Goal: Task Accomplishment & Management: Manage account settings

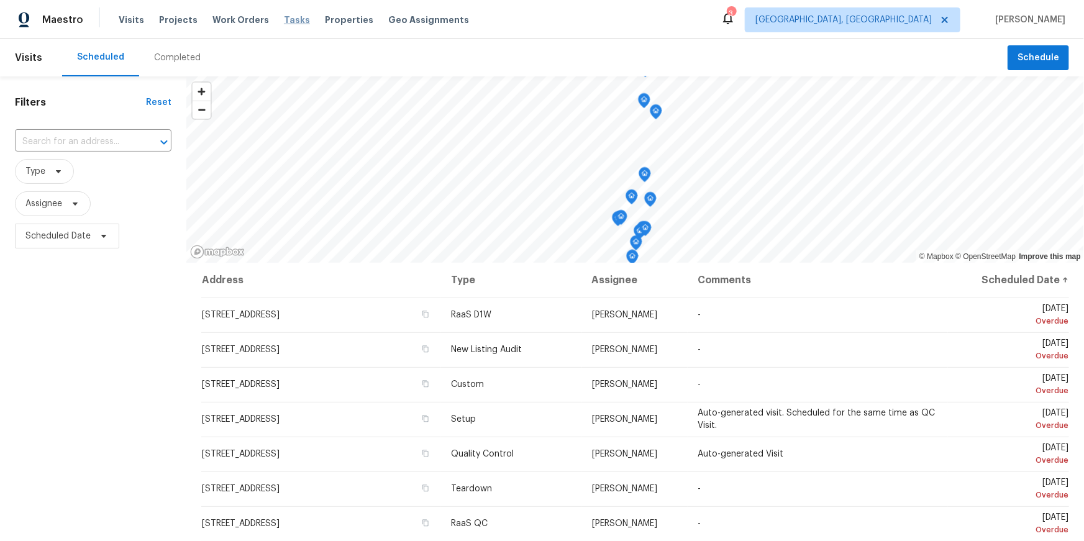
click at [284, 19] on span "Tasks" at bounding box center [297, 20] width 26 height 9
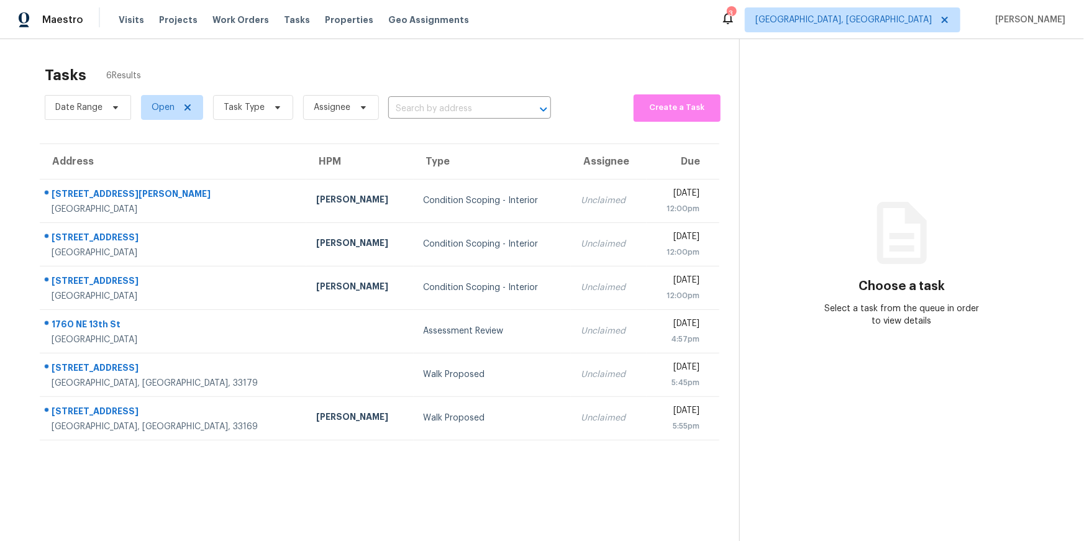
click at [325, 19] on span "Properties" at bounding box center [349, 20] width 48 height 12
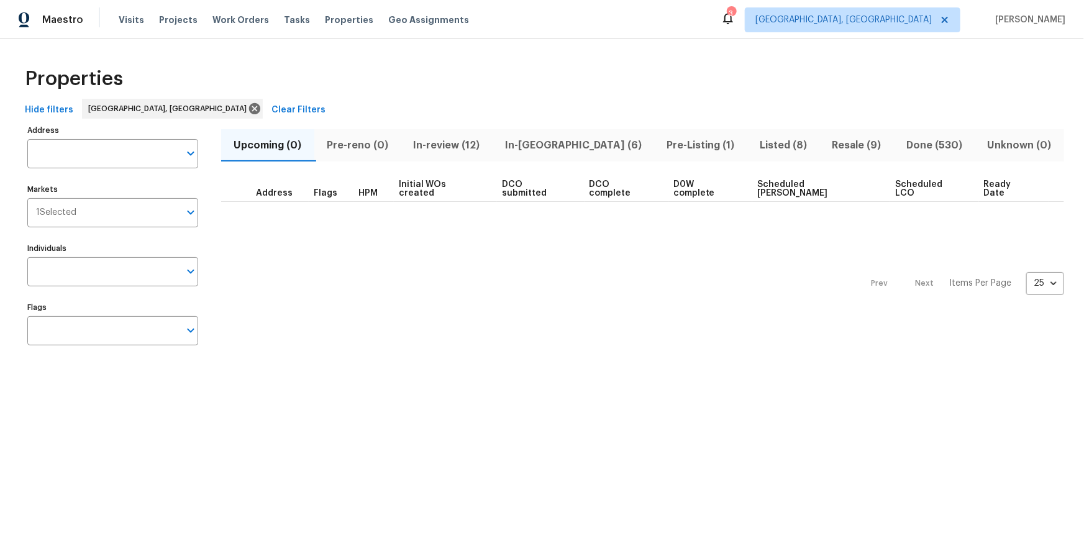
click at [540, 144] on span "In-[GEOGRAPHIC_DATA] (6)" at bounding box center [573, 145] width 147 height 17
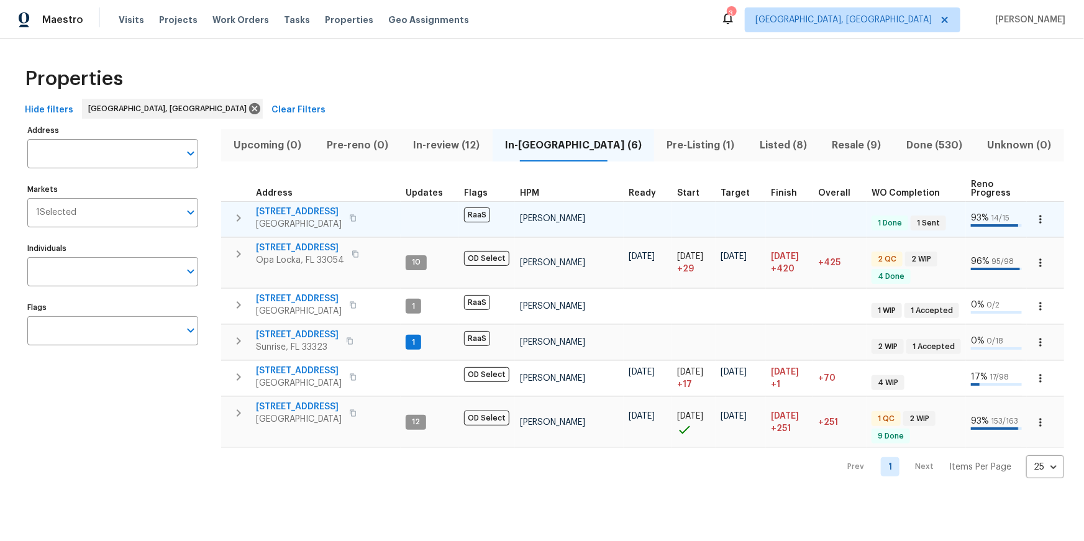
click at [311, 212] on span "16611 SW 292nd Ter" at bounding box center [299, 212] width 86 height 12
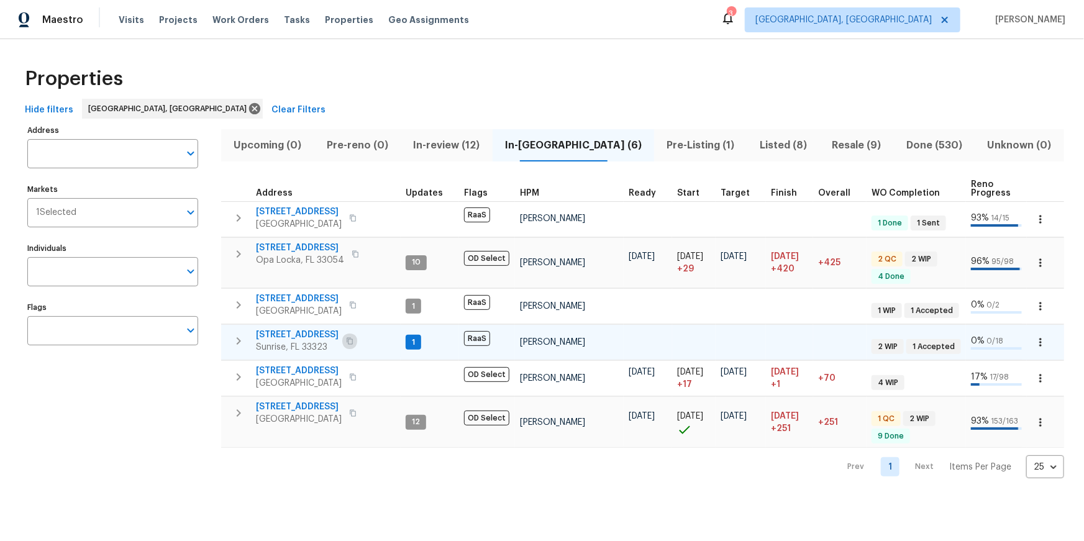
click at [346, 342] on icon "button" at bounding box center [349, 340] width 7 height 7
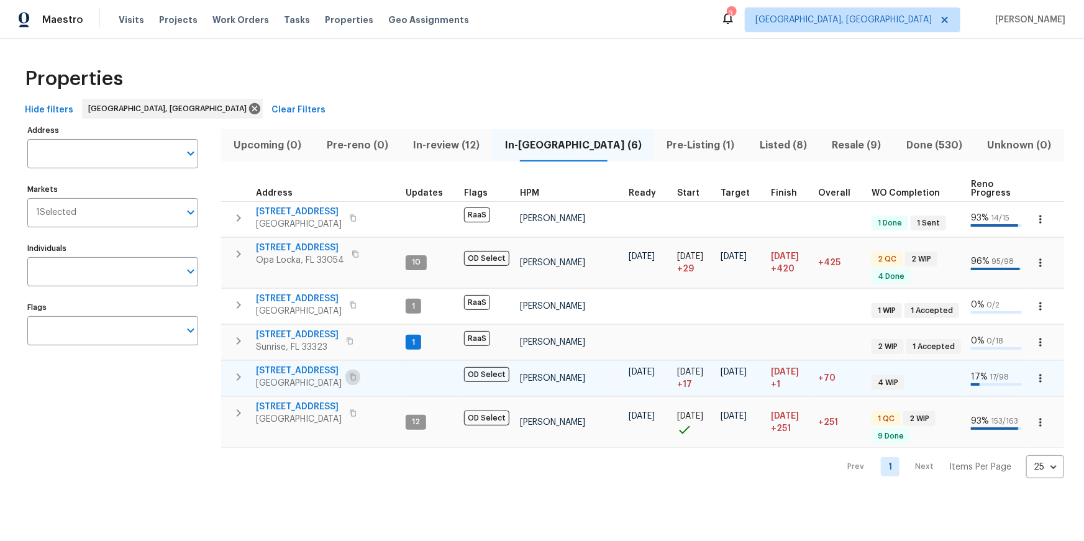
click at [357, 375] on icon "button" at bounding box center [352, 376] width 7 height 7
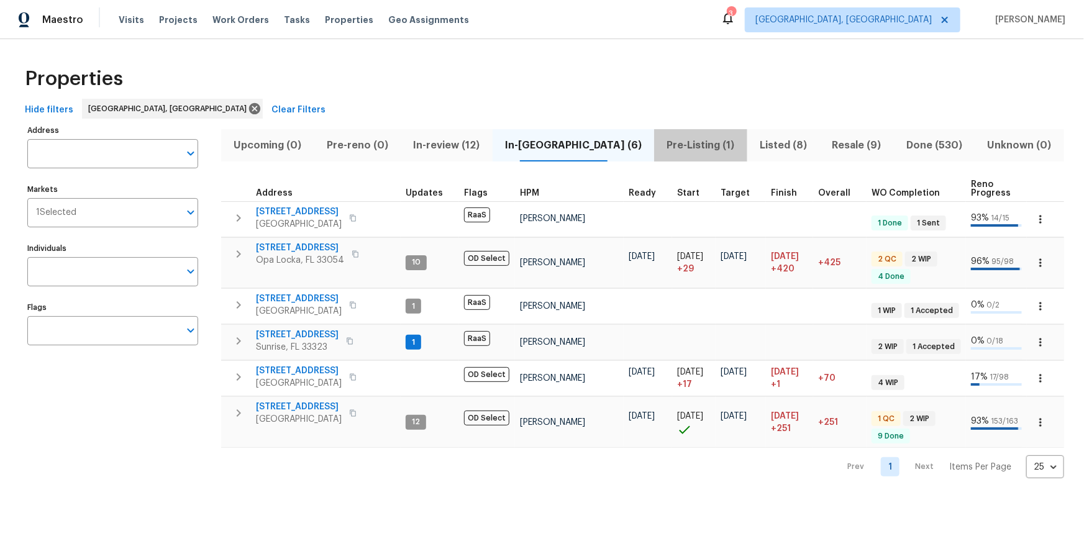
click at [662, 146] on span "Pre-Listing (1)" at bounding box center [701, 145] width 78 height 17
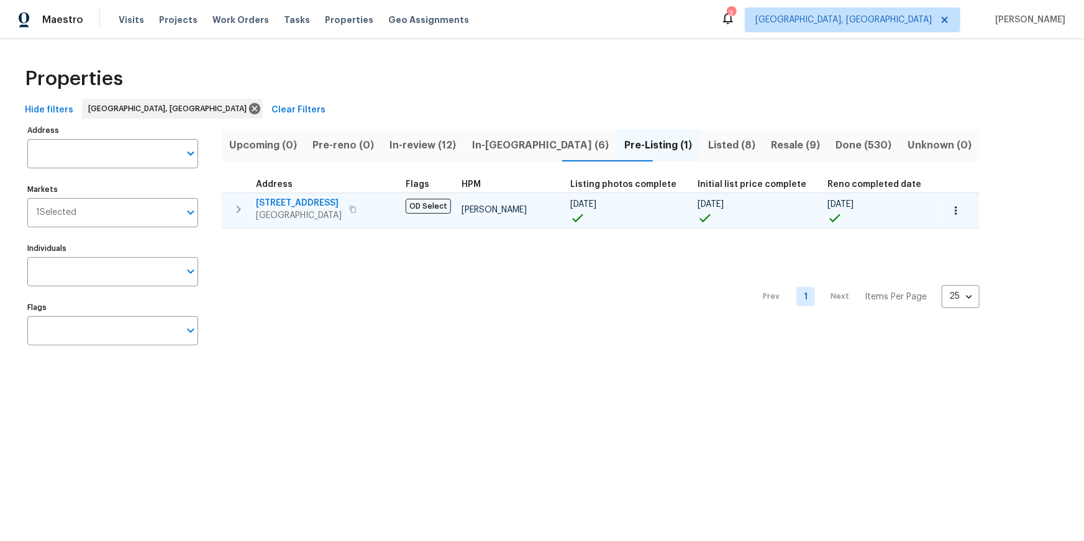
click at [360, 206] on button "button" at bounding box center [352, 209] width 15 height 17
click at [305, 199] on span "561 NE 173rd St" at bounding box center [299, 203] width 86 height 12
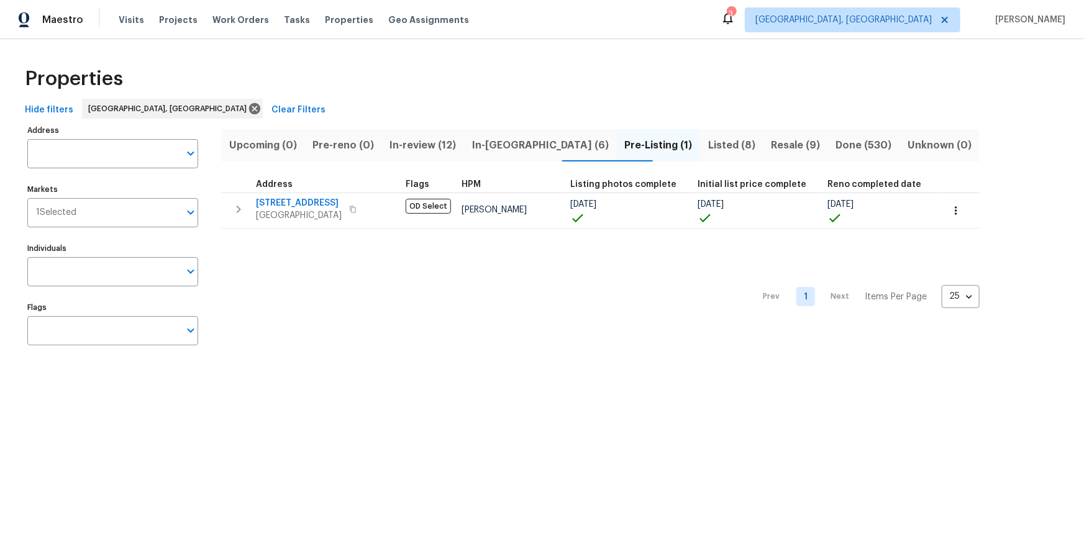
click at [708, 145] on span "Listed (8)" at bounding box center [732, 145] width 48 height 17
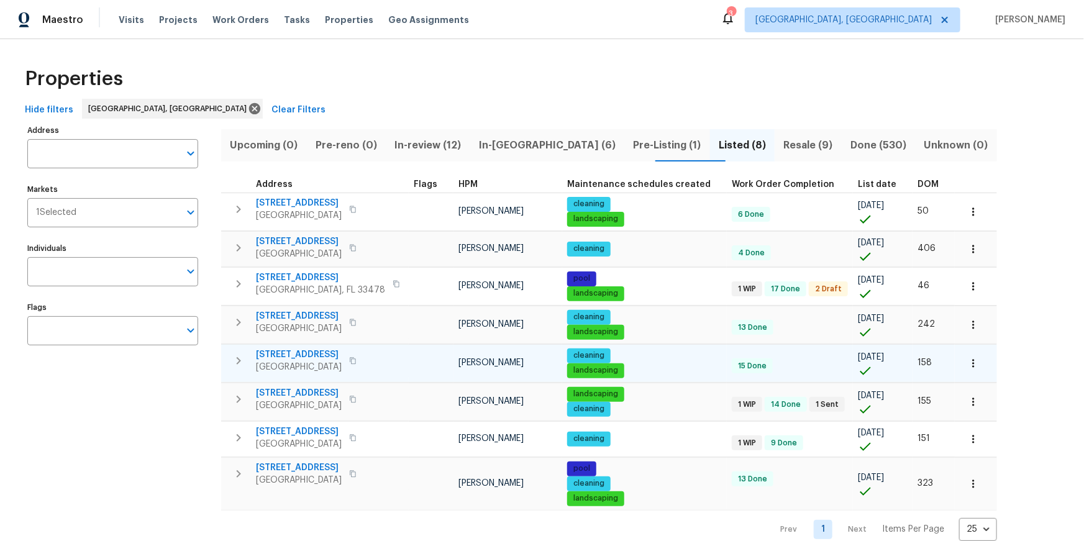
click at [305, 355] on span "[STREET_ADDRESS]" at bounding box center [299, 355] width 86 height 12
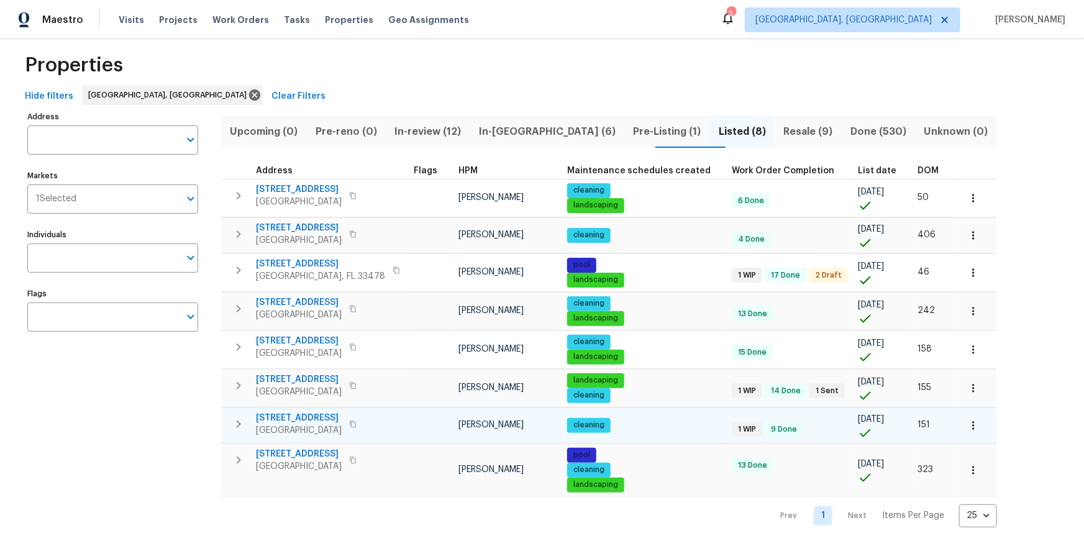
scroll to position [18, 0]
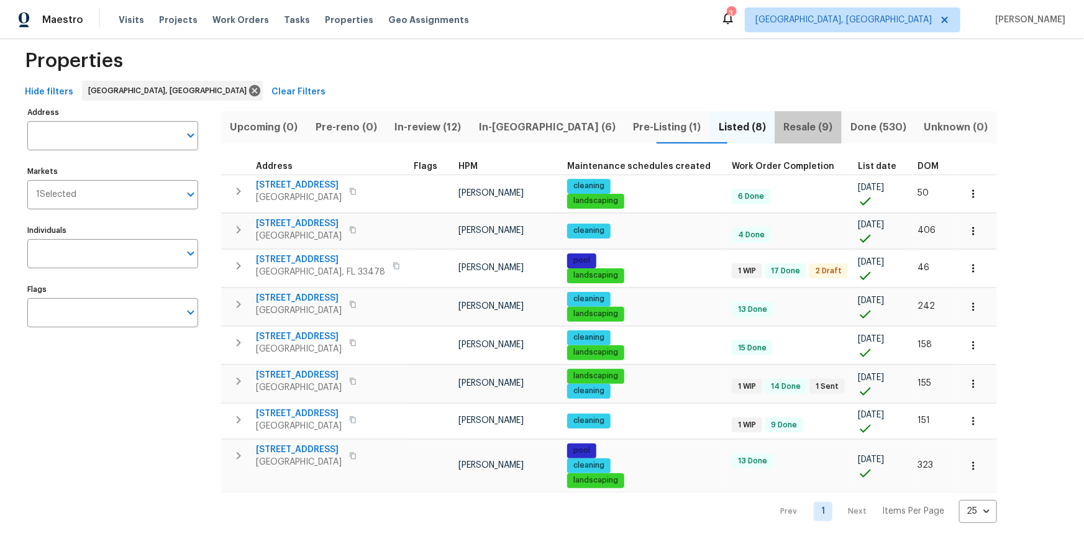
click at [782, 120] on span "Resale (9)" at bounding box center [808, 127] width 52 height 17
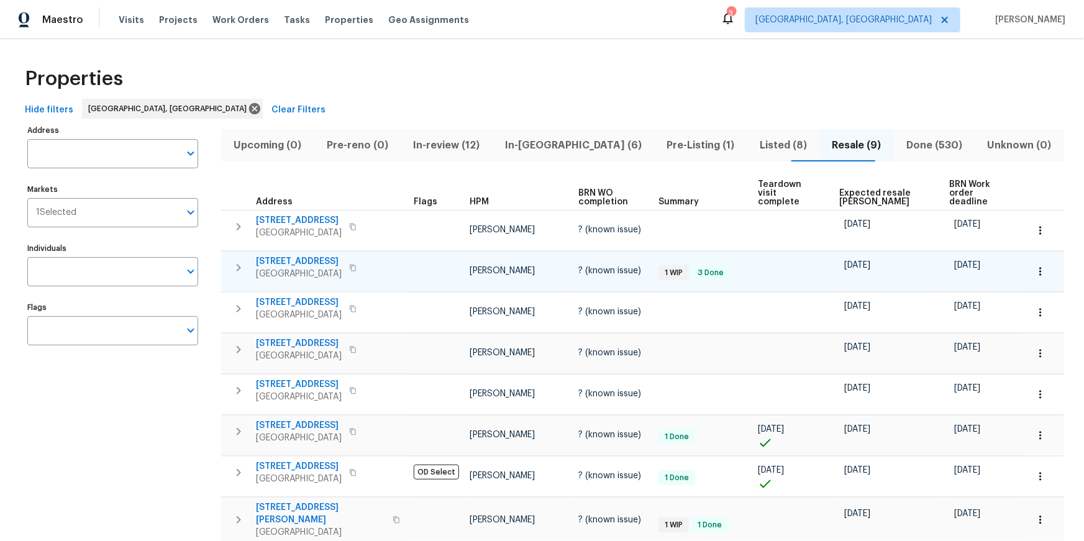
scroll to position [83, 0]
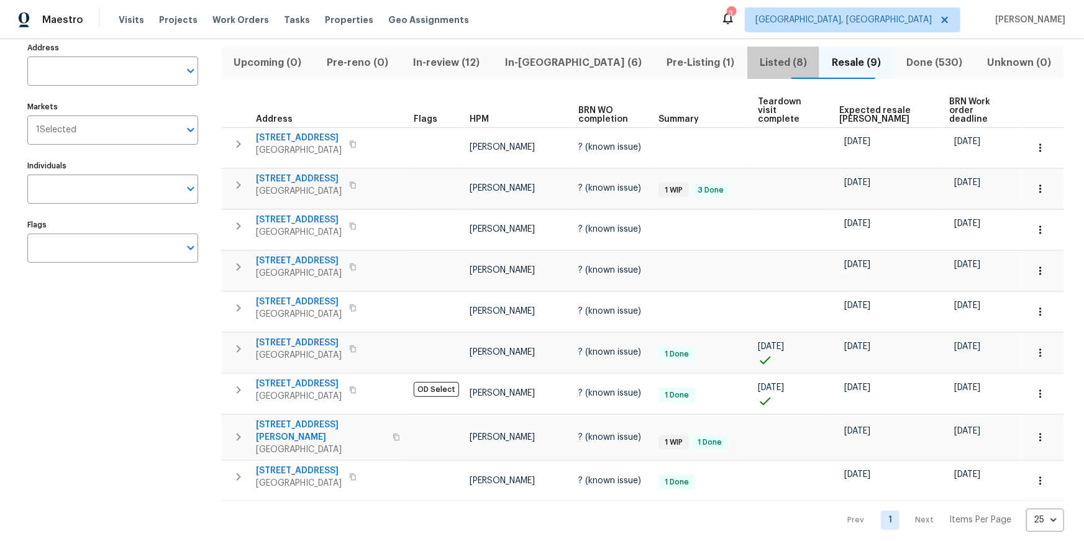
click at [755, 66] on span "Listed (8)" at bounding box center [784, 62] width 58 height 17
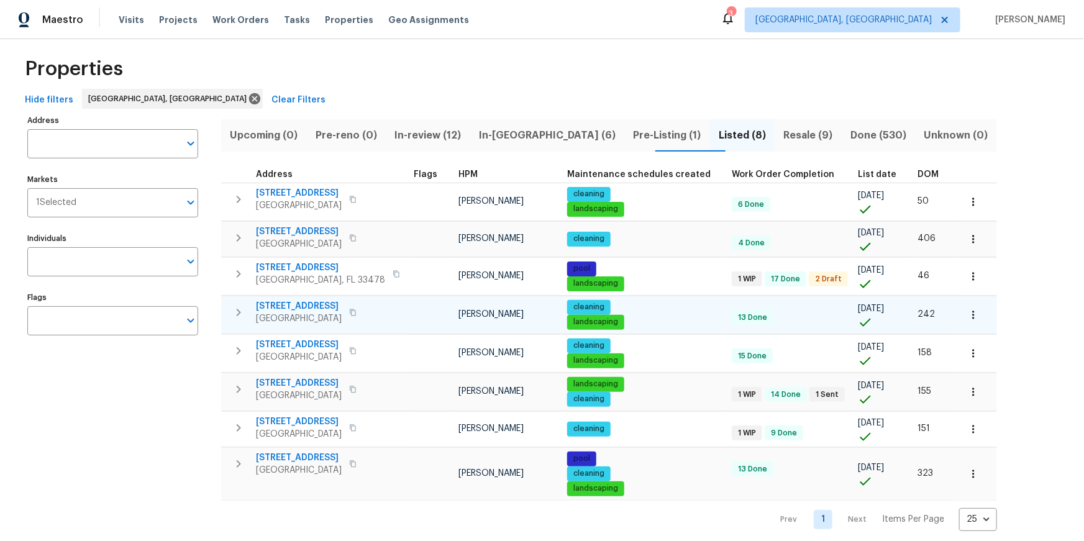
scroll to position [18, 0]
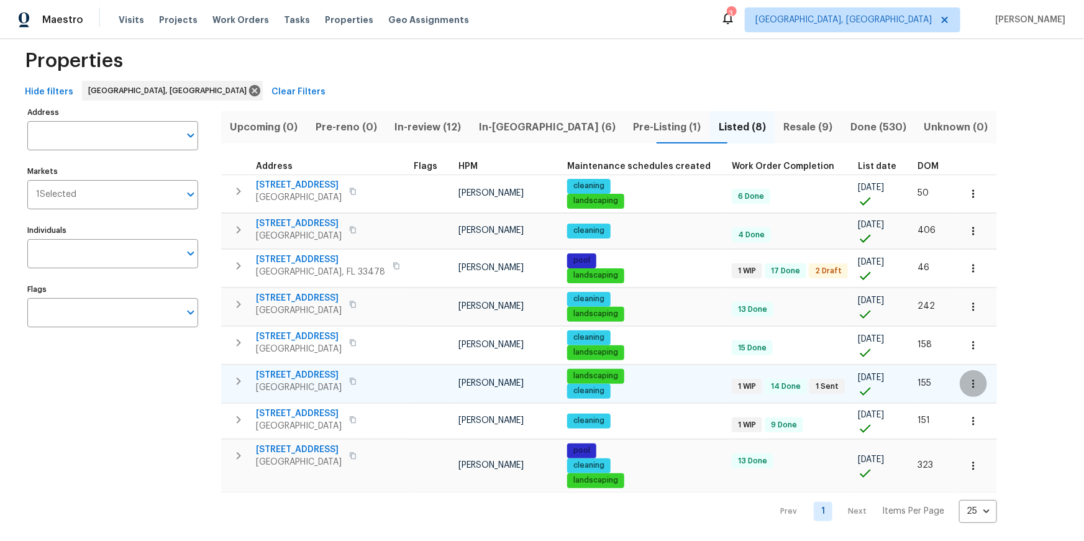
click at [813, 375] on icon "button" at bounding box center [973, 384] width 12 height 12
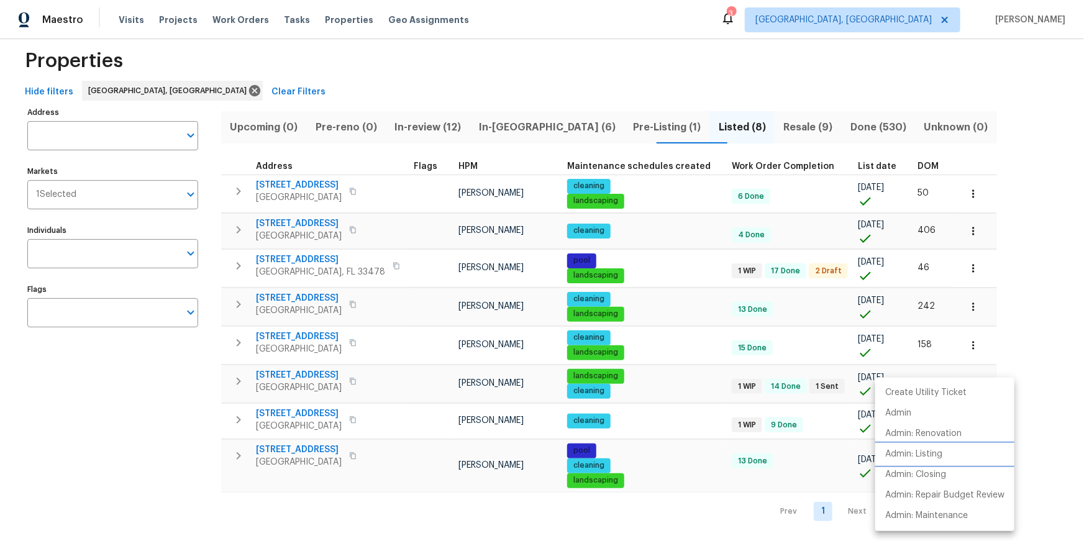
click at [813, 375] on li "Admin: Listing" at bounding box center [944, 454] width 139 height 21
click at [813, 349] on div at bounding box center [542, 270] width 1084 height 541
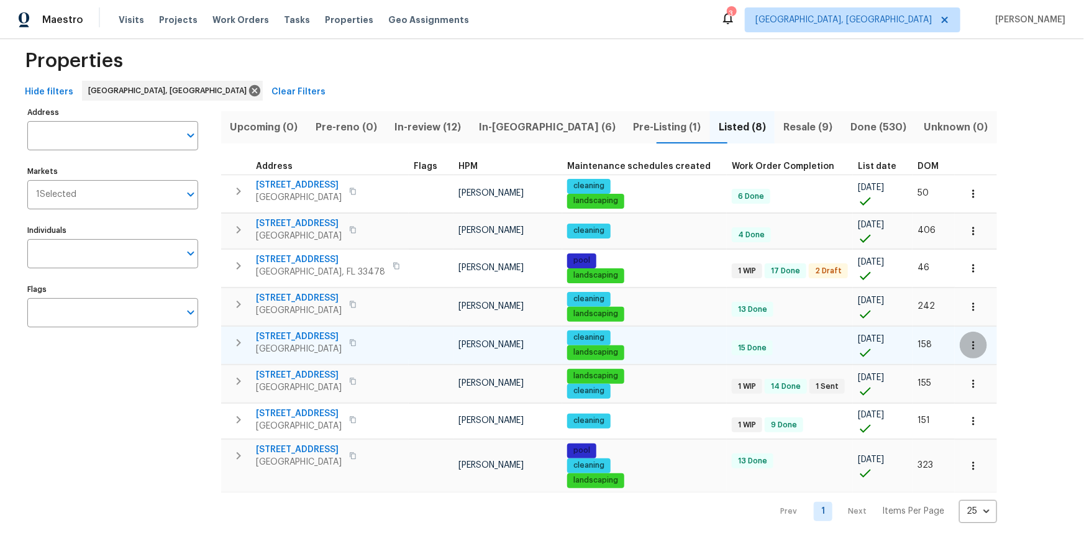
click at [813, 349] on icon "button" at bounding box center [973, 345] width 12 height 12
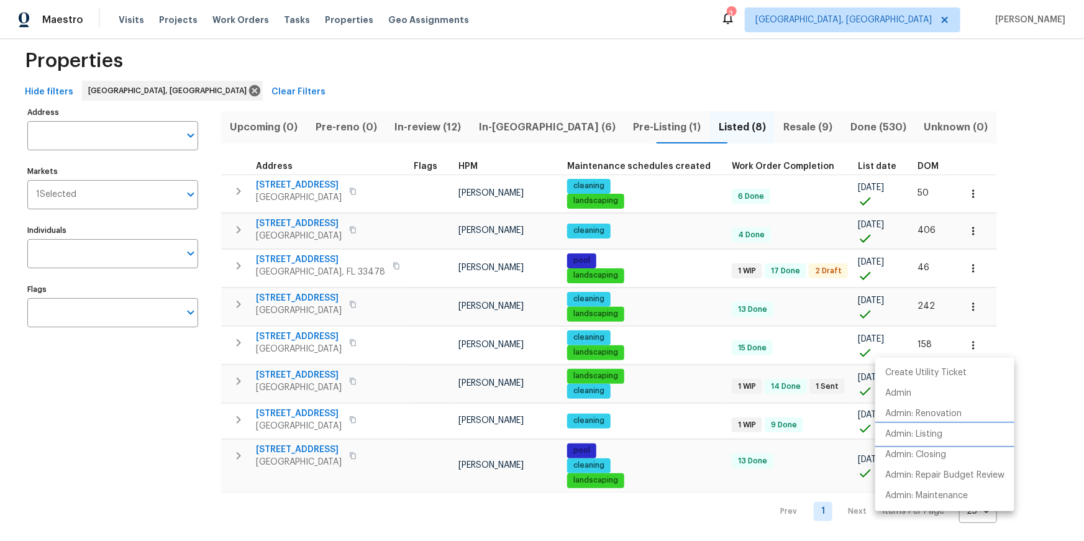
click at [813, 375] on p "Admin: Listing" at bounding box center [913, 434] width 57 height 13
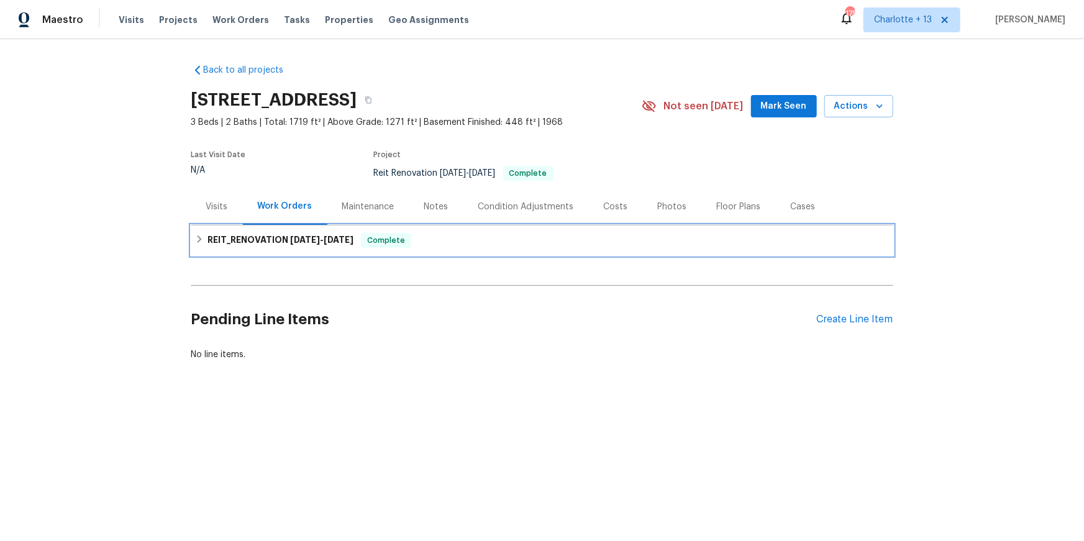
click at [291, 235] on span "8/12/25" at bounding box center [305, 239] width 30 height 9
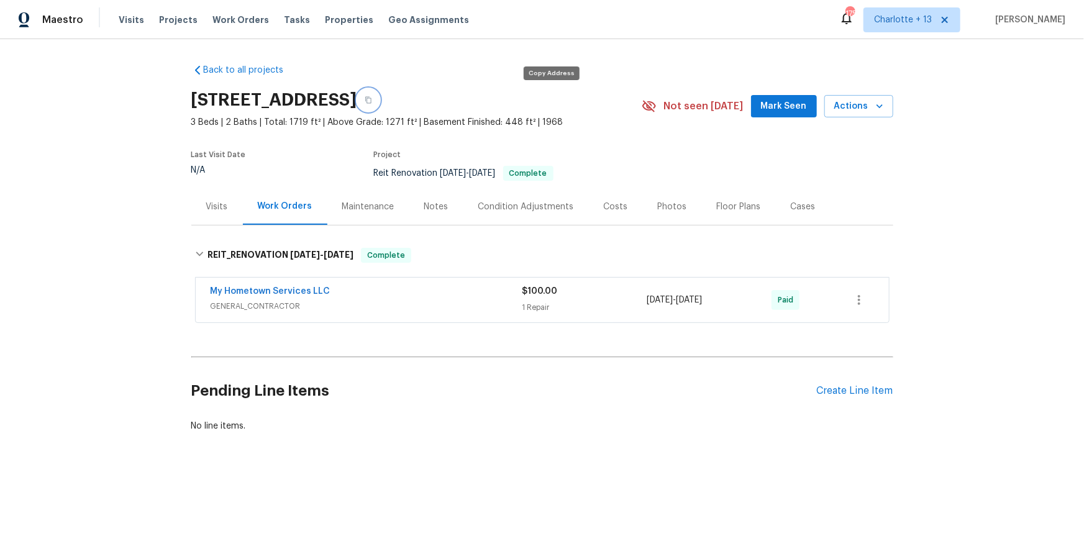
click at [380, 94] on button "button" at bounding box center [368, 100] width 22 height 22
click at [380, 93] on button "button" at bounding box center [368, 100] width 22 height 22
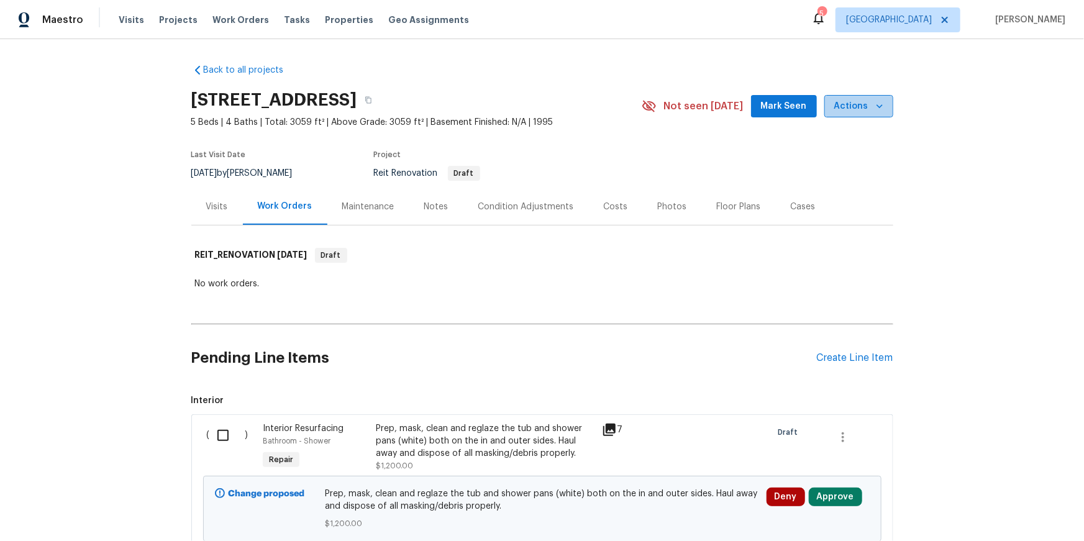
click at [874, 106] on icon "button" at bounding box center [879, 106] width 12 height 12
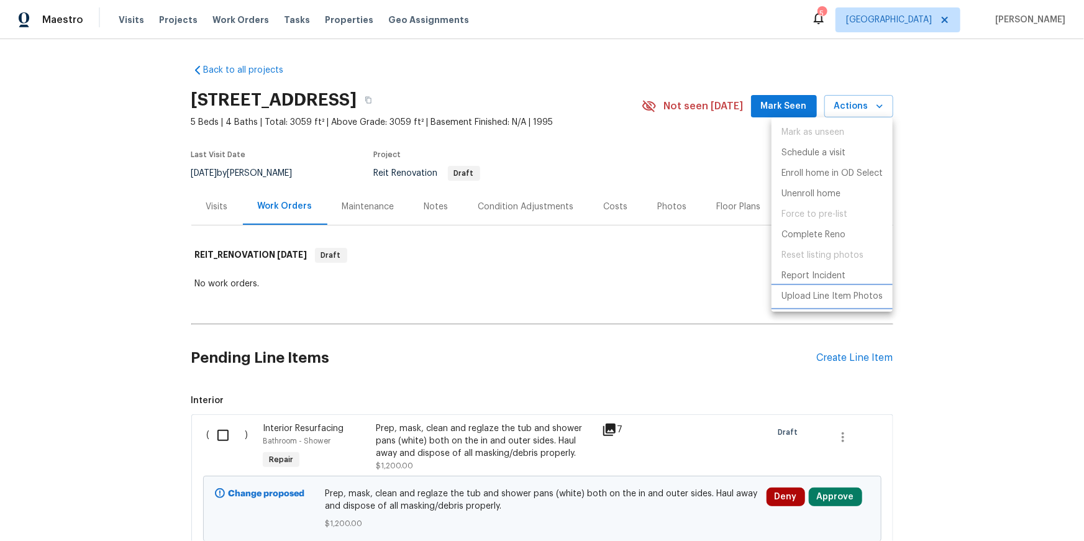
click at [813, 298] on p "Upload Line Item Photos" at bounding box center [832, 296] width 101 height 13
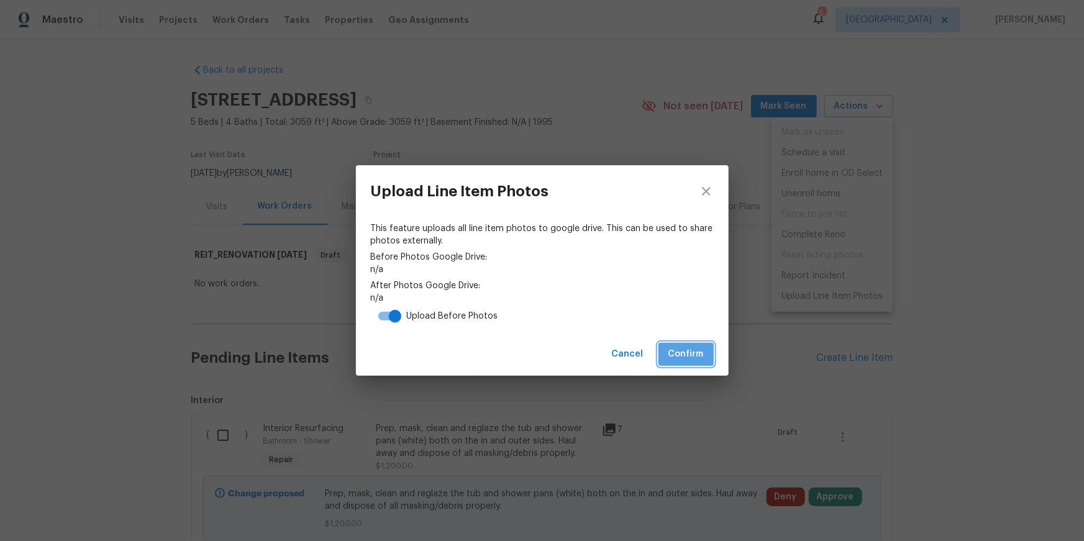
click at [696, 352] on span "Confirm" at bounding box center [685, 355] width 35 height 16
click at [577, 269] on link "https://drive.google.com/drive/folders/1riKxKNf-rQuSnDc71hp0kduLPrXONV2Q" at bounding box center [542, 269] width 343 height 12
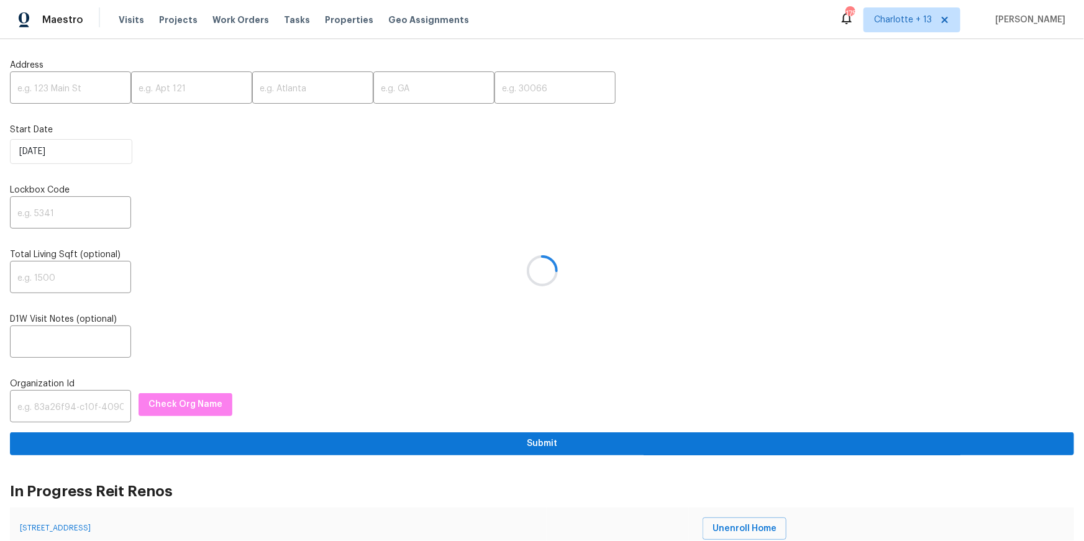
click at [47, 95] on div at bounding box center [542, 270] width 1084 height 541
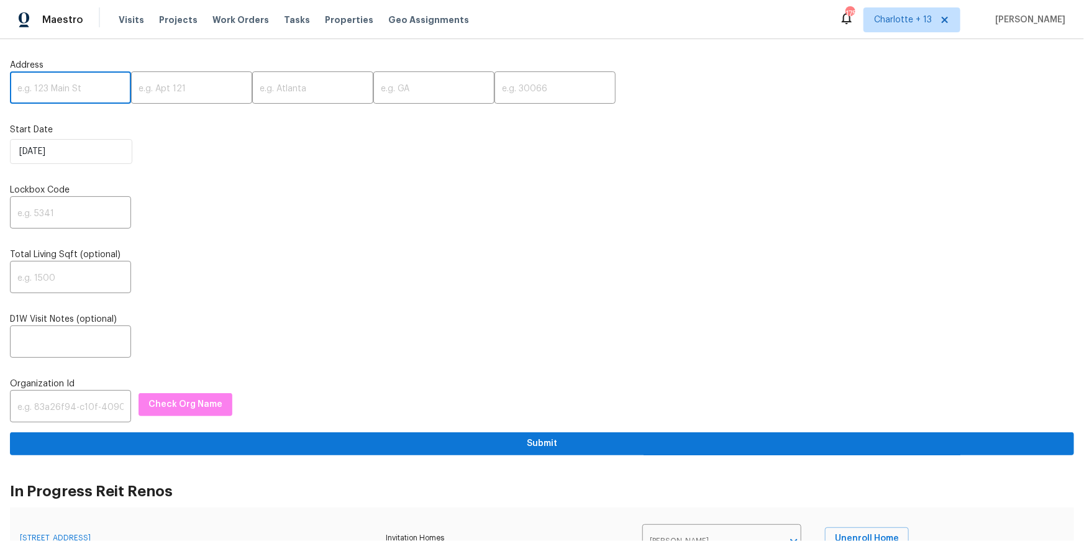
click at [47, 95] on input "text" at bounding box center [70, 89] width 121 height 29
paste input "927 Redcrest Springs Ct, Houston, TX 77073"
click at [93, 87] on input "927 Redcrest Springs Ct, Houston, TX 77073" at bounding box center [70, 89] width 121 height 29
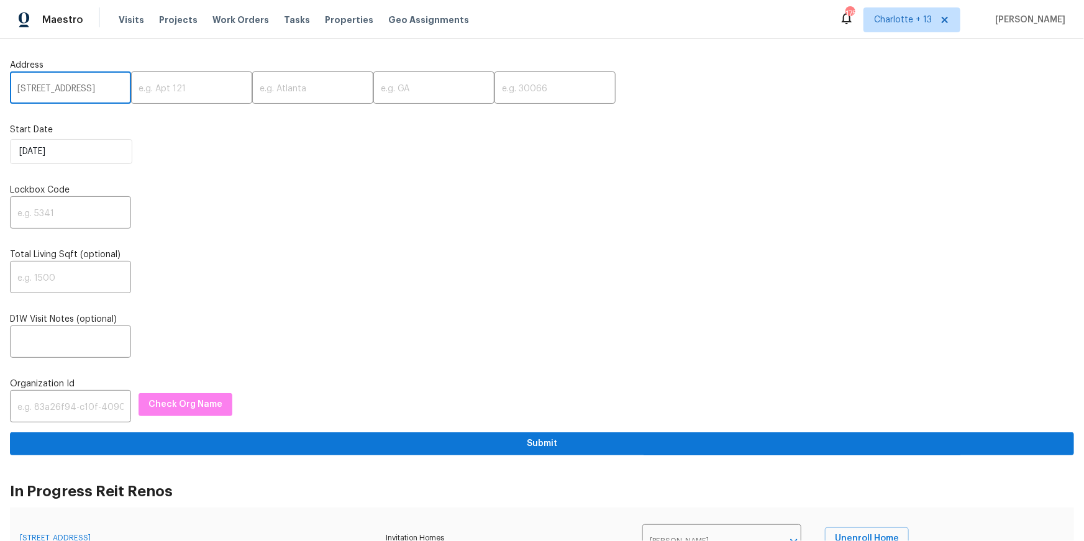
scroll to position [0, 58]
type input "927 Redcrest Springs Ct, Houston, TX"
click at [495, 84] on input "text" at bounding box center [555, 89] width 121 height 29
paste input "77073"
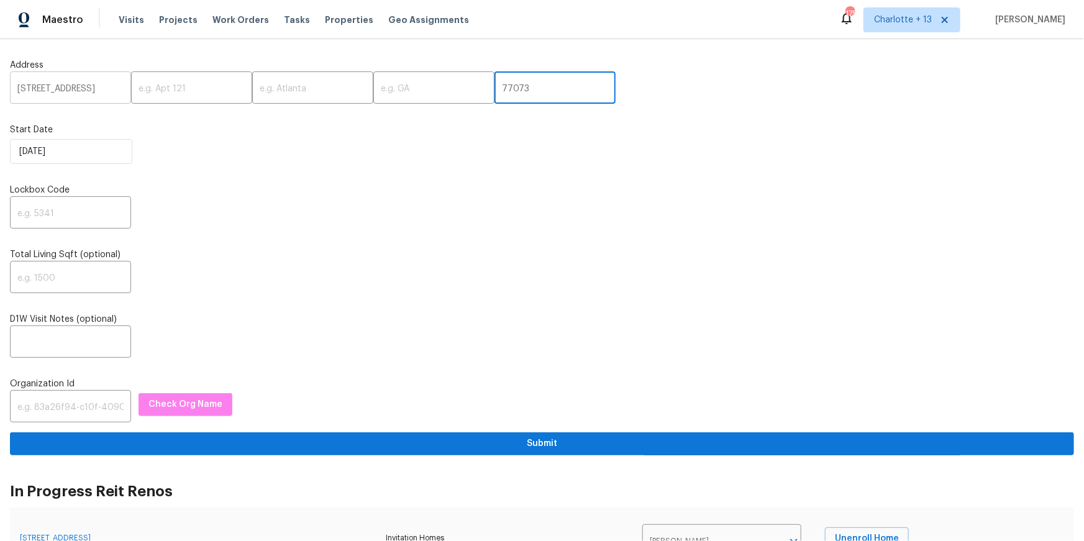
type input "77073"
click at [93, 93] on input "927 Redcrest Springs Ct, Houston, TX" at bounding box center [70, 89] width 121 height 29
click at [81, 88] on input "927 Redcrest Springs Ct, Houston, TX" at bounding box center [70, 89] width 121 height 29
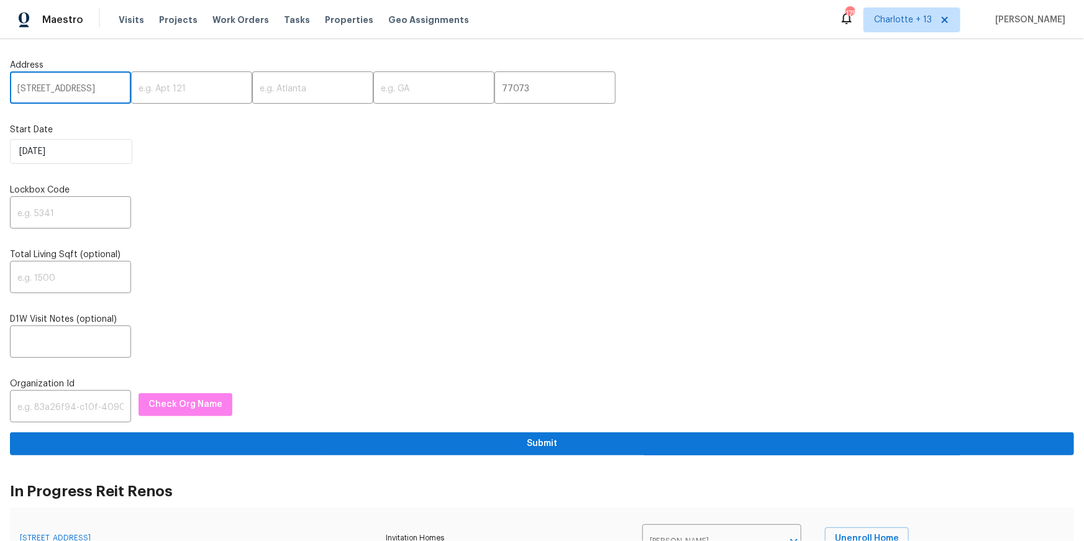
scroll to position [0, 21]
type input "927 Redcrest Springs Ct,, TX"
click at [294, 95] on input "text" at bounding box center [312, 89] width 121 height 29
paste input "Houston"
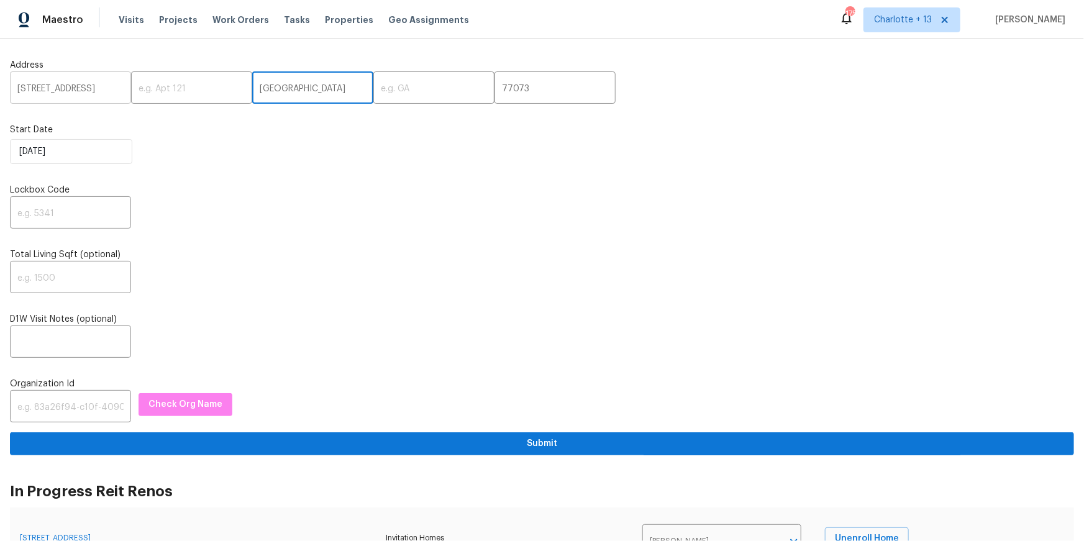
type input "Houston"
click at [86, 88] on input "927 Redcrest Springs Ct,, TX" at bounding box center [70, 89] width 121 height 29
click at [107, 89] on input "927 Redcrest Springs Ct,, TX" at bounding box center [70, 89] width 121 height 29
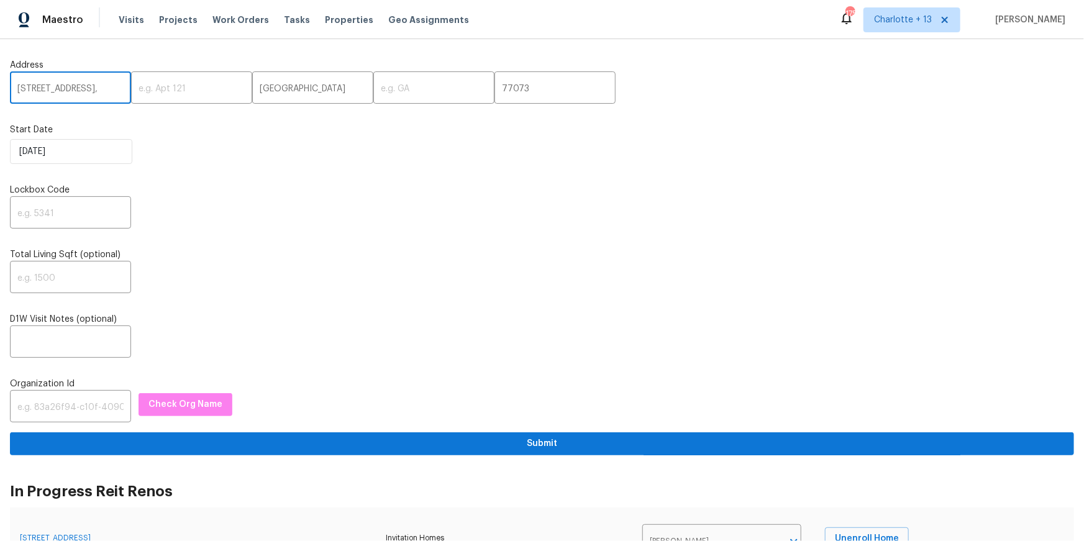
scroll to position [0, 8]
type input "927 Redcrest Springs Ct,,"
drag, startPoint x: 399, startPoint y: 89, endPoint x: 341, endPoint y: 95, distance: 58.7
click at [399, 89] on input "text" at bounding box center [433, 89] width 121 height 29
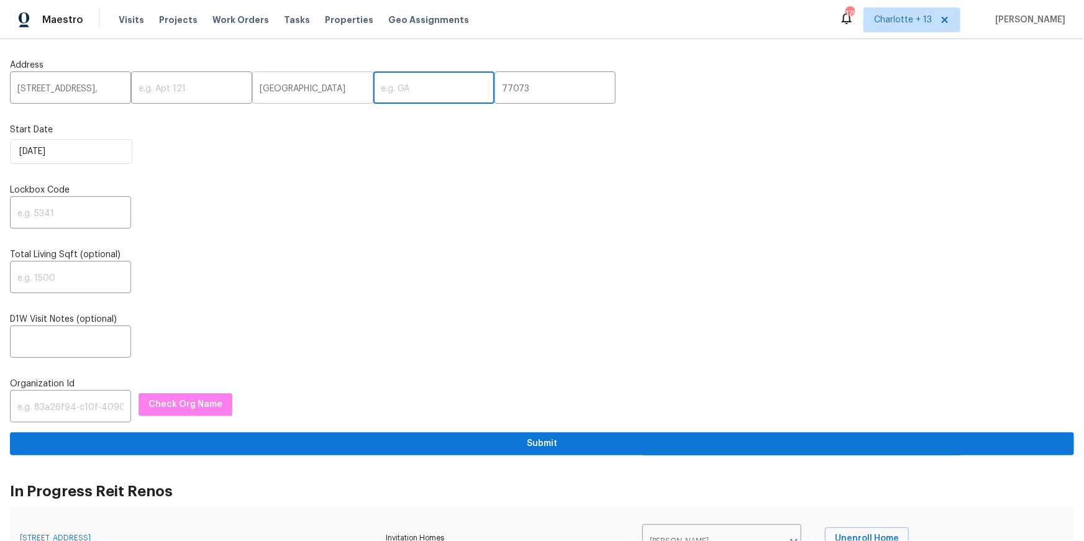
paste input "TX"
type input "TX"
click at [106, 89] on input "927 Redcrest Springs Ct,," at bounding box center [70, 89] width 121 height 29
click at [114, 91] on input "927 Redcrest Springs Ct,," at bounding box center [70, 89] width 121 height 29
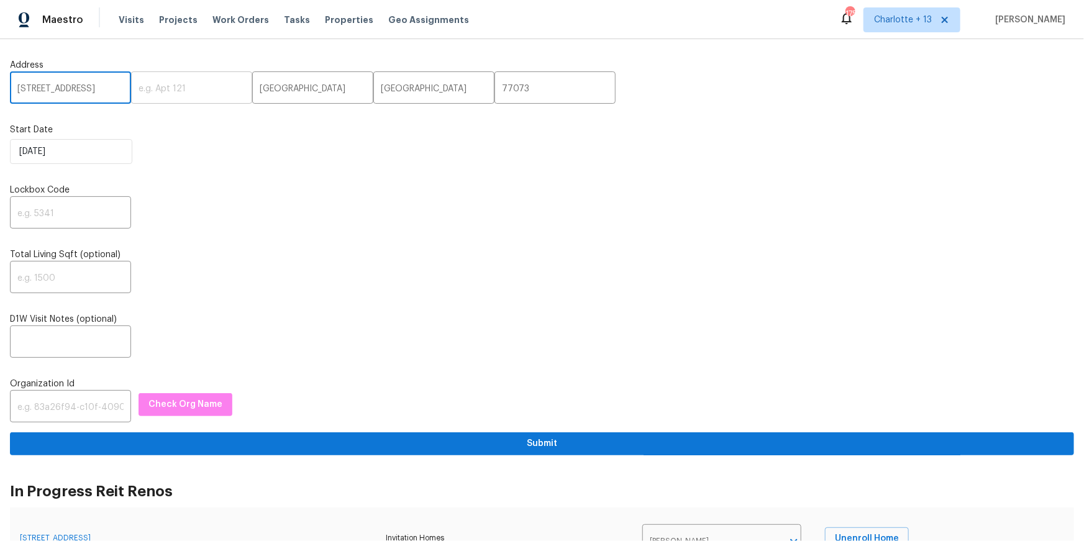
scroll to position [0, 3]
type input "927 Redcrest Springs Ct"
click at [98, 217] on input "text" at bounding box center [70, 213] width 121 height 29
type input "0000"
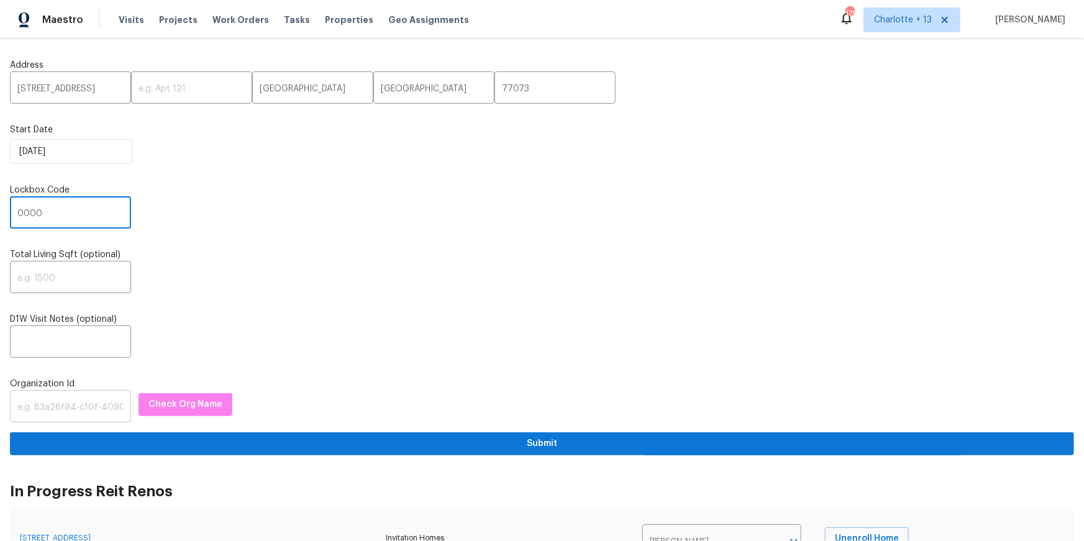
click at [69, 414] on input "text" at bounding box center [70, 407] width 121 height 29
click at [55, 408] on input "text" at bounding box center [70, 407] width 121 height 29
paste input "845f7ff3-78ac-4044-be1e-2a70ff45d03f"
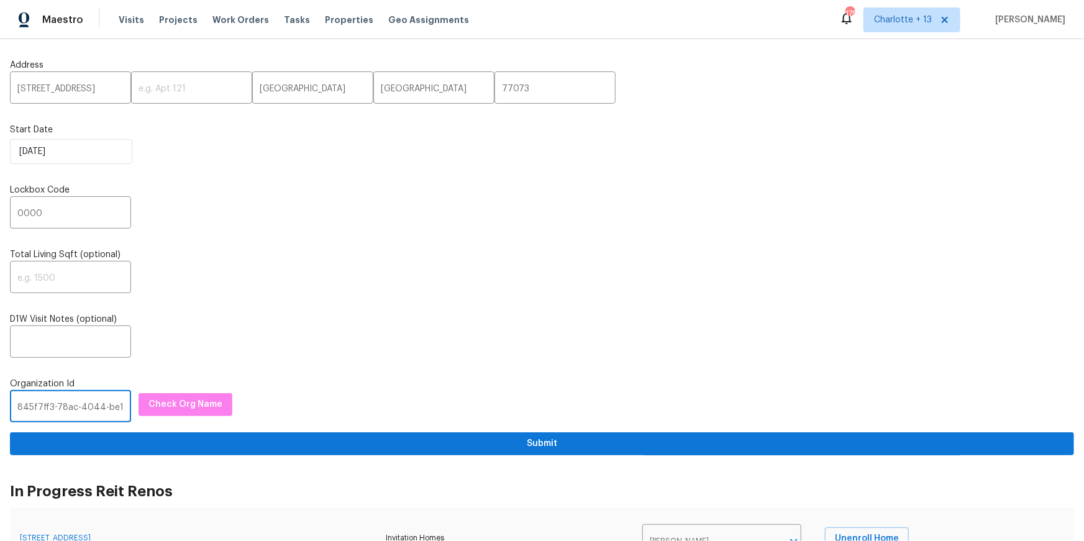
scroll to position [0, 65]
type input "845f7ff3-78ac-4044-be1e-2a70ff45d03f"
click at [159, 408] on span "Check Org Name" at bounding box center [185, 405] width 74 height 16
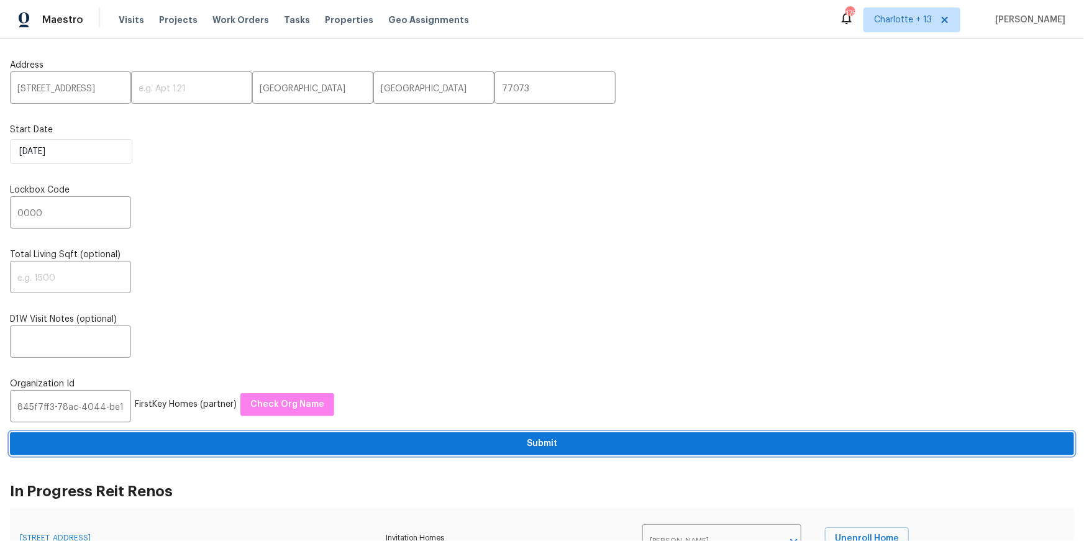
click at [178, 446] on span "Submit" at bounding box center [542, 444] width 1044 height 16
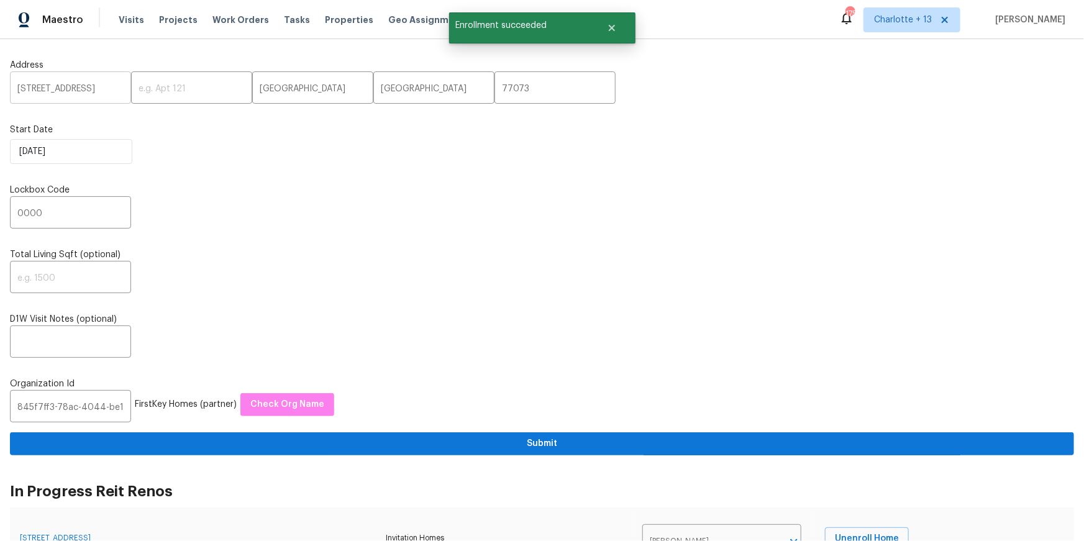
click at [58, 94] on input "927 Redcrest Springs Ct" at bounding box center [70, 89] width 121 height 29
click at [119, 16] on span "Visits" at bounding box center [131, 20] width 25 height 12
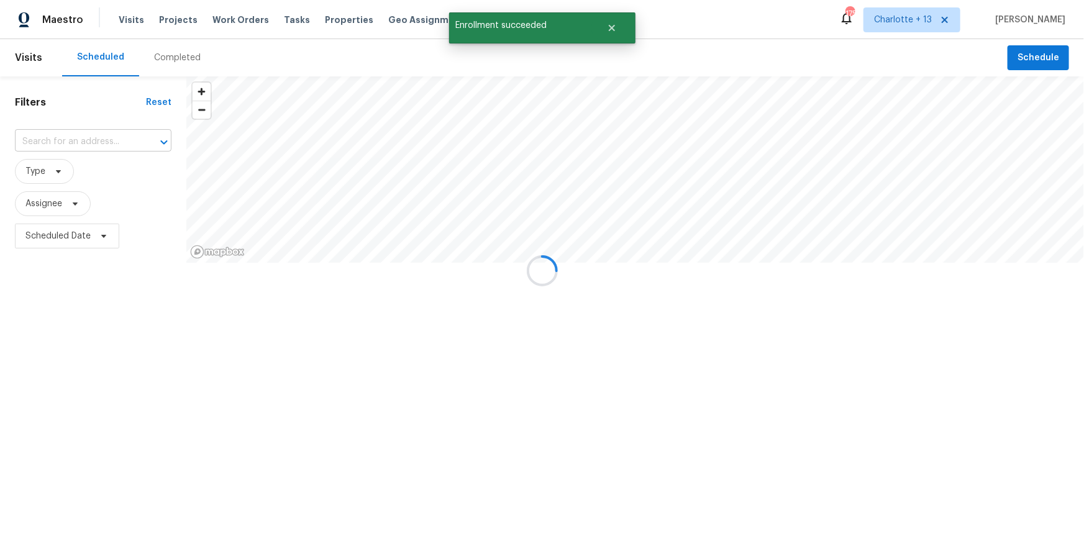
click at [68, 148] on input "text" at bounding box center [76, 141] width 122 height 19
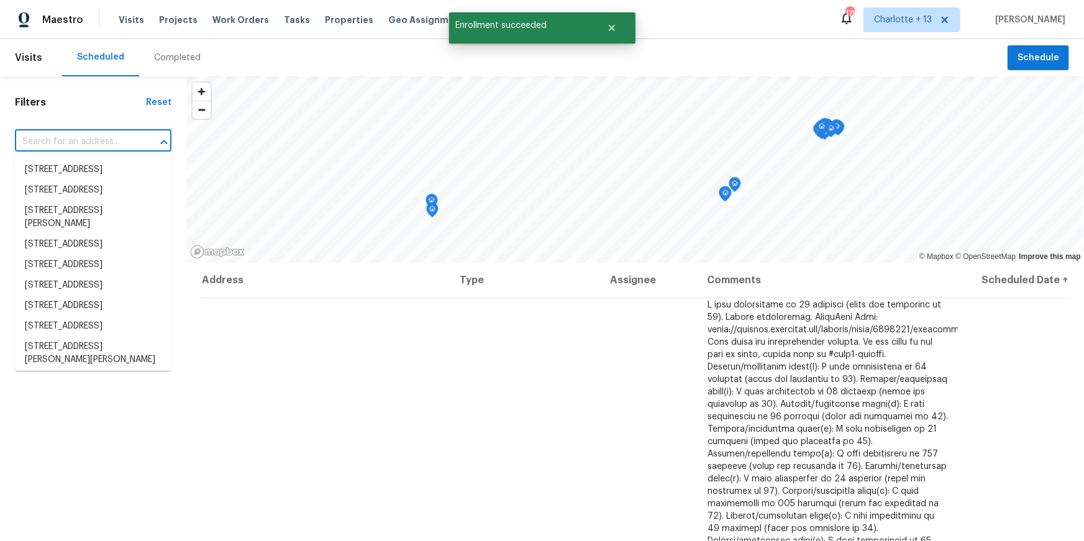
click at [71, 145] on input "text" at bounding box center [76, 141] width 122 height 19
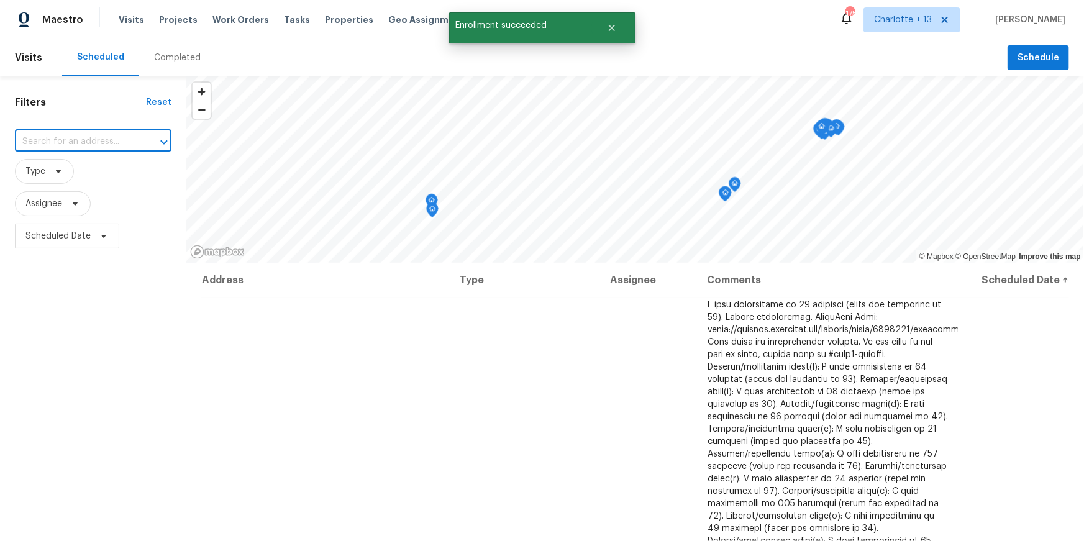
paste input "927 Redcrest Springs Ct"
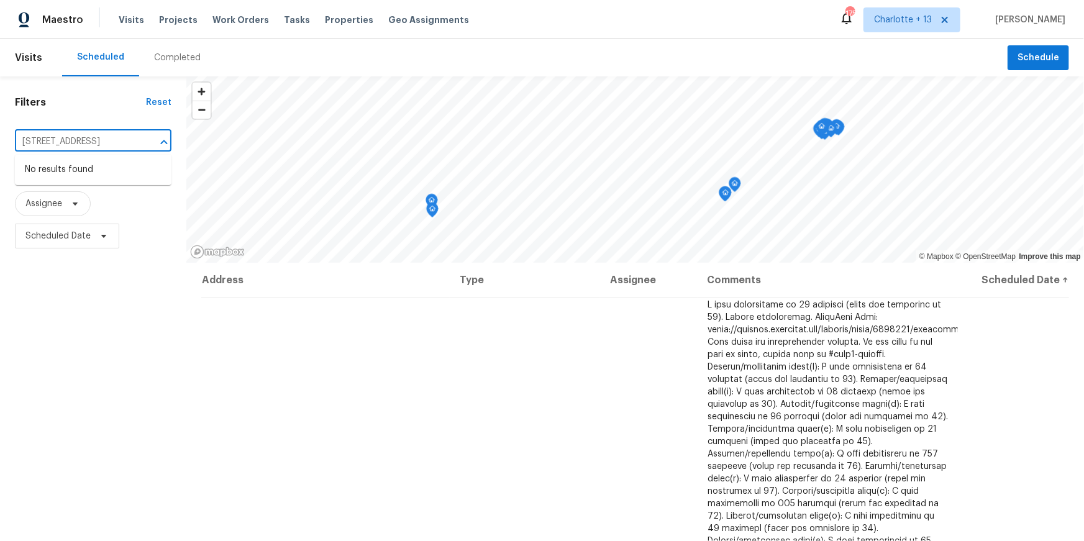
type input "927 Redcrest Springs Ct"
click at [924, 25] on span "Charlotte + 13" at bounding box center [903, 20] width 58 height 12
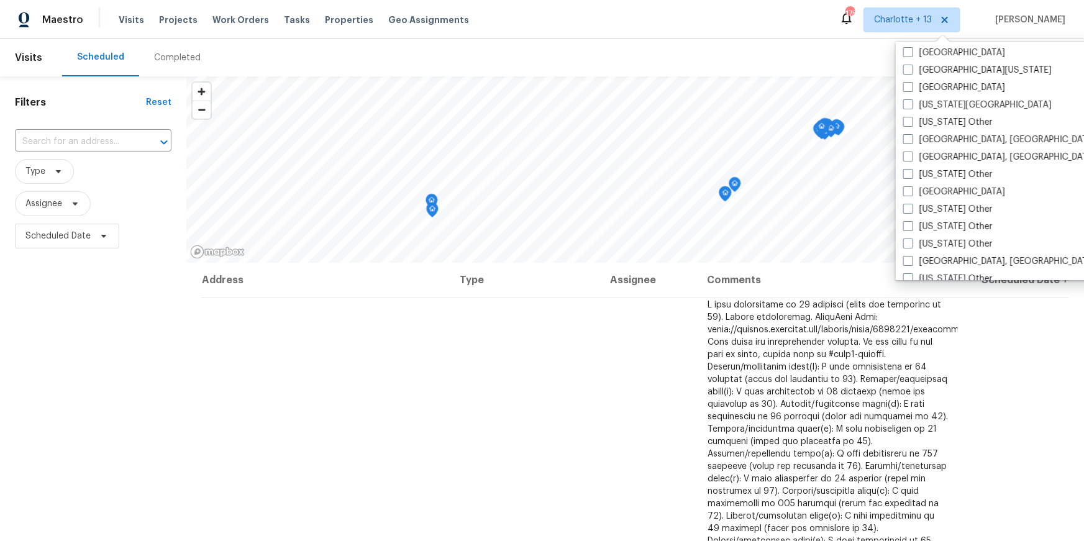
scroll to position [670, 0]
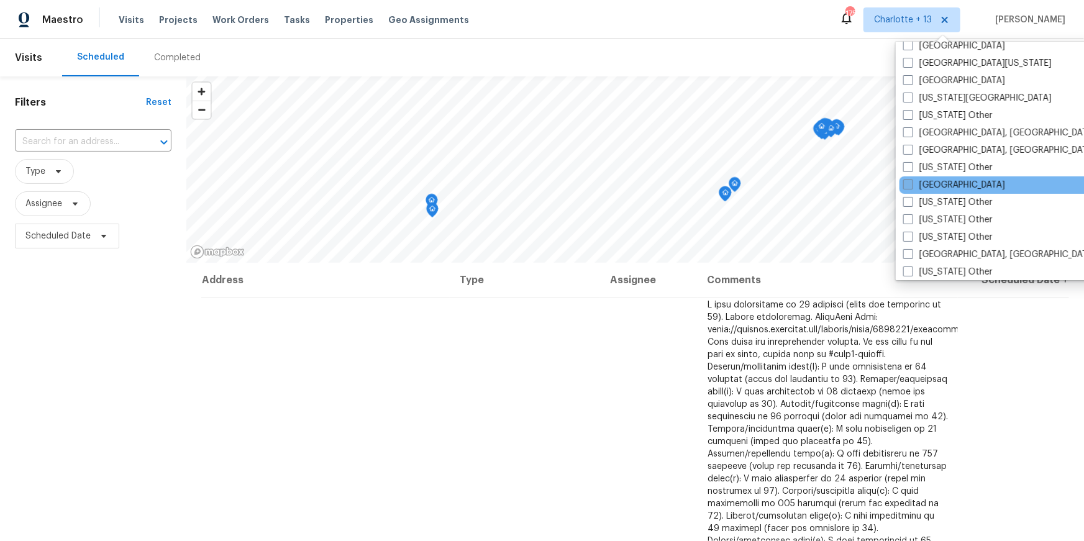
click at [936, 180] on label "[GEOGRAPHIC_DATA]" at bounding box center [954, 185] width 102 height 12
click at [911, 180] on input "[GEOGRAPHIC_DATA]" at bounding box center [907, 183] width 8 height 8
checkbox input "true"
click at [63, 139] on input "text" at bounding box center [76, 141] width 122 height 19
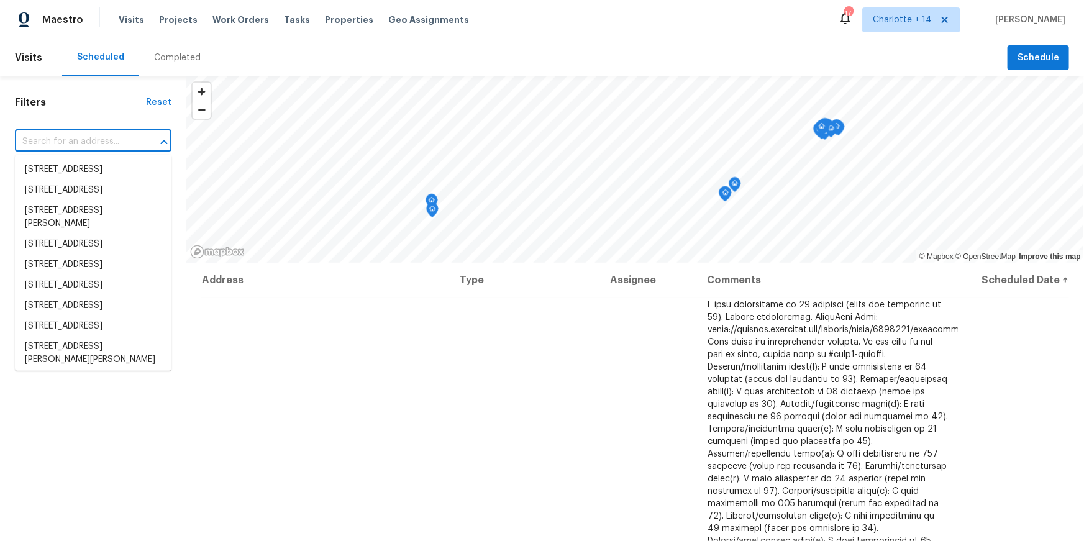
paste input "927 Redcrest Springs Ct"
type input "927 Redcrest Springs Ct"
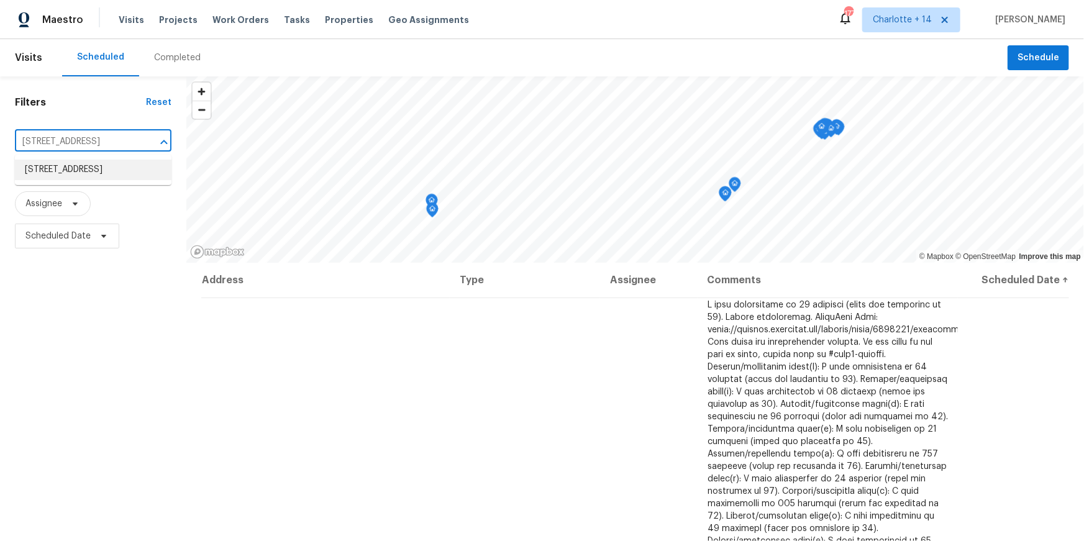
click at [64, 168] on li "927 Redcrest Springs Ct, Houston, TX 77073" at bounding box center [93, 170] width 157 height 21
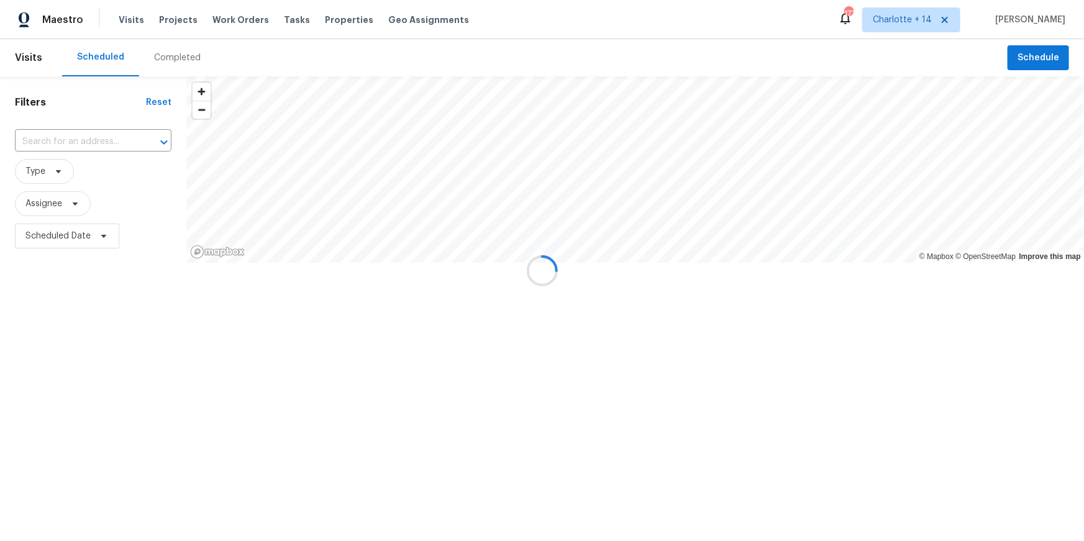
type input "927 Redcrest Springs Ct, Houston, TX 77073"
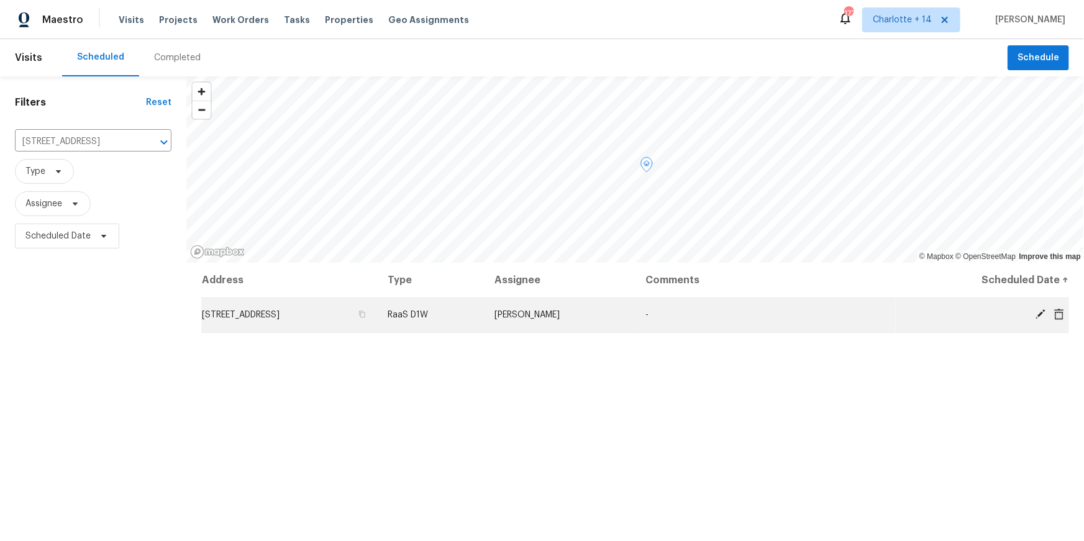
scroll to position [3, 0]
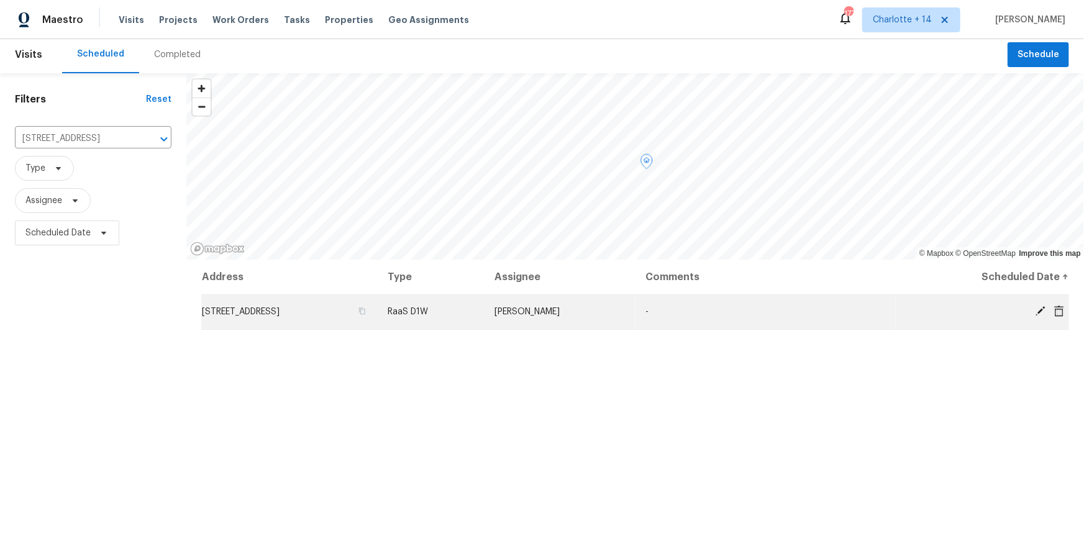
click at [1061, 311] on icon at bounding box center [1059, 310] width 10 height 11
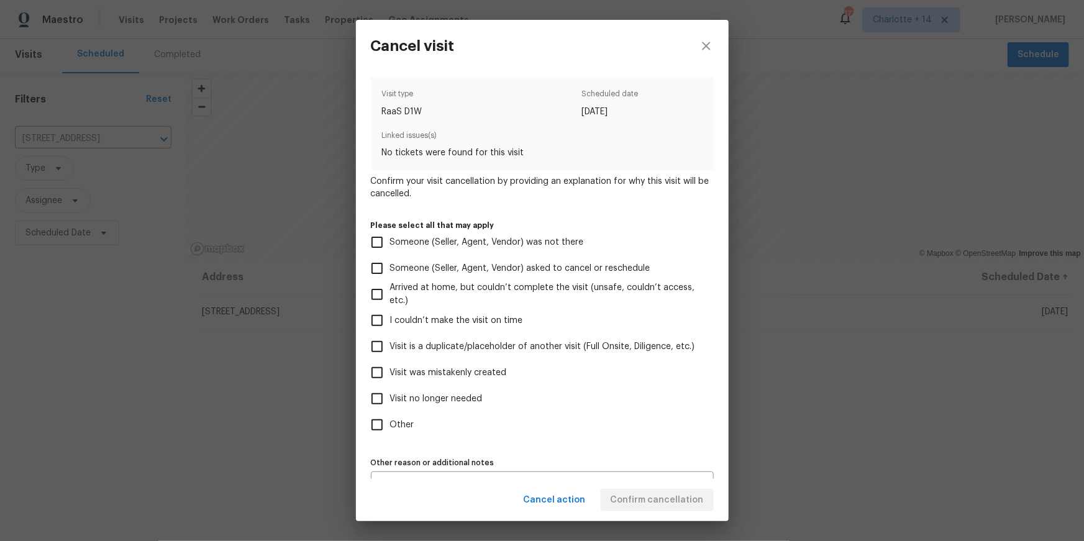
click at [478, 375] on span "Visit was mistakenly created" at bounding box center [448, 373] width 117 height 13
click at [390, 375] on input "Visit was mistakenly created" at bounding box center [377, 373] width 26 height 26
checkbox input "true"
click at [640, 490] on button "Confirm cancellation" at bounding box center [657, 500] width 113 height 23
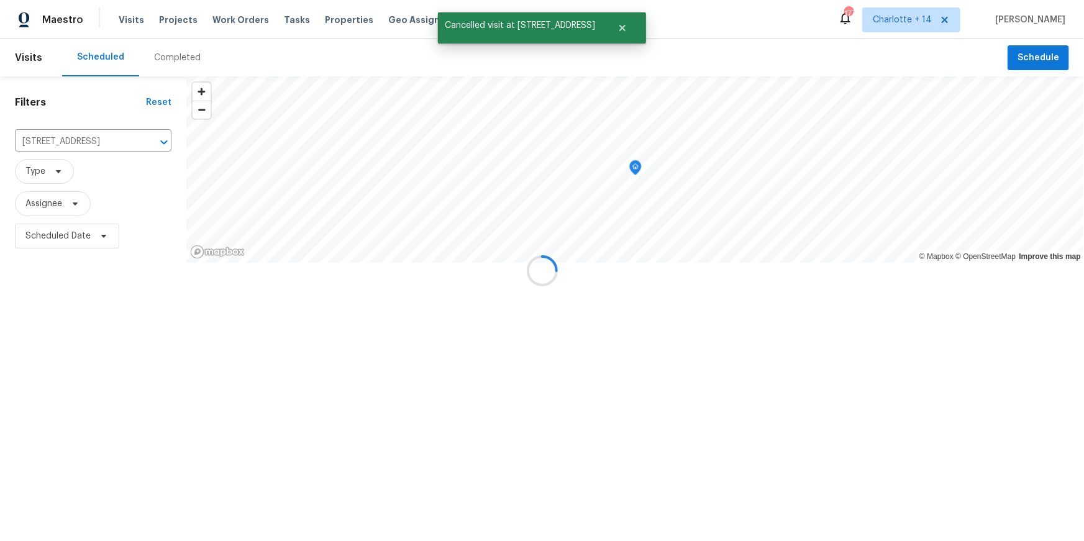
scroll to position [0, 0]
click at [171, 25] on span "Projects" at bounding box center [178, 20] width 39 height 12
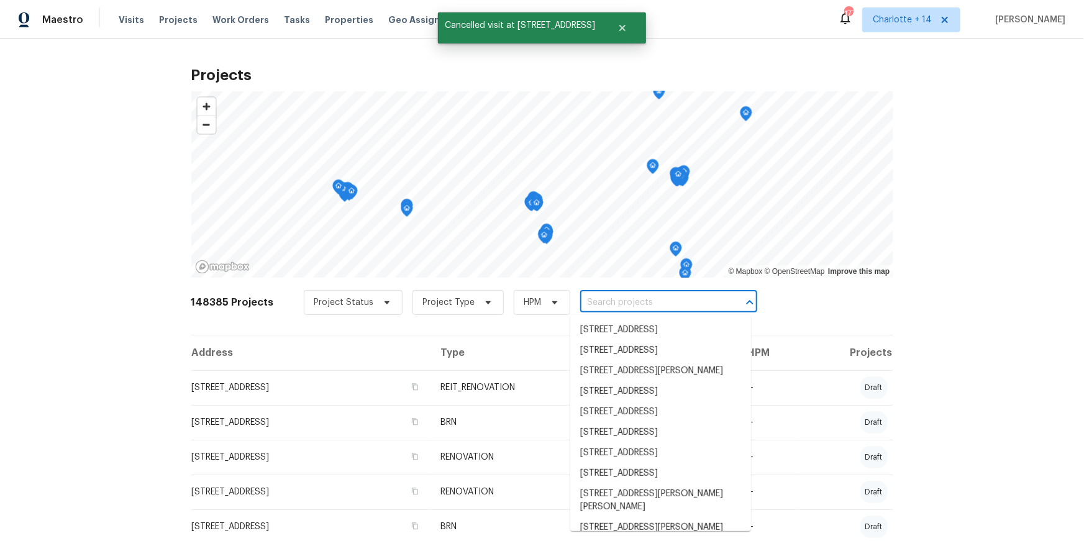
click at [583, 301] on input "text" at bounding box center [651, 302] width 142 height 19
paste input "927 Redcrest Springs Ct"
type input "927 Redcrest Springs Ct"
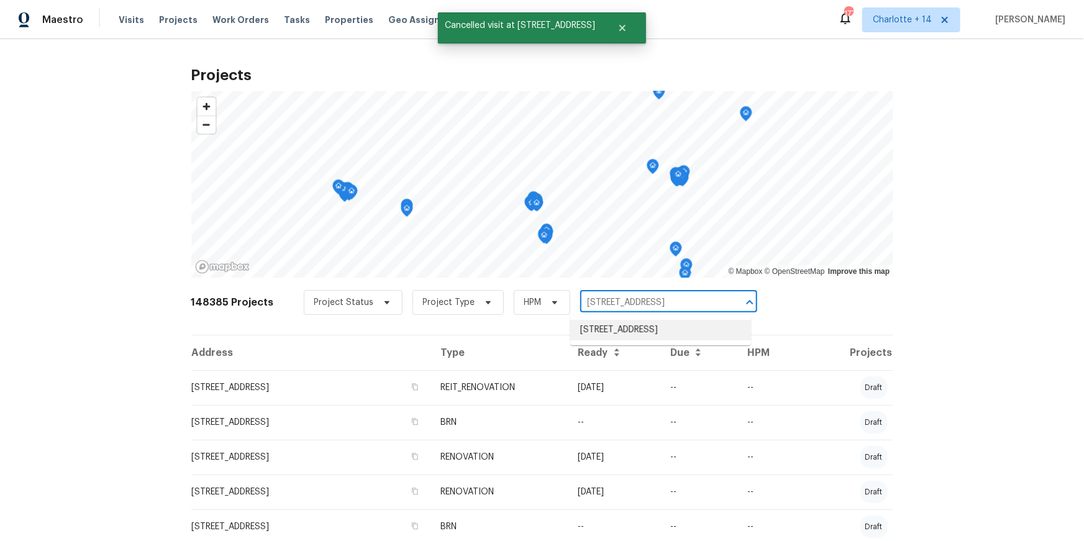
click at [611, 340] on li "927 Redcrest Springs Ct, Houston, TX 77073" at bounding box center [660, 330] width 181 height 21
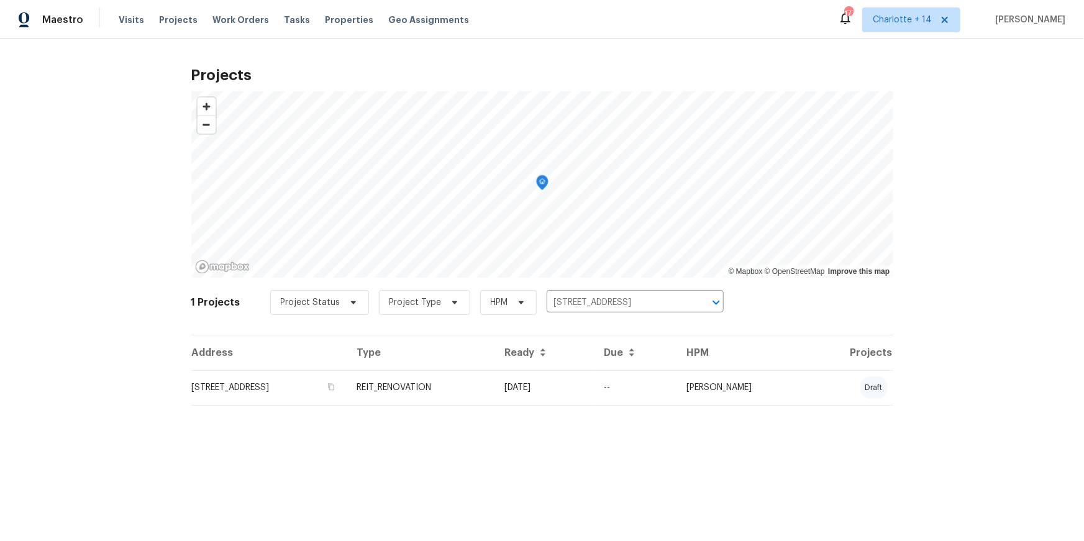
drag, startPoint x: 288, startPoint y: 385, endPoint x: 322, endPoint y: 363, distance: 40.5
click at [288, 385] on td "927 Redcrest Springs Ct, Houston, TX 77073" at bounding box center [269, 387] width 156 height 35
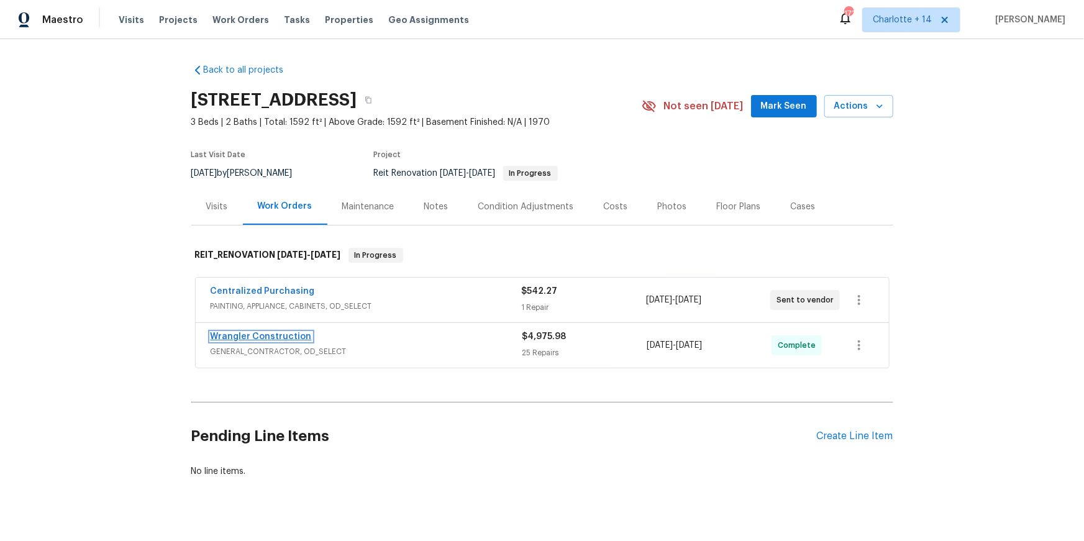
click at [268, 338] on link "Wrangler Construction" at bounding box center [261, 336] width 101 height 9
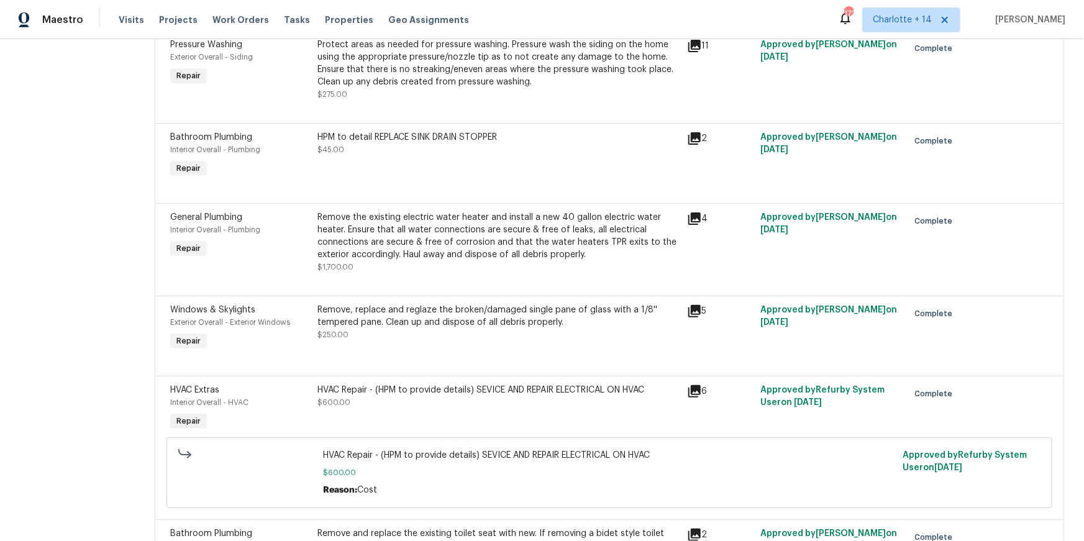
scroll to position [1052, 0]
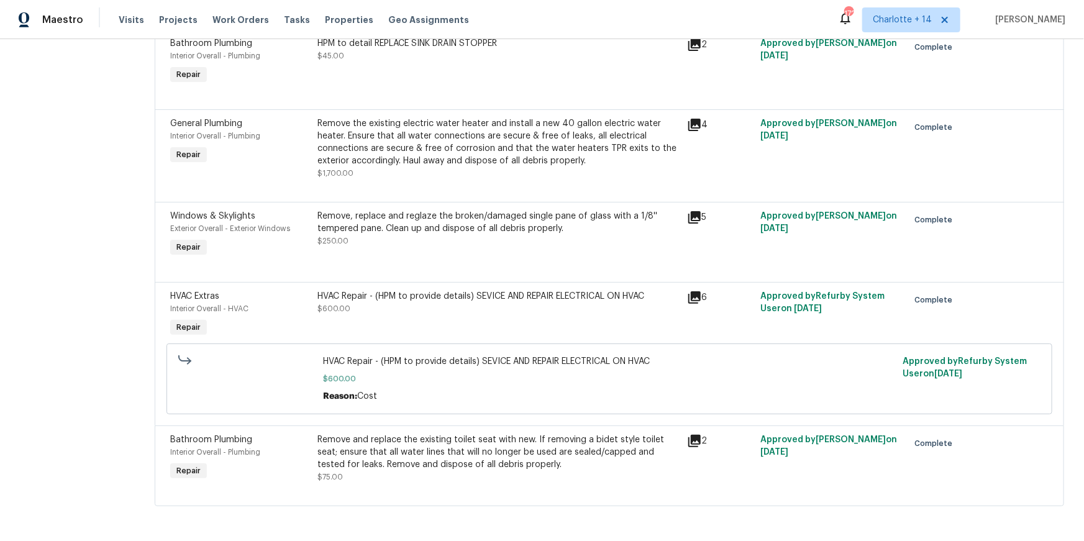
click at [698, 298] on icon at bounding box center [694, 297] width 15 height 15
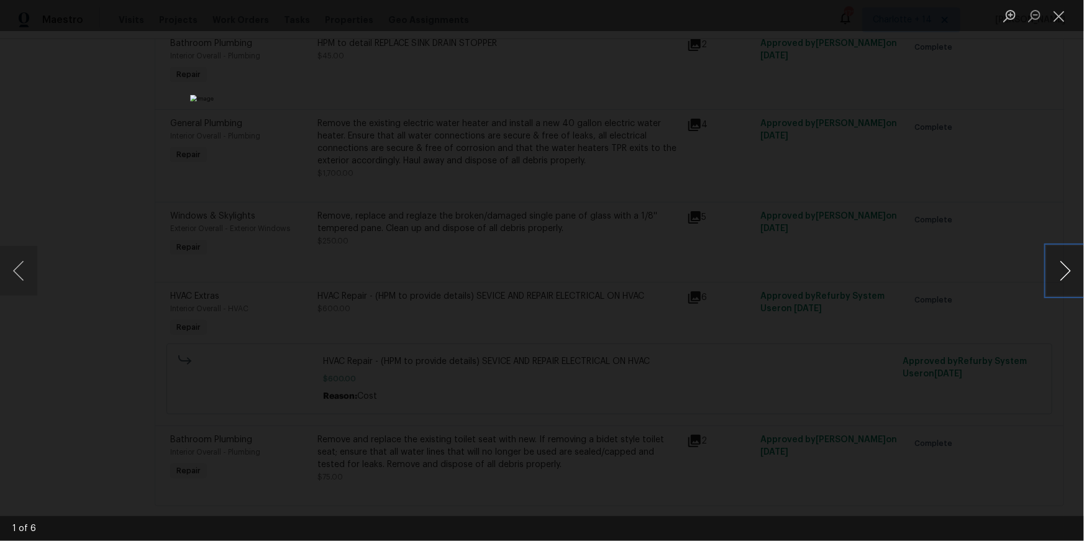
click at [1051, 274] on button "Next image" at bounding box center [1065, 271] width 37 height 50
click at [1053, 274] on button "Next image" at bounding box center [1065, 271] width 37 height 50
click at [1056, 271] on button "Next image" at bounding box center [1065, 271] width 37 height 50
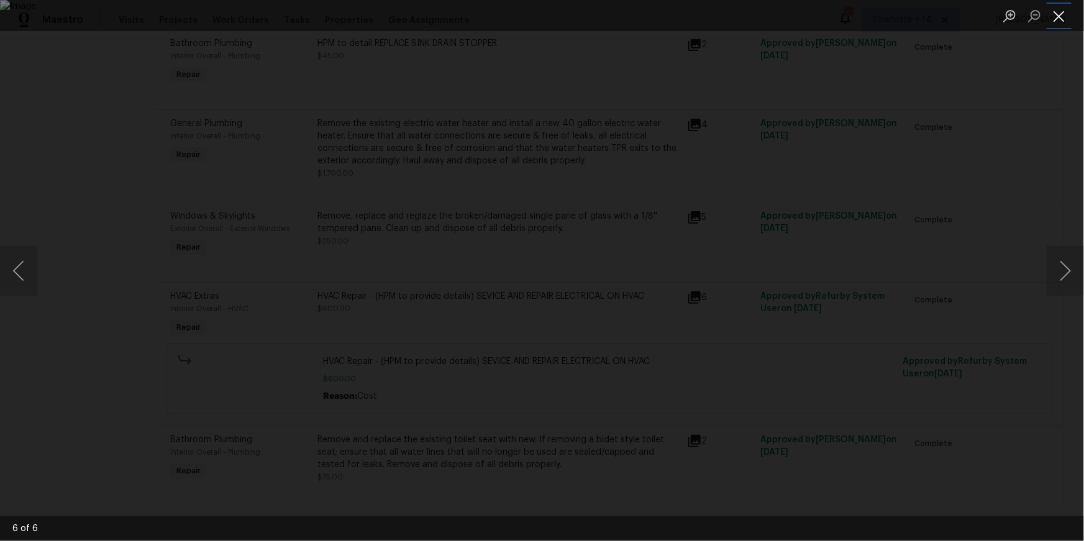
click at [1062, 23] on button "Close lightbox" at bounding box center [1059, 16] width 25 height 22
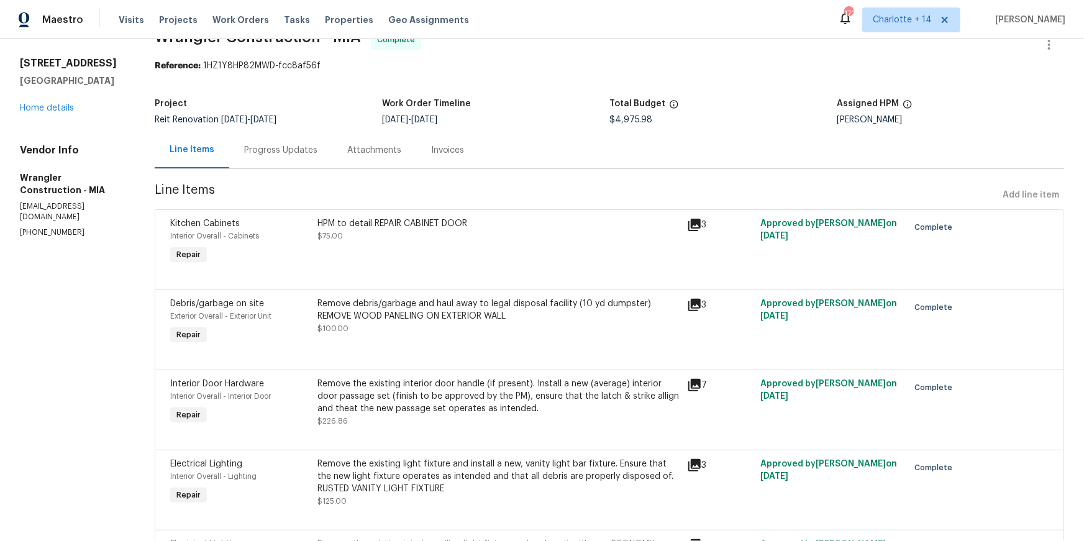
scroll to position [0, 0]
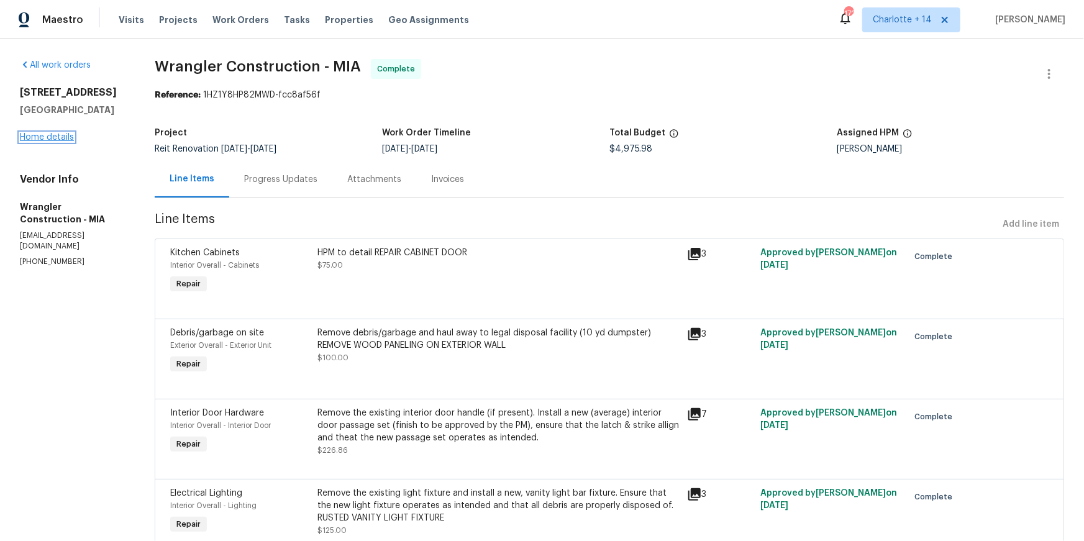
click at [35, 135] on link "Home details" at bounding box center [47, 137] width 54 height 9
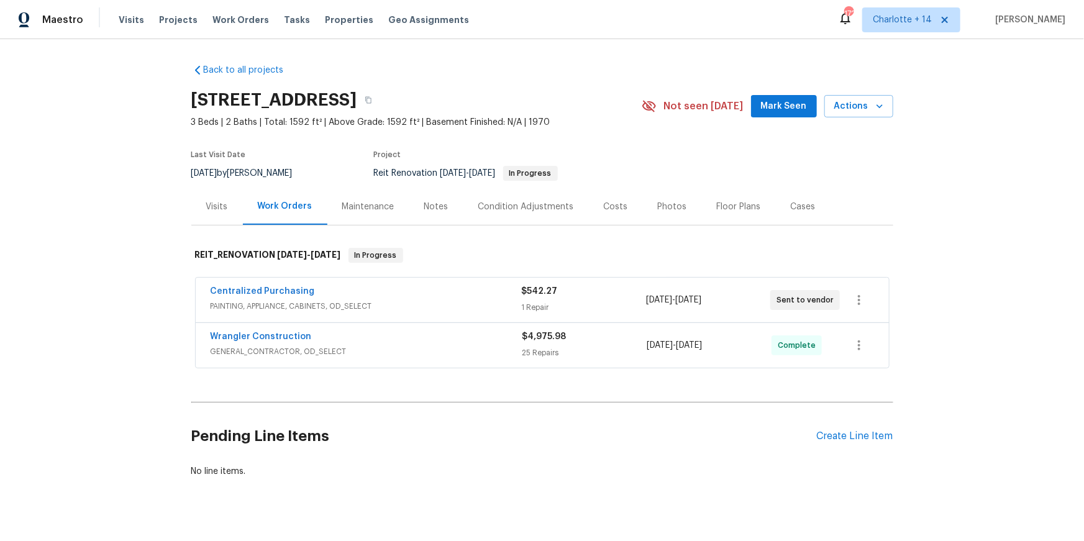
click at [609, 204] on div "Costs" at bounding box center [616, 207] width 24 height 12
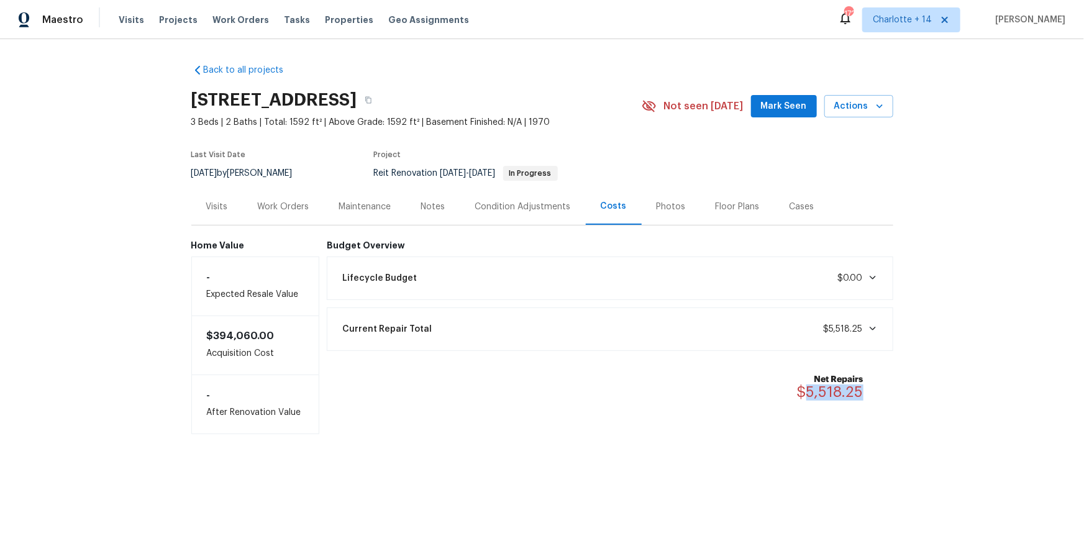
drag, startPoint x: 834, startPoint y: 394, endPoint x: 805, endPoint y: 396, distance: 28.7
click at [805, 396] on div "Net Repairs $5,518.25" at bounding box center [837, 386] width 81 height 27
copy span "5,518.25"
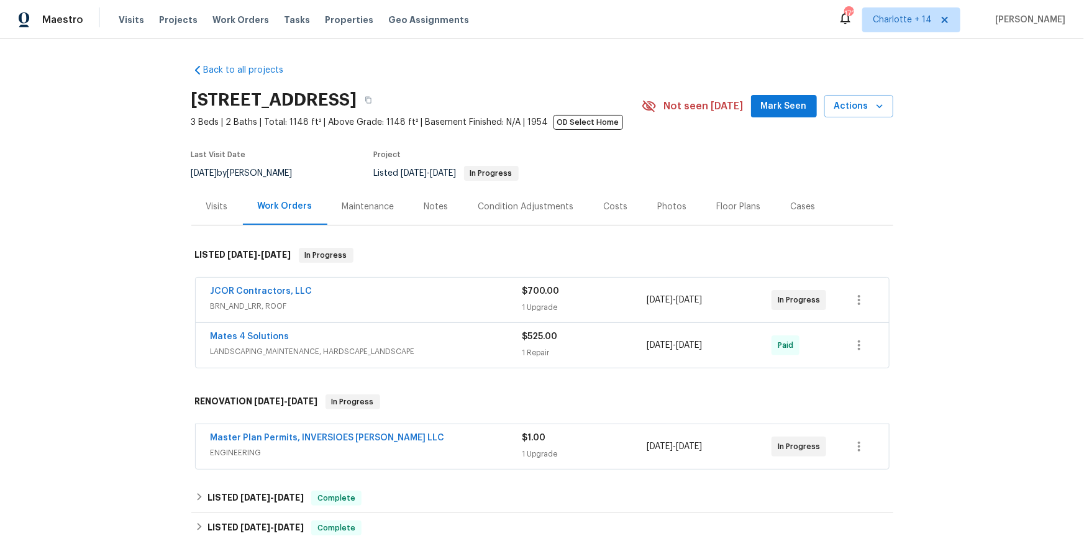
scroll to position [87, 0]
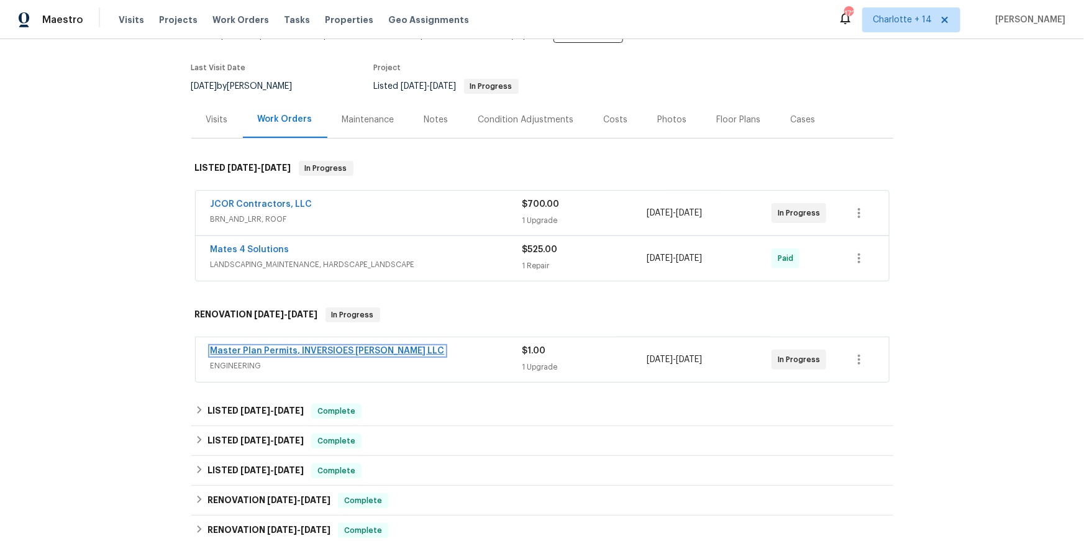
click at [330, 349] on link "Master Plan Permits, INVERSIOES [PERSON_NAME] LLC" at bounding box center [328, 351] width 234 height 9
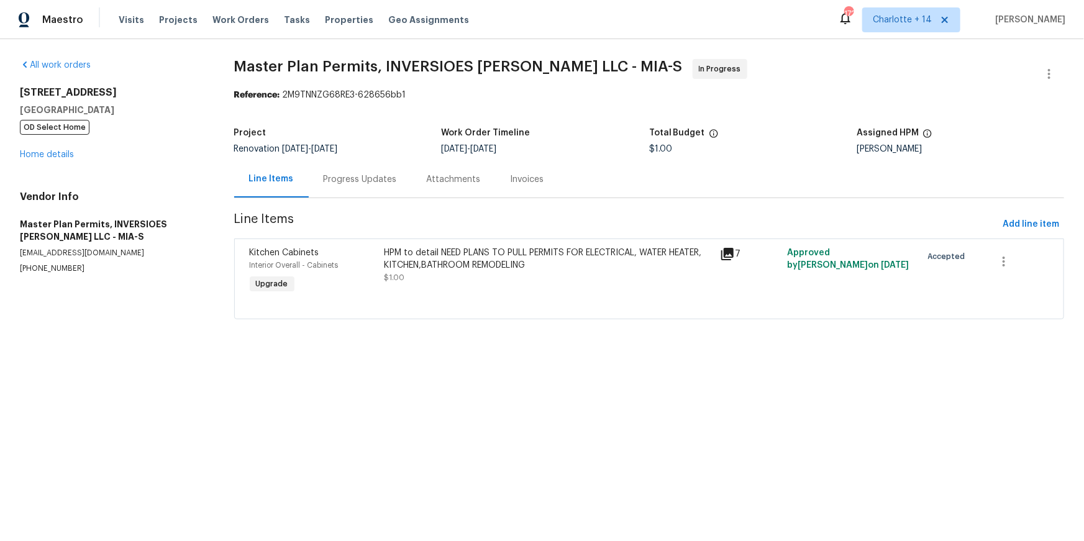
click at [355, 183] on div "Progress Updates" at bounding box center [360, 179] width 73 height 12
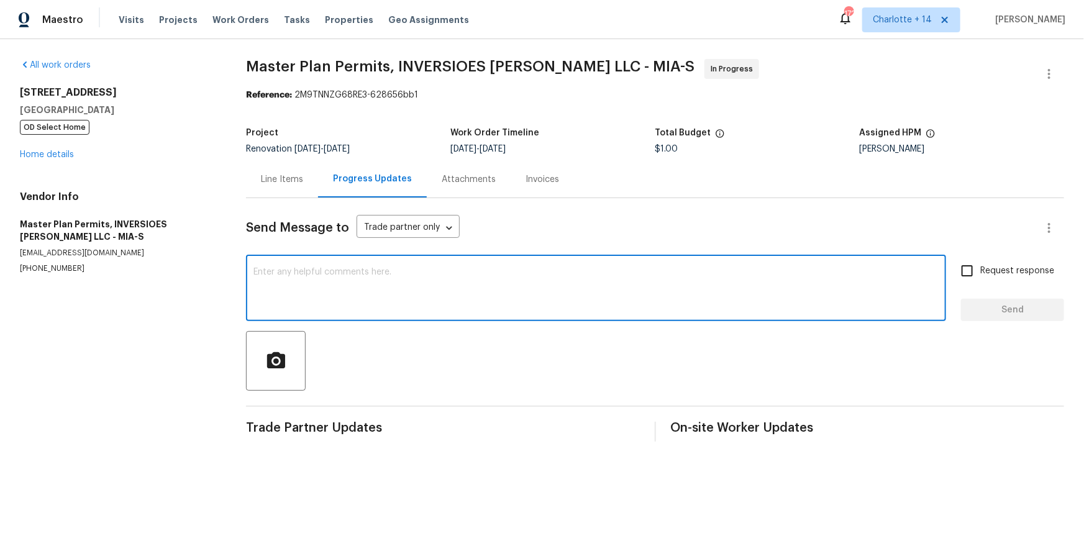
click at [377, 305] on textarea at bounding box center [595, 289] width 685 height 43
click at [96, 252] on p "[EMAIL_ADDRESS][DOMAIN_NAME]" at bounding box center [118, 253] width 196 height 11
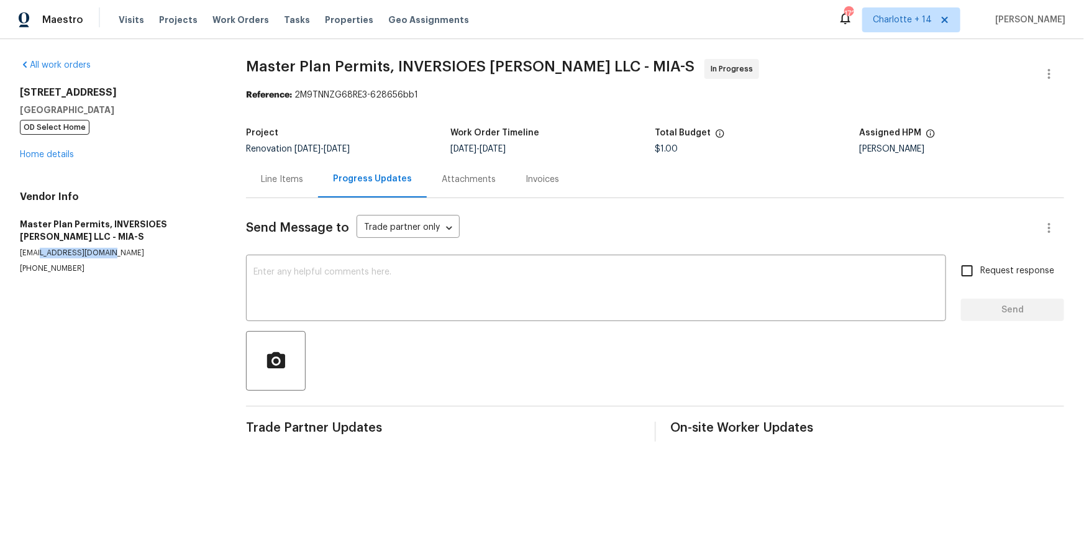
click at [96, 252] on p "[EMAIL_ADDRESS][DOMAIN_NAME]" at bounding box center [118, 253] width 196 height 11
drag, startPoint x: 126, startPoint y: 255, endPoint x: 14, endPoint y: 251, distance: 111.9
click at [14, 251] on div "All work orders [STREET_ADDRESS] OD Select Home Home details Vendor Info Master…" at bounding box center [542, 250] width 1084 height 422
copy p "[EMAIL_ADDRESS][DOMAIN_NAME]"
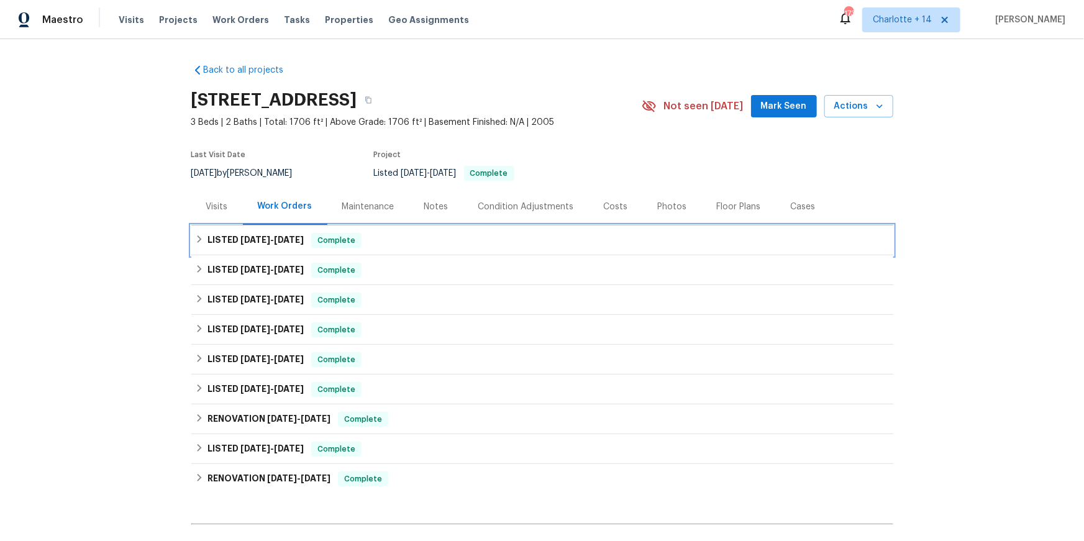
click at [252, 235] on span "[DATE]" at bounding box center [255, 239] width 30 height 9
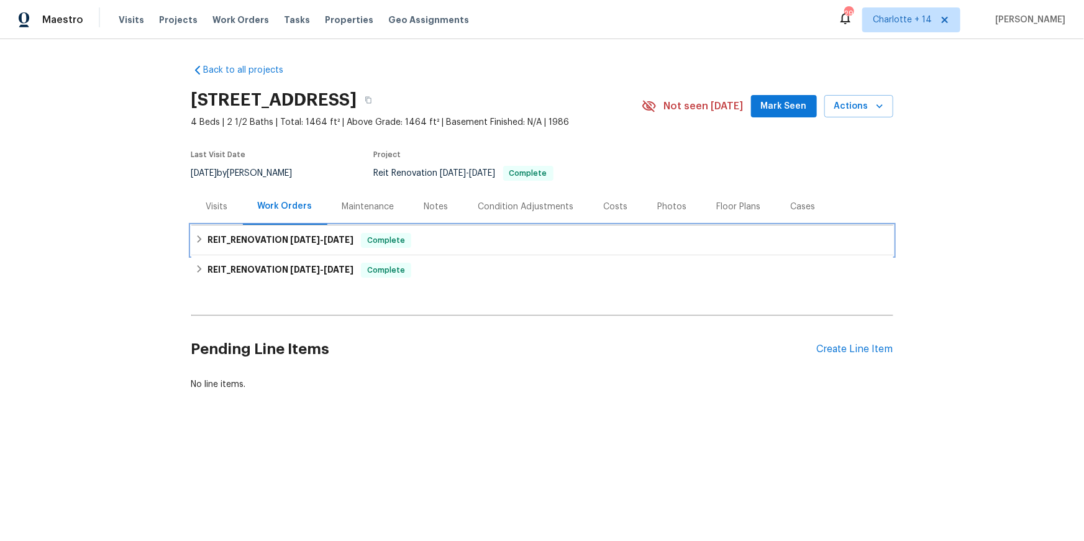
click at [329, 238] on span "9/8/25" at bounding box center [339, 239] width 30 height 9
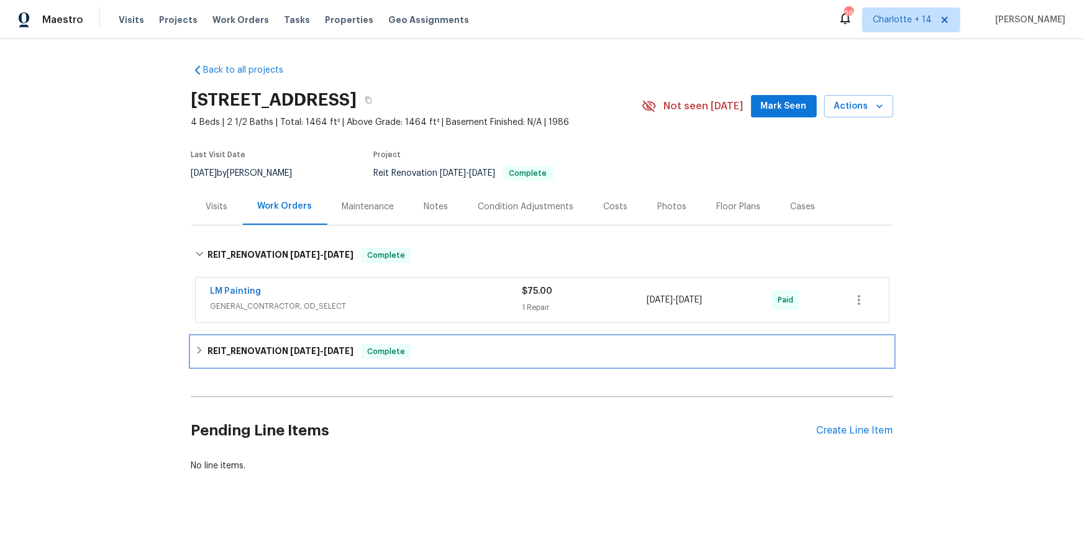
click at [334, 354] on span "3/26/25" at bounding box center [339, 351] width 30 height 9
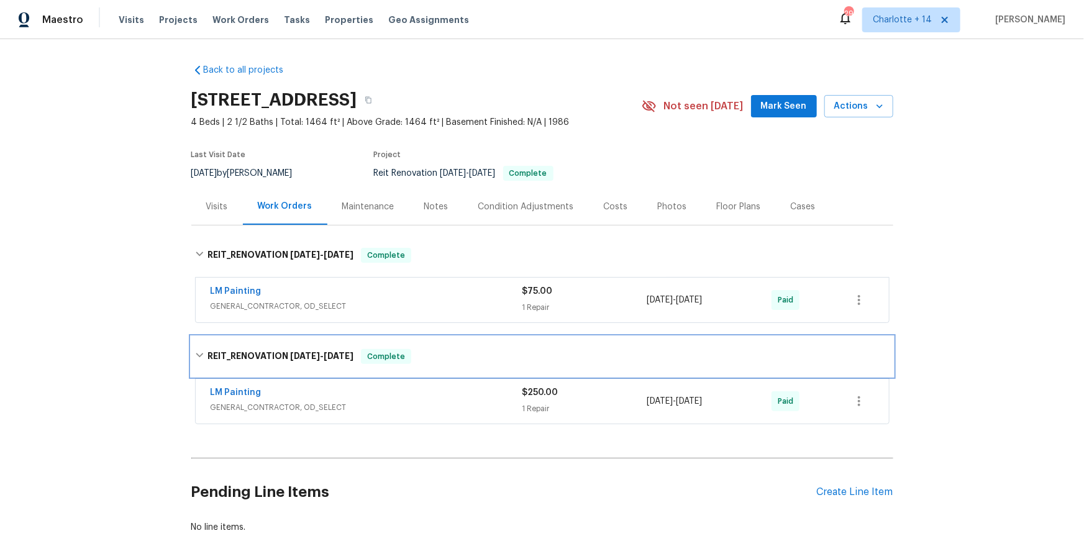
click at [334, 354] on span "3/26/25" at bounding box center [339, 356] width 30 height 9
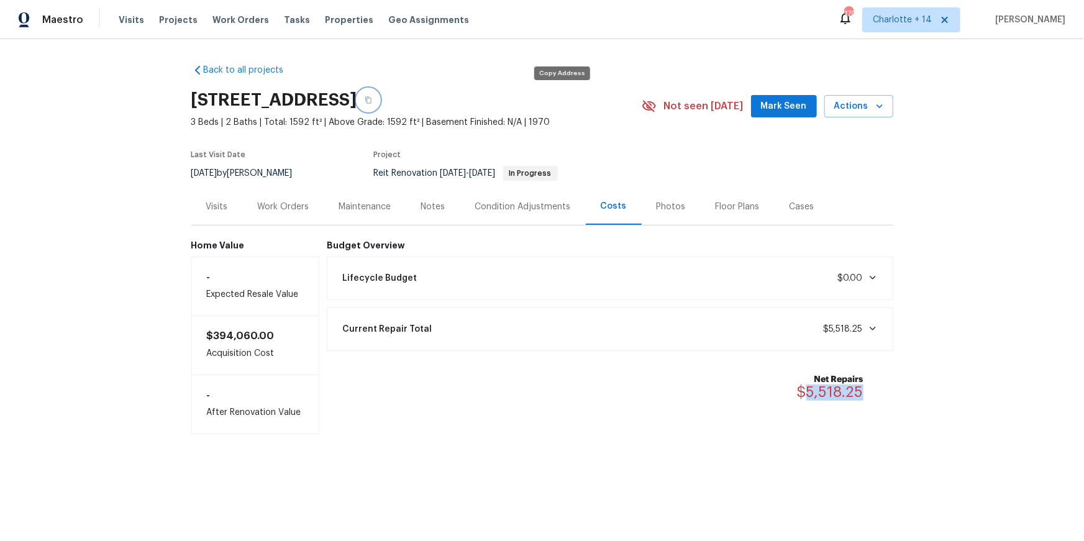
click at [372, 97] on icon "button" at bounding box center [368, 99] width 7 height 7
click at [277, 208] on div "Work Orders" at bounding box center [284, 207] width 52 height 12
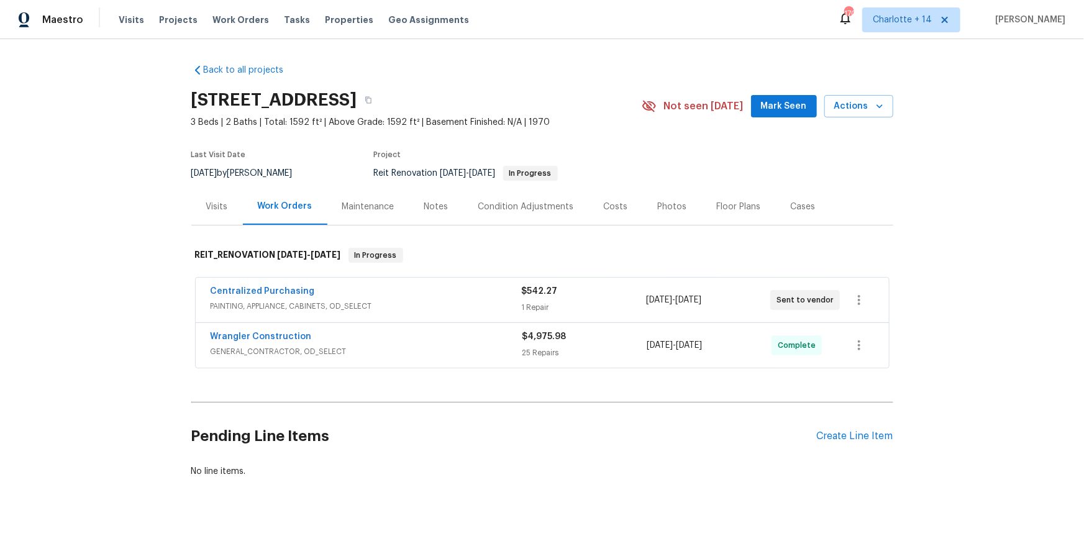
click at [280, 343] on div "Wrangler Construction" at bounding box center [367, 338] width 312 height 15
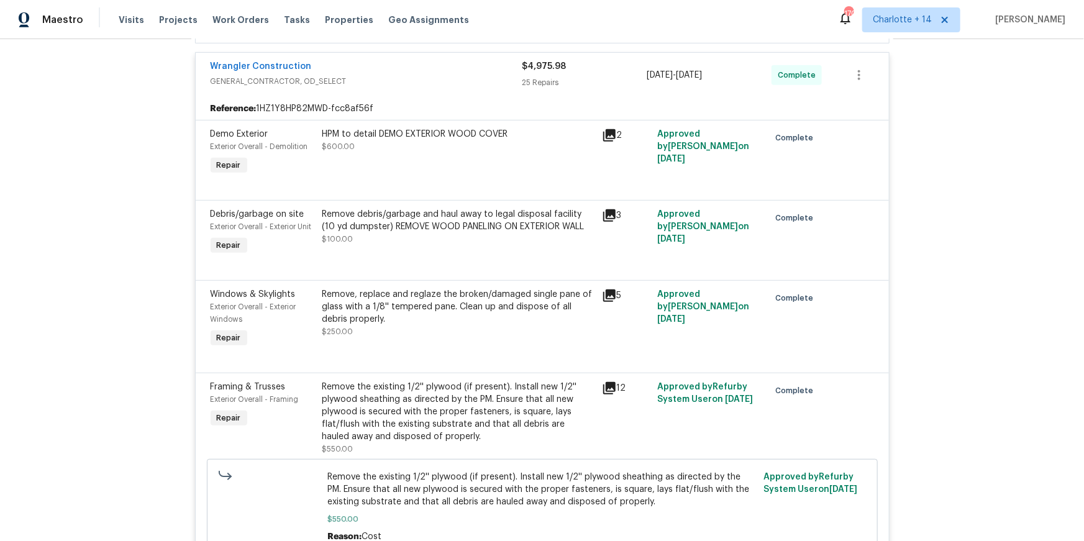
scroll to position [280, 0]
drag, startPoint x: 504, startPoint y: 132, endPoint x: 393, endPoint y: 136, distance: 111.3
click at [393, 136] on div "HPM to detail DEMO EXTERIOR WOOD COVER" at bounding box center [458, 134] width 272 height 12
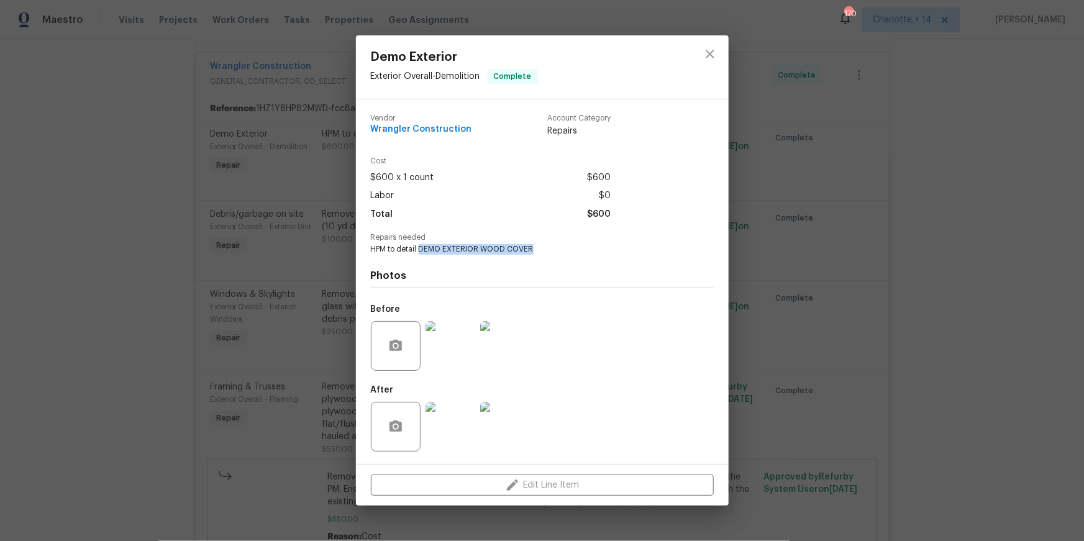
drag, startPoint x: 531, startPoint y: 247, endPoint x: 421, endPoint y: 249, distance: 110.0
click at [421, 249] on span "HPM to detail DEMO EXTERIOR WOOD COVER" at bounding box center [525, 249] width 309 height 11
copy span "DEMO EXTERIOR WOOD COVER"
click at [706, 54] on icon "close" at bounding box center [710, 54] width 15 height 15
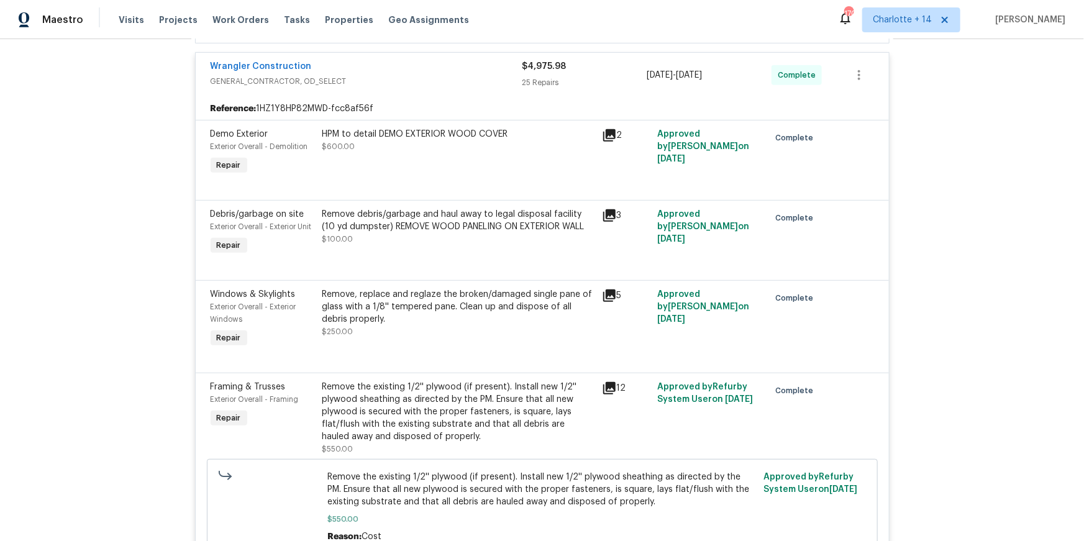
click at [410, 235] on div "Remove debris/garbage and haul away to legal disposal facility (10 yd dumpster)…" at bounding box center [458, 226] width 272 height 37
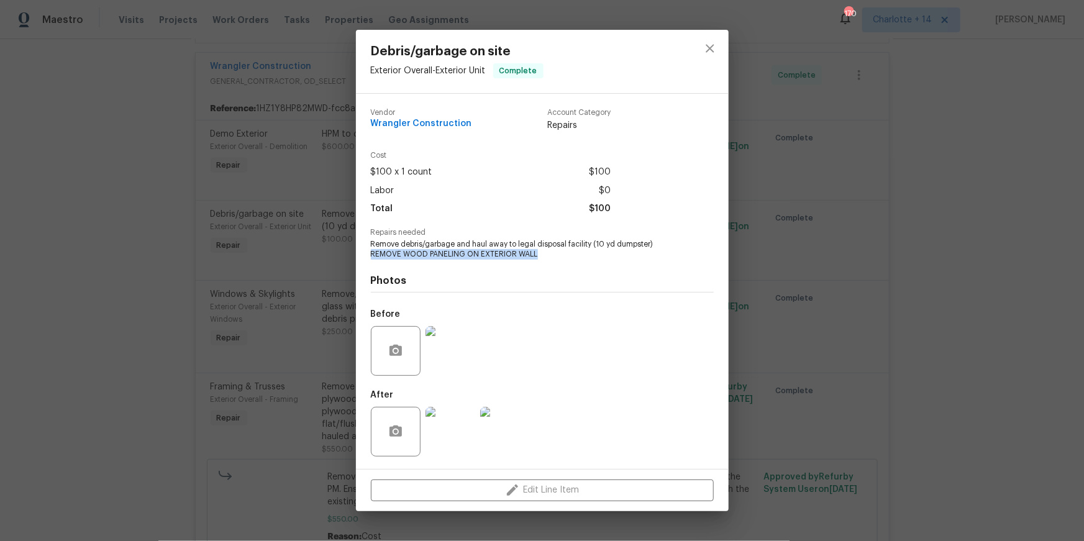
drag, startPoint x: 537, startPoint y: 255, endPoint x: 371, endPoint y: 253, distance: 166.5
click at [371, 253] on span "Remove debris/garbage and haul away to legal disposal facility (10 yd dumpster)…" at bounding box center [525, 249] width 309 height 21
copy span "REMOVE WOOD PANELING ON EXTERIOR WALL"
click at [714, 51] on icon "close" at bounding box center [710, 48] width 15 height 15
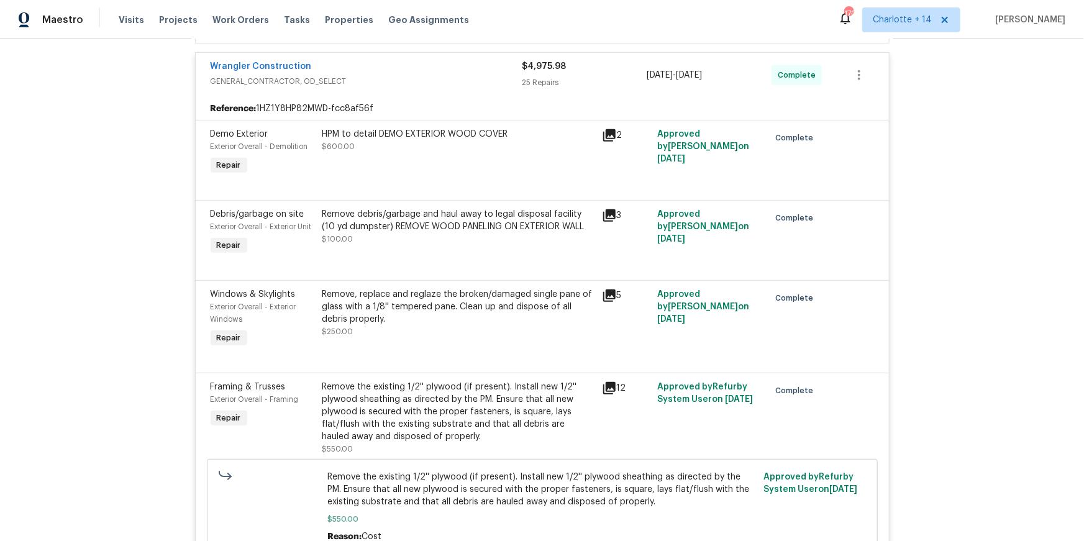
click at [379, 333] on div "Remove, replace and reglaze the broken/damaged single pane of glass with a 1/8'…" at bounding box center [458, 313] width 272 height 50
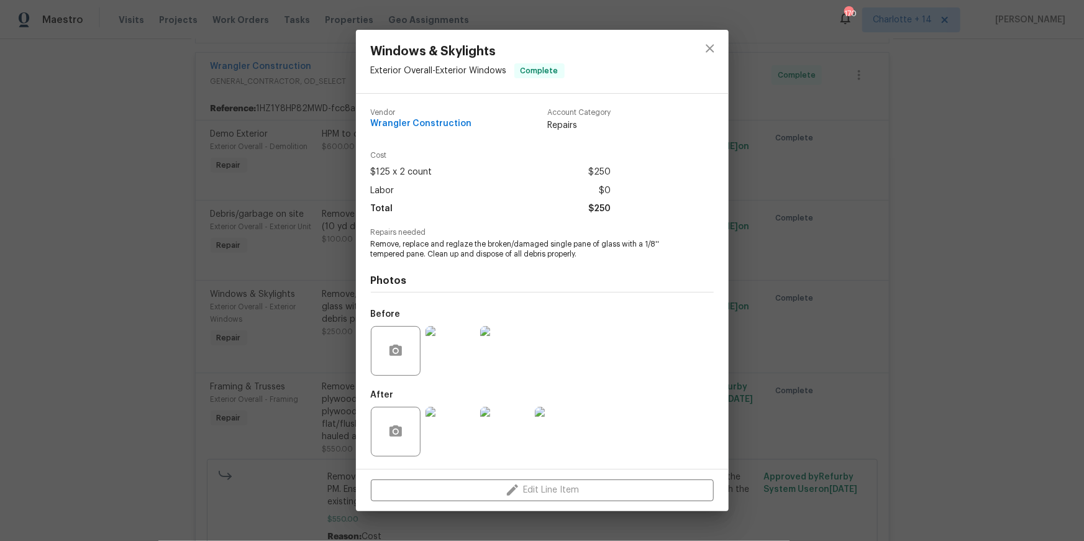
drag, startPoint x: 578, startPoint y: 255, endPoint x: 402, endPoint y: 248, distance: 176.6
click at [403, 248] on span "Remove, replace and reglaze the broken/damaged single pane of glass with a 1/8'…" at bounding box center [525, 249] width 309 height 21
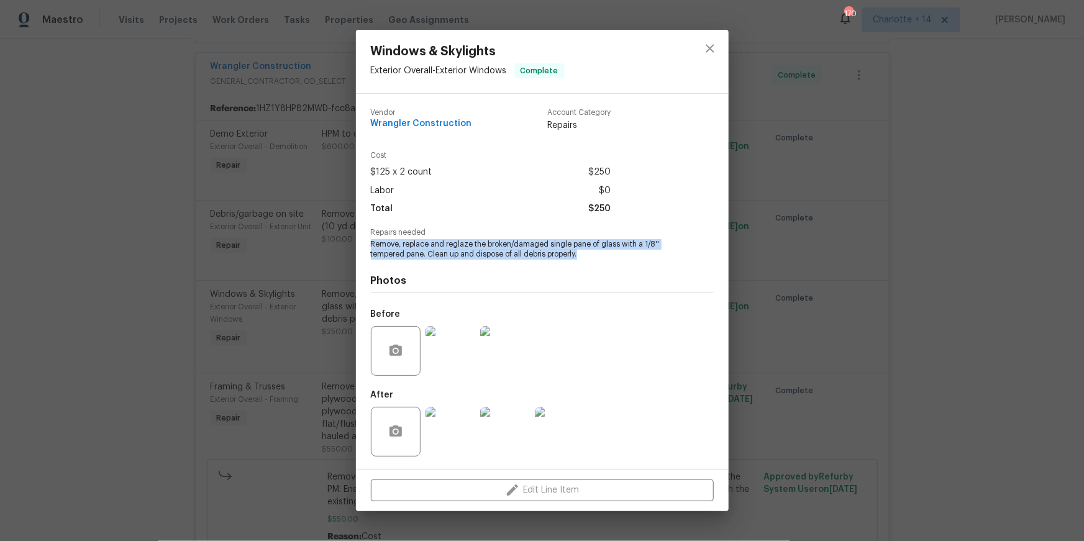
drag, startPoint x: 370, startPoint y: 244, endPoint x: 581, endPoint y: 256, distance: 211.6
click at [581, 256] on div "Vendor Wrangler Construction Account Category Repairs Cost $125 x 2 count $250 …" at bounding box center [542, 281] width 373 height 375
copy span "Remove, replace and reglaze the broken/damaged single pane of glass with a 1/8'…"
click at [707, 55] on icon "close" at bounding box center [710, 48] width 15 height 15
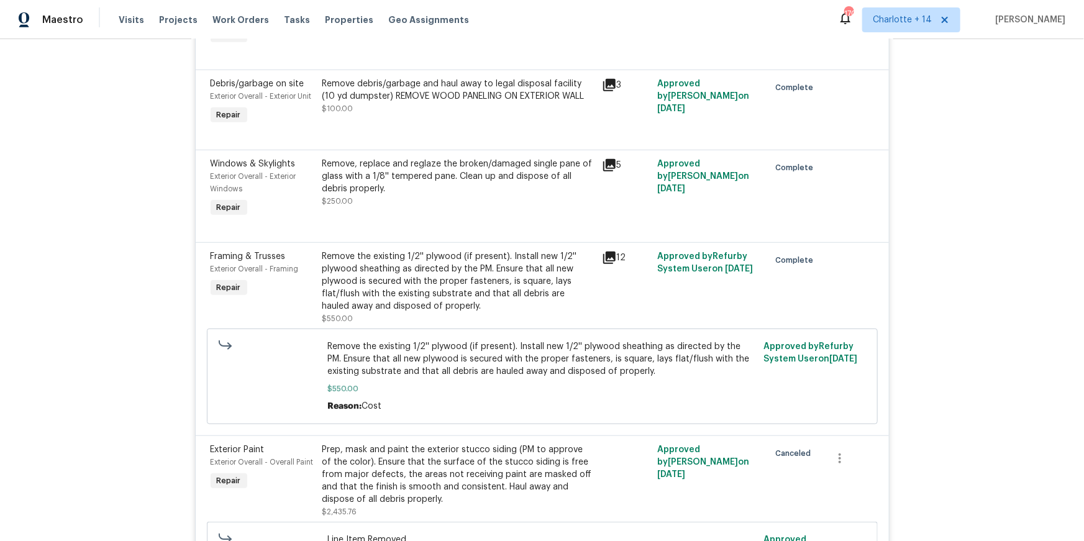
scroll to position [465, 0]
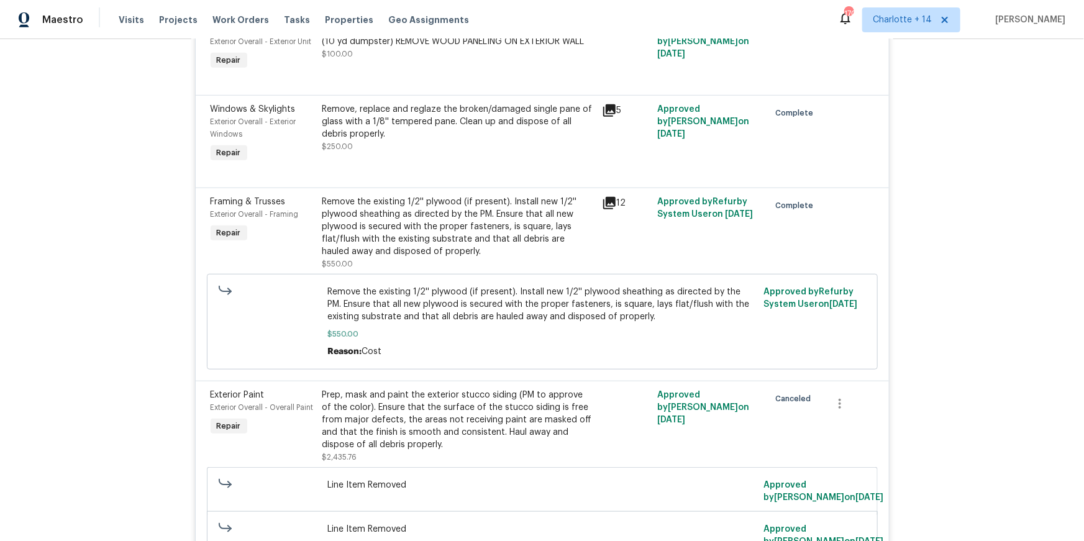
click at [401, 235] on div "Remove the existing 1/2'' plywood (if present). Install new 1/2'' plywood sheat…" at bounding box center [458, 227] width 272 height 62
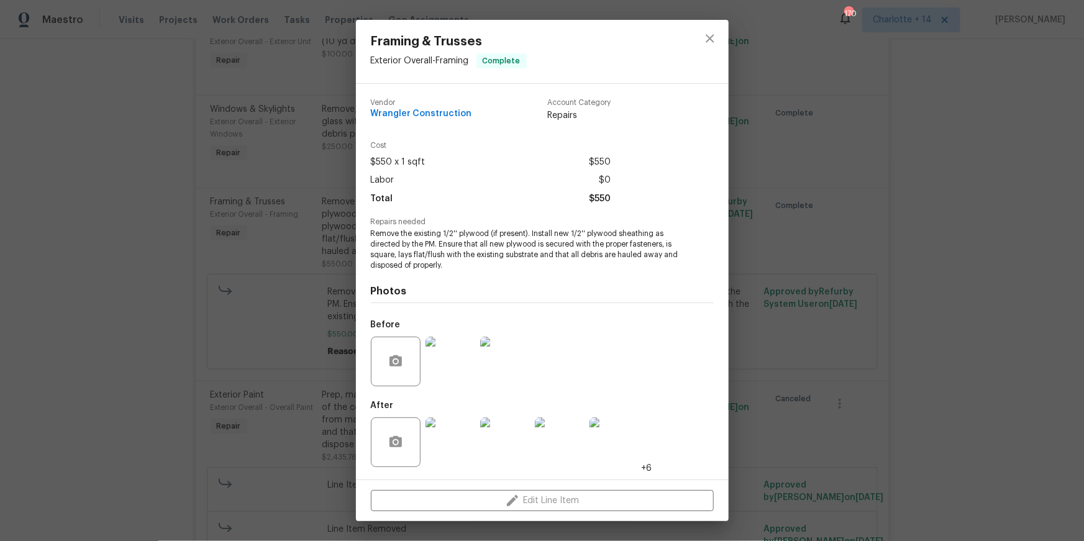
click at [460, 443] on img at bounding box center [451, 442] width 50 height 50
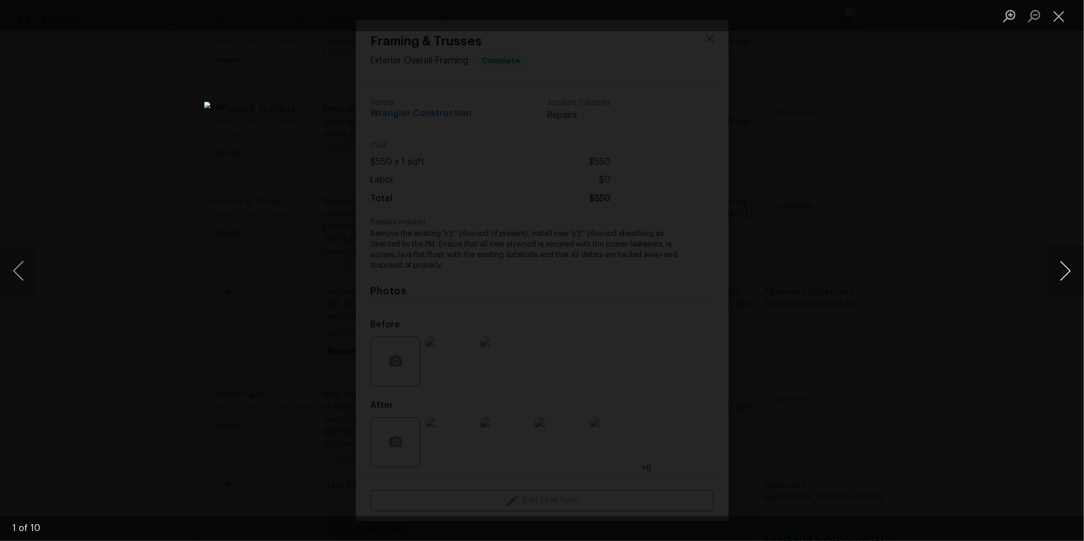
click at [1060, 273] on button "Next image" at bounding box center [1065, 271] width 37 height 50
click at [876, 290] on div "Lightbox" at bounding box center [542, 270] width 1084 height 541
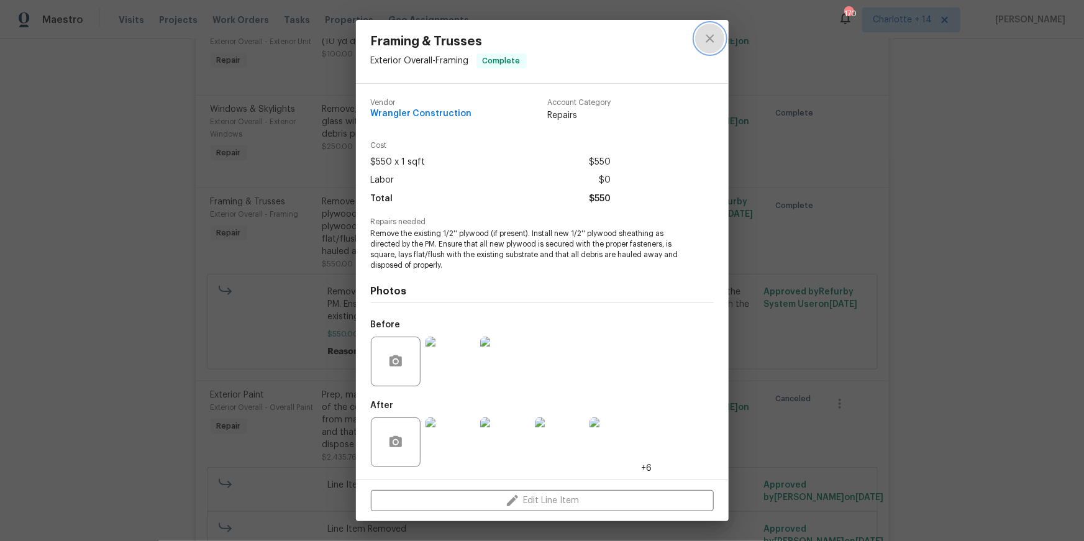
click at [711, 41] on icon "close" at bounding box center [710, 38] width 15 height 15
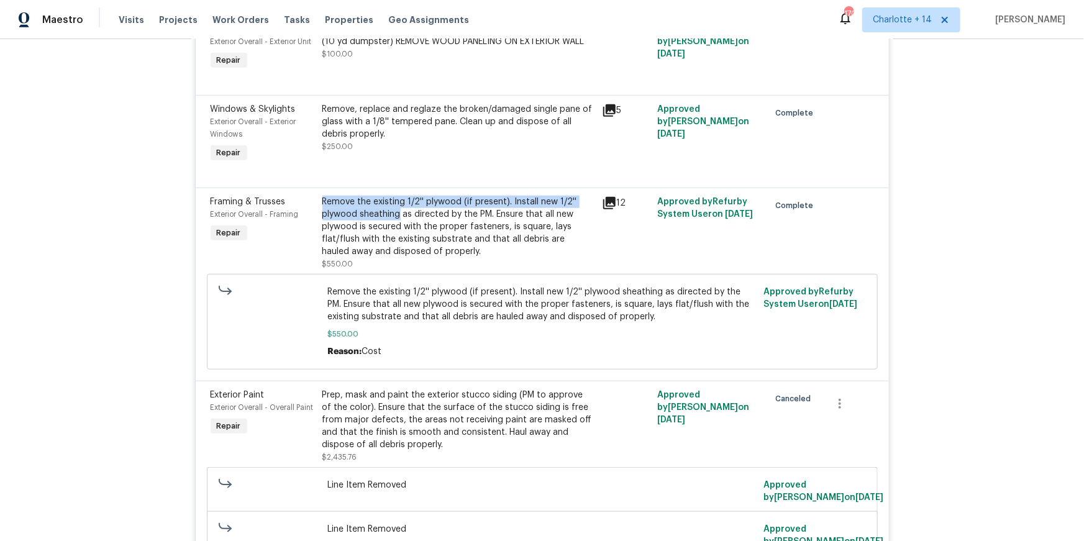
drag, startPoint x: 322, startPoint y: 203, endPoint x: 398, endPoint y: 216, distance: 76.2
click at [398, 216] on div "Remove the existing 1/2'' plywood (if present). Install new 1/2'' plywood sheat…" at bounding box center [458, 227] width 272 height 62
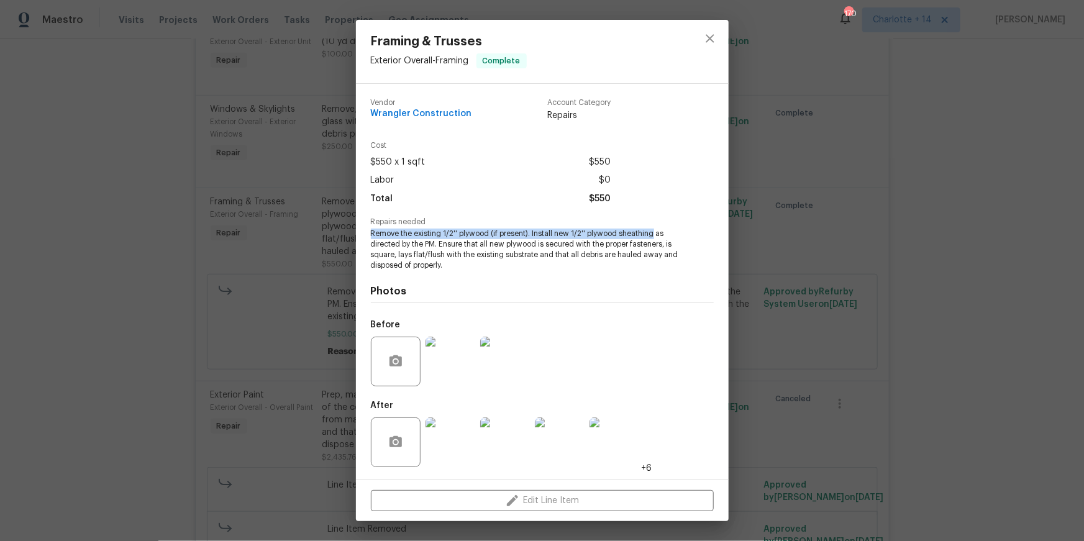
drag, startPoint x: 653, startPoint y: 233, endPoint x: 352, endPoint y: 232, distance: 301.3
click at [352, 232] on div "Framing & Trusses Exterior Overall - Framing Complete Vendor Wrangler Construct…" at bounding box center [542, 270] width 1084 height 541
copy span "Remove the existing 1/2'' plywood (if present). Install new 1/2'' plywood sheat…"
drag, startPoint x: 708, startPoint y: 37, endPoint x: 708, endPoint y: 61, distance: 24.2
click at [709, 37] on icon "close" at bounding box center [710, 38] width 8 height 8
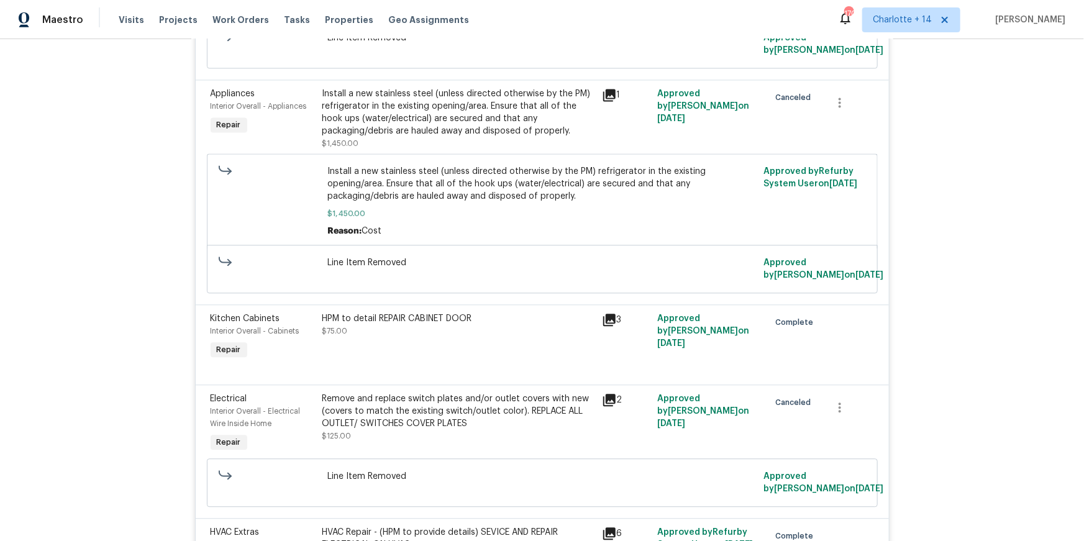
scroll to position [1329, 0]
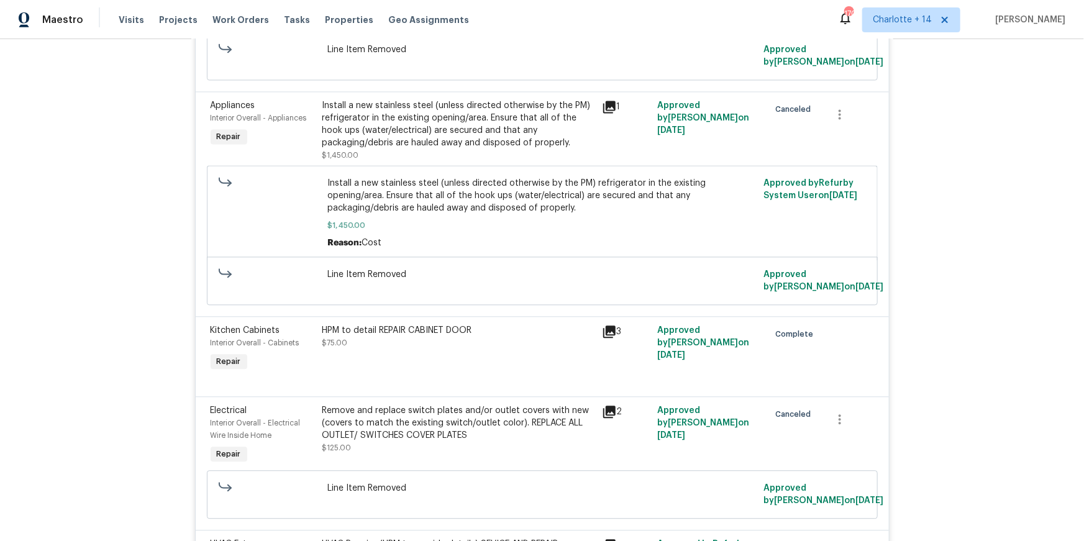
click at [457, 337] on div "HPM to detail REPAIR CABINET DOOR" at bounding box center [458, 330] width 272 height 12
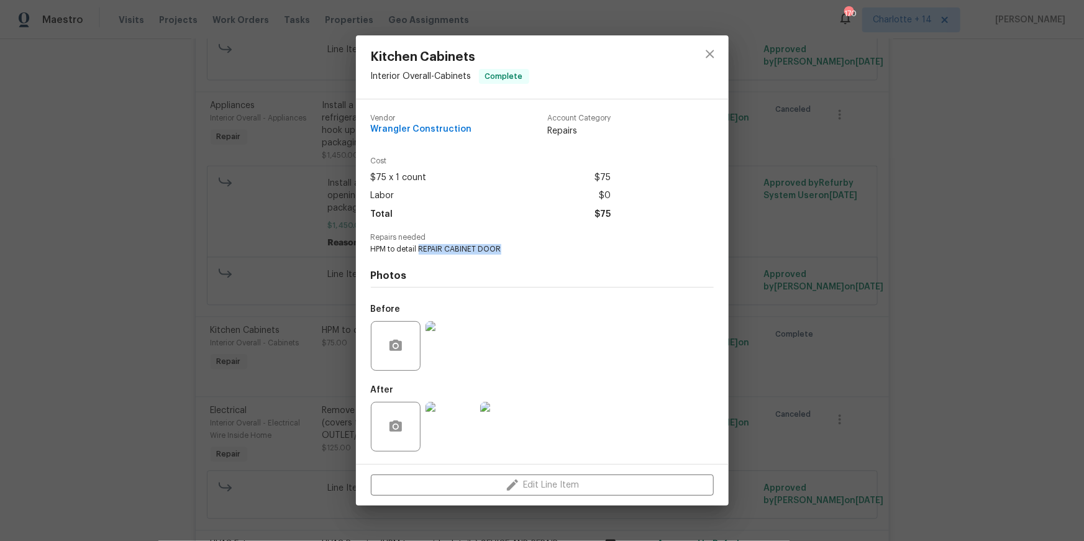
drag, startPoint x: 503, startPoint y: 249, endPoint x: 421, endPoint y: 247, distance: 82.0
click at [421, 247] on span "HPM to detail REPAIR CABINET DOOR" at bounding box center [525, 249] width 309 height 11
copy span "REPAIR CABINET DOOR"
click at [706, 58] on icon "close" at bounding box center [710, 54] width 8 height 8
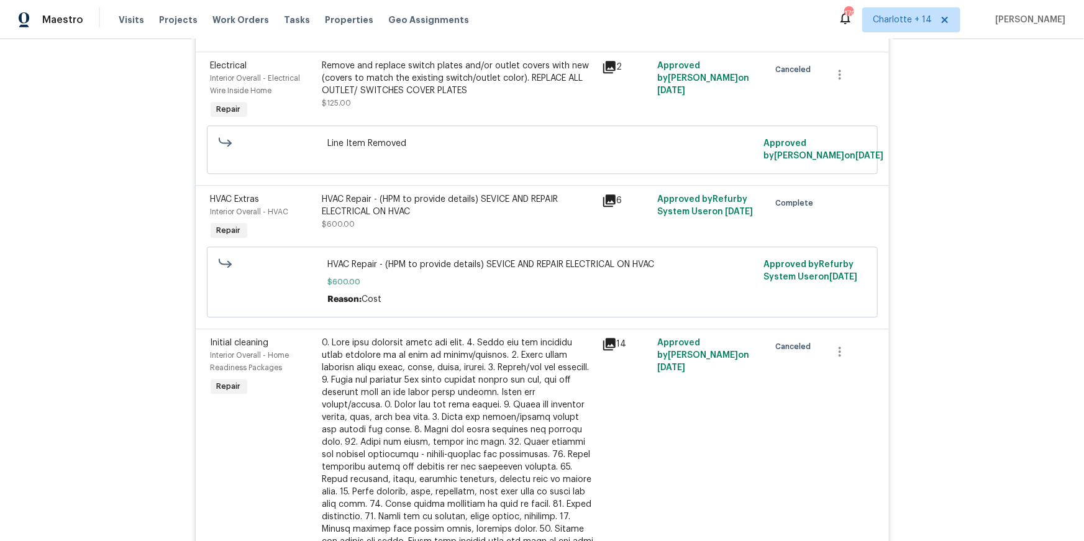
scroll to position [1676, 0]
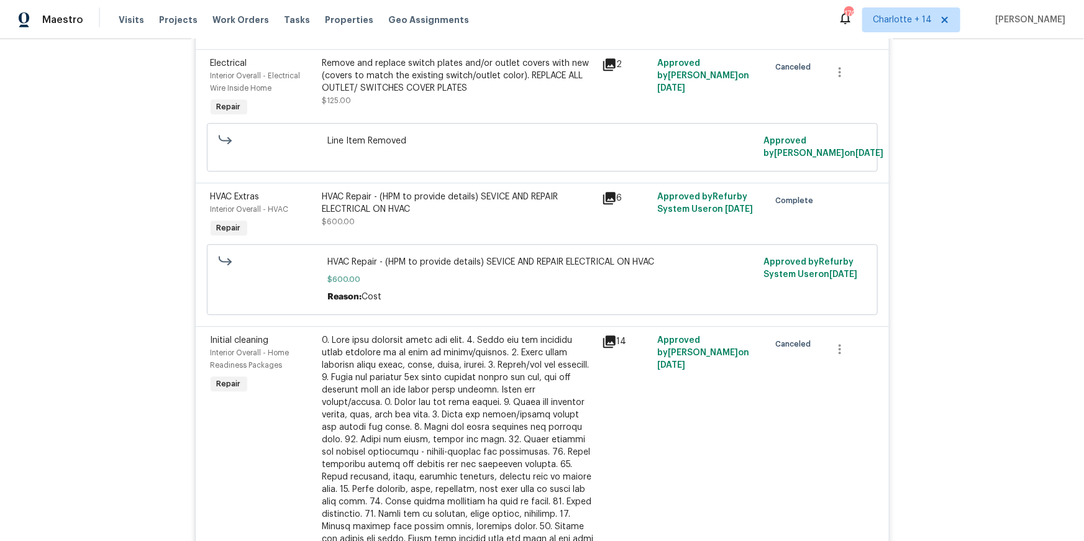
click at [443, 227] on div "HVAC Repair - (HPM to provide details) SEVICE AND REPAIR ELECTRICAL ON HVAC $60…" at bounding box center [458, 209] width 272 height 37
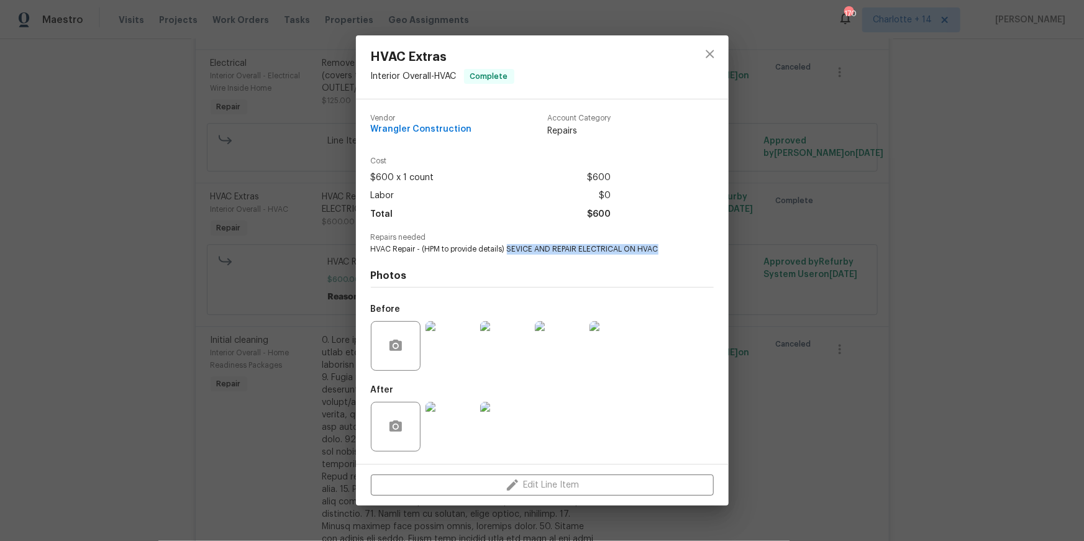
drag, startPoint x: 507, startPoint y: 247, endPoint x: 658, endPoint y: 249, distance: 151.0
click at [658, 249] on span "HVAC Repair - (HPM to provide details) SEVICE AND REPAIR ELECTRICAL ON HVAC" at bounding box center [525, 249] width 309 height 11
copy span "SEVICE AND REPAIR ELECTRICAL ON HVAC"
click at [531, 250] on span "HVAC Repair - (HPM to provide details) SEVICE AND REPAIR ELECTRICAL ON HVAC" at bounding box center [525, 249] width 309 height 11
drag, startPoint x: 507, startPoint y: 250, endPoint x: 665, endPoint y: 246, distance: 158.5
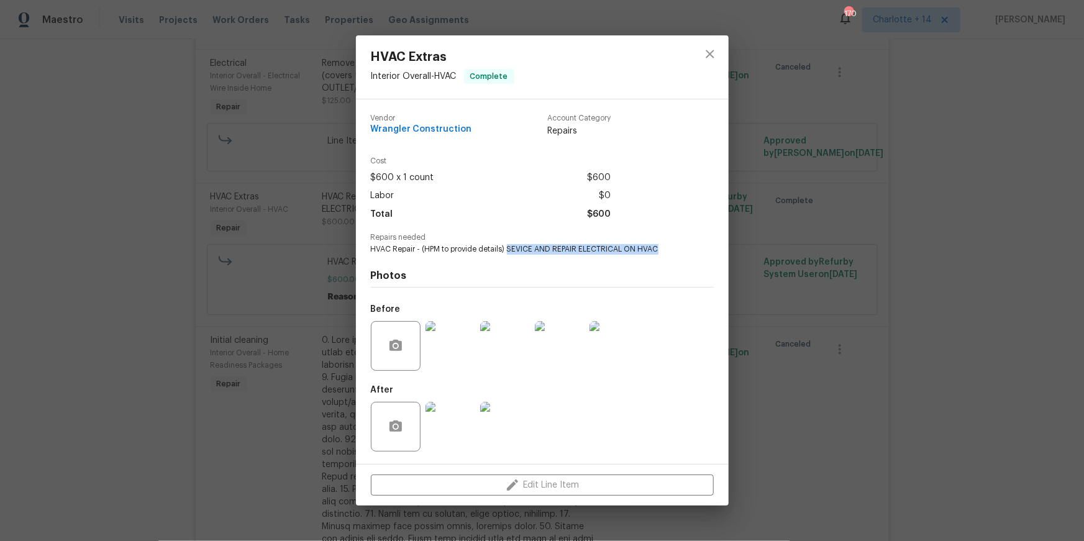
click at [665, 246] on span "HVAC Repair - (HPM to provide details) SEVICE AND REPAIR ELECTRICAL ON HVAC" at bounding box center [525, 249] width 309 height 11
copy span "SEVICE AND REPAIR ELECTRICAL ON HVAC"
click at [703, 59] on icon "close" at bounding box center [710, 54] width 15 height 15
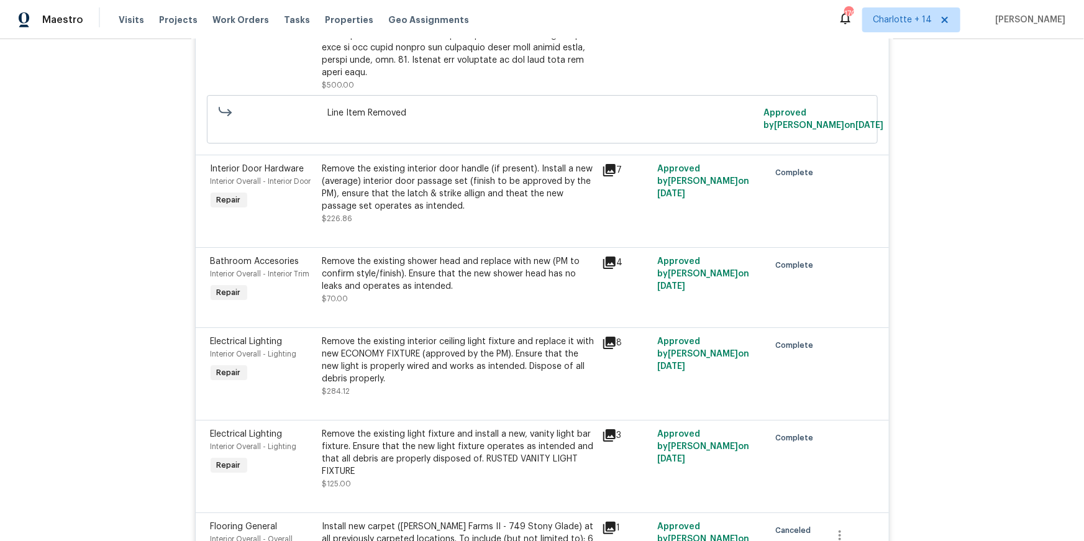
scroll to position [2212, 0]
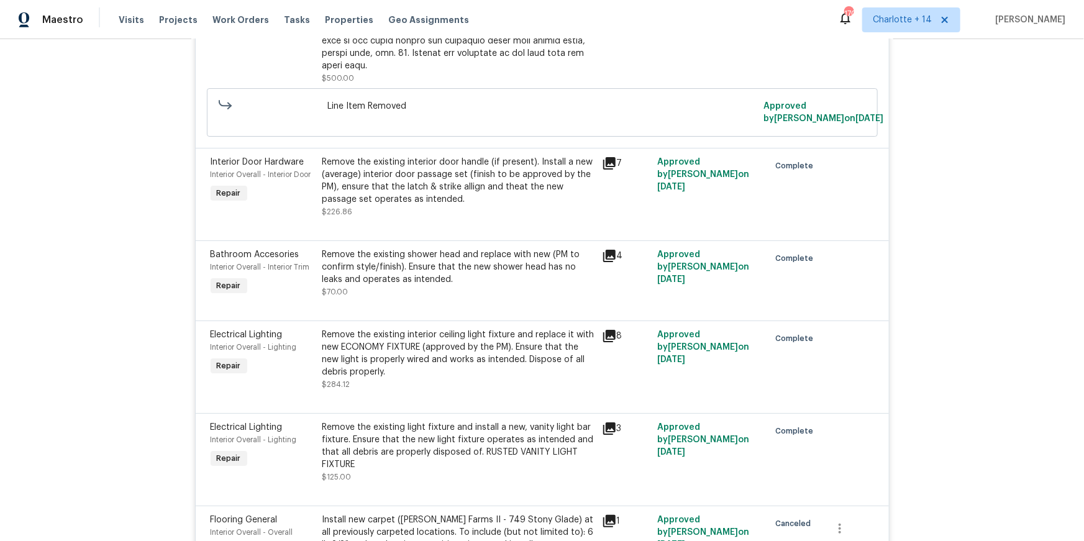
click at [495, 178] on div "Remove the existing interior door handle (if present). Install a new (average) …" at bounding box center [458, 181] width 272 height 50
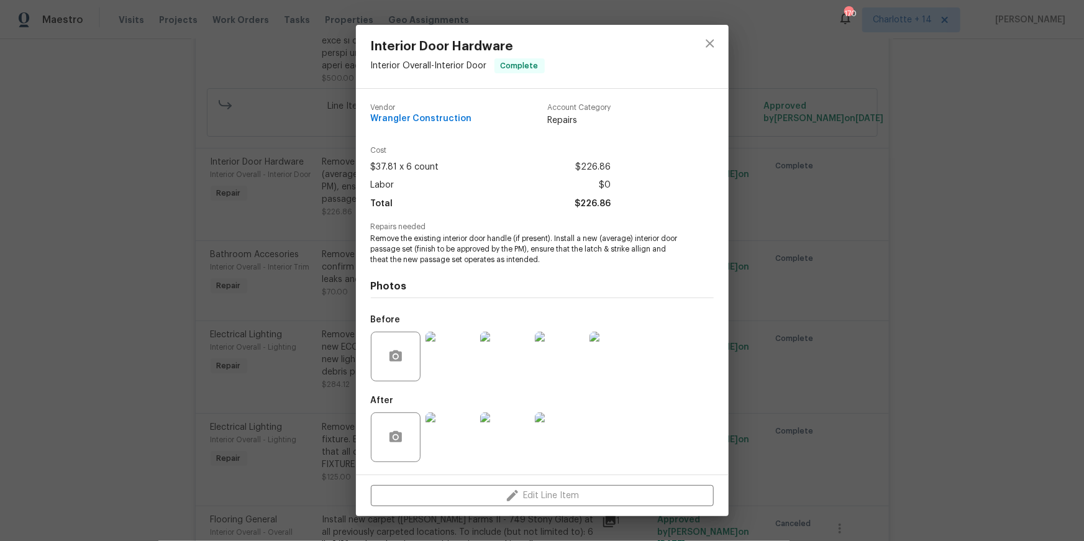
click at [454, 371] on img at bounding box center [451, 357] width 50 height 50
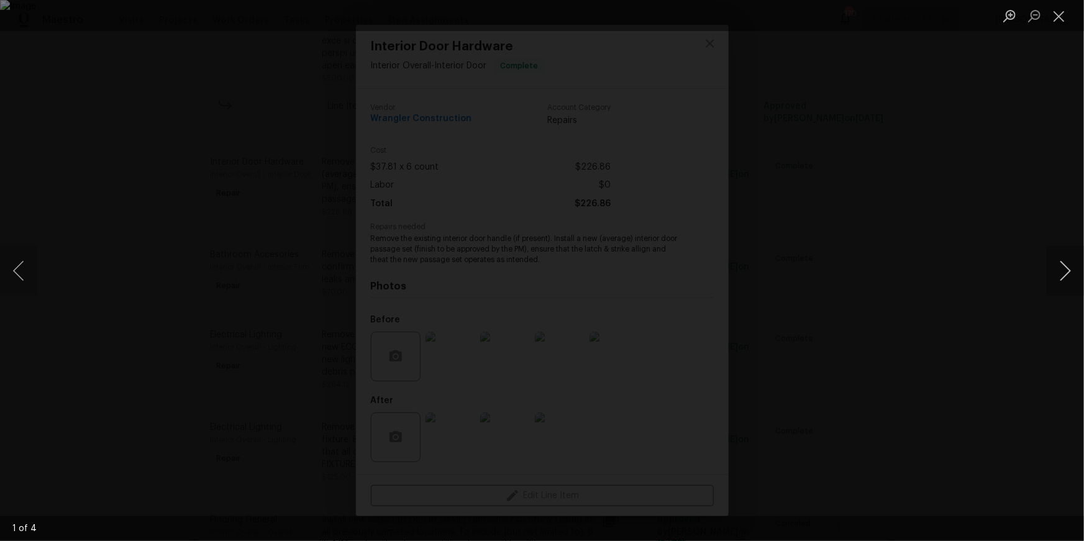
click at [1064, 268] on button "Next image" at bounding box center [1065, 271] width 37 height 50
click at [1015, 299] on div "Lightbox" at bounding box center [542, 270] width 1084 height 541
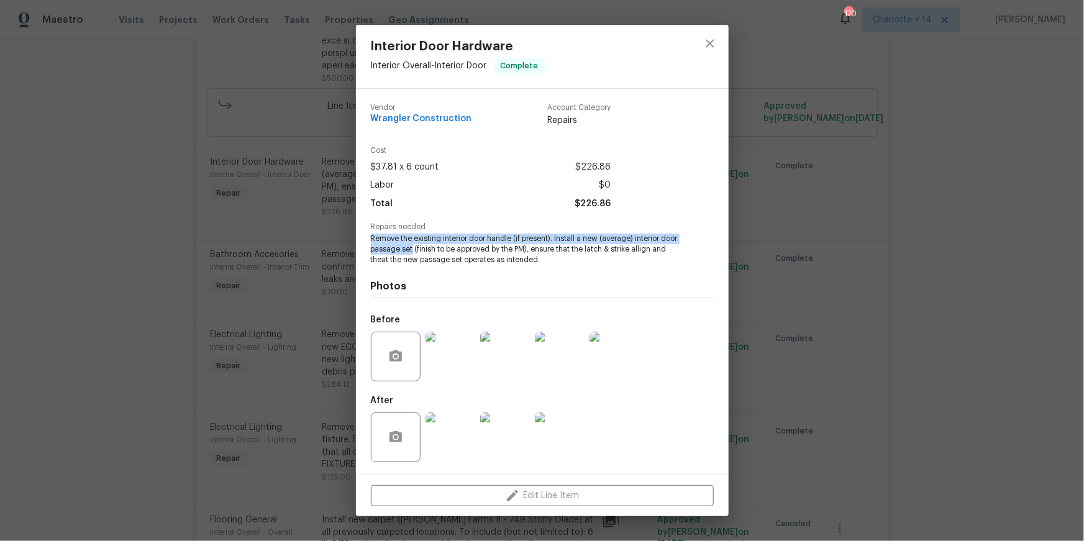
drag, startPoint x: 370, startPoint y: 238, endPoint x: 430, endPoint y: 252, distance: 61.3
click at [430, 252] on span "Remove the existing interior door handle (if present). Install a new (average) …" at bounding box center [525, 249] width 309 height 31
copy span "Remove the existing interior door handle (if present). Install a new (average) …"
click at [578, 209] on span "$226.86" at bounding box center [593, 204] width 36 height 18
drag, startPoint x: 719, startPoint y: 45, endPoint x: 710, endPoint y: 53, distance: 12.3
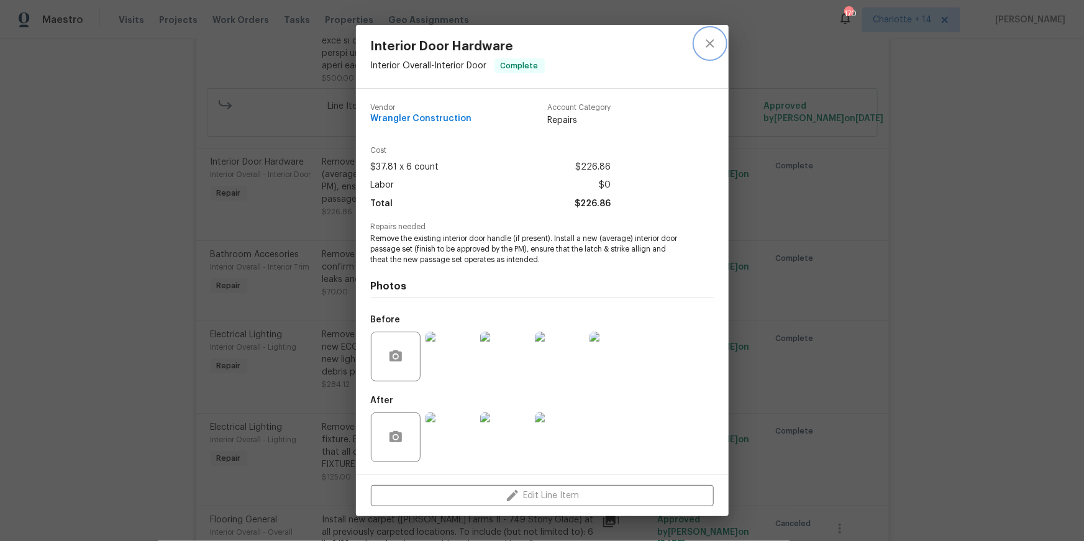
click at [719, 46] on button "close" at bounding box center [710, 44] width 30 height 30
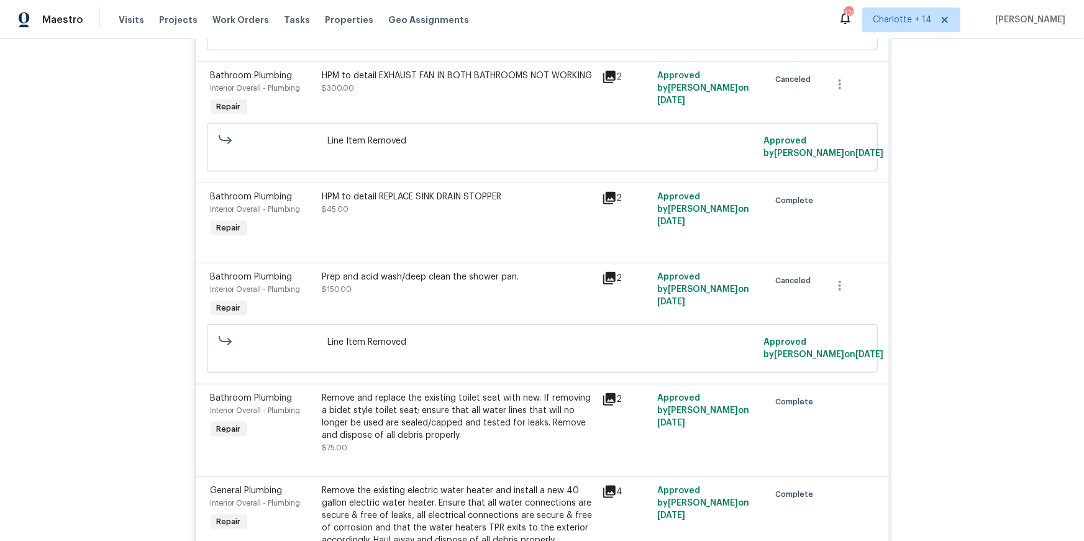
scroll to position [2899, 0]
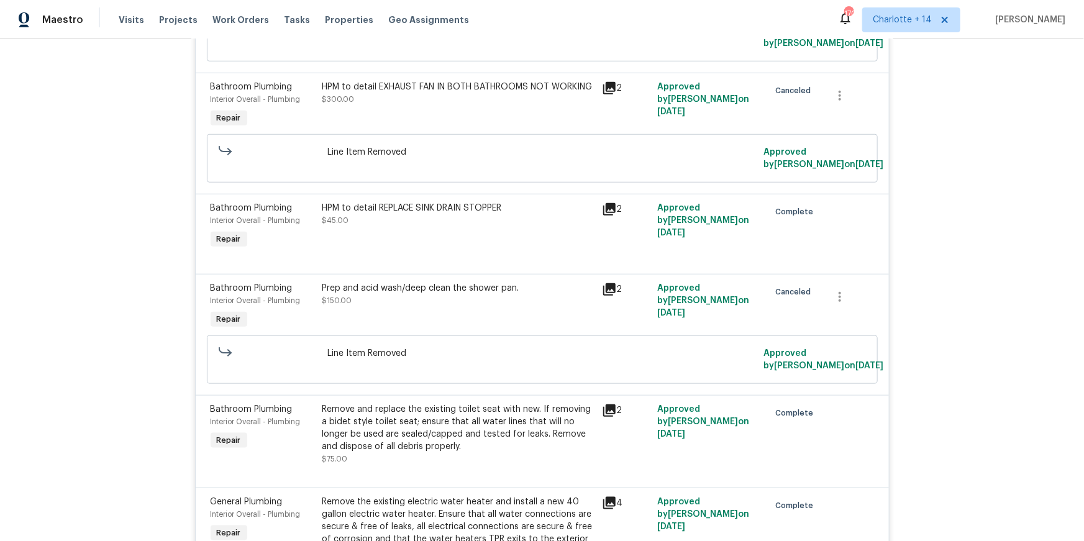
click at [420, 227] on div "HPM to detail REPLACE SINK DRAIN STOPPER $45.00" at bounding box center [458, 214] width 272 height 25
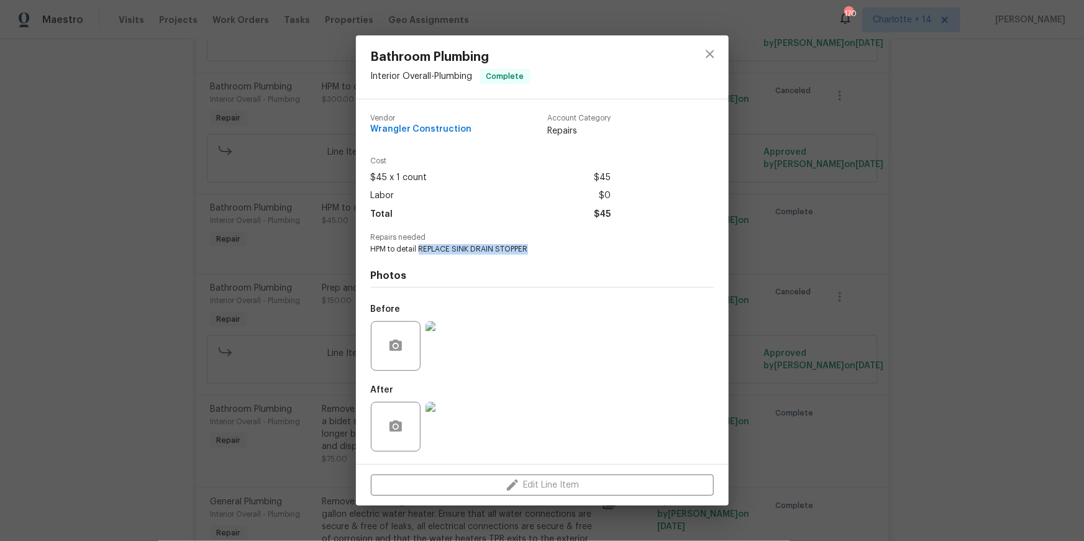
drag, startPoint x: 531, startPoint y: 250, endPoint x: 420, endPoint y: 251, distance: 110.6
click at [420, 251] on span "HPM to detail REPLACE SINK DRAIN STOPPER" at bounding box center [525, 249] width 309 height 11
copy span "REPLACE SINK DRAIN STOPPER"
click at [711, 52] on icon "close" at bounding box center [710, 54] width 15 height 15
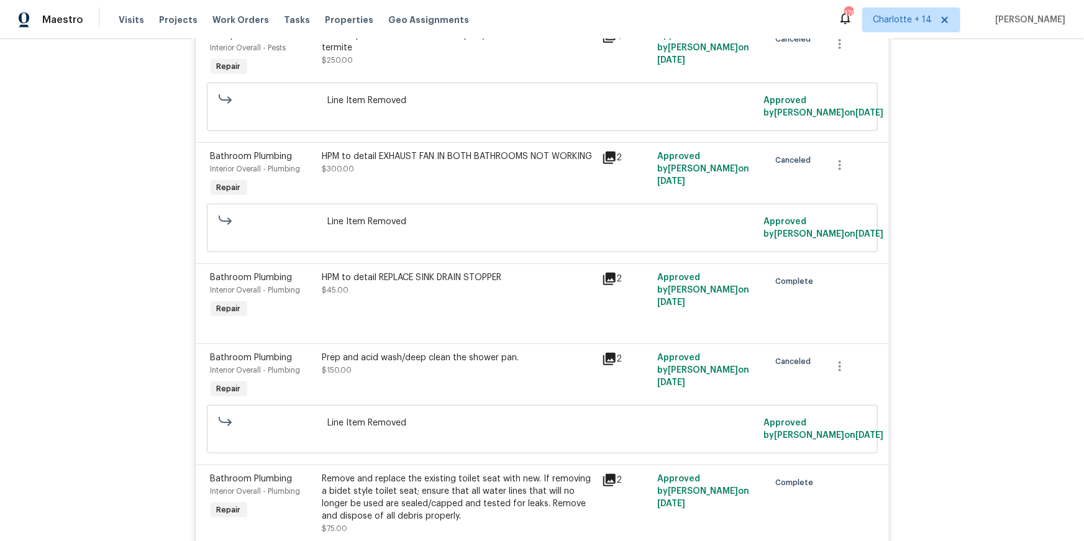
scroll to position [2832, 0]
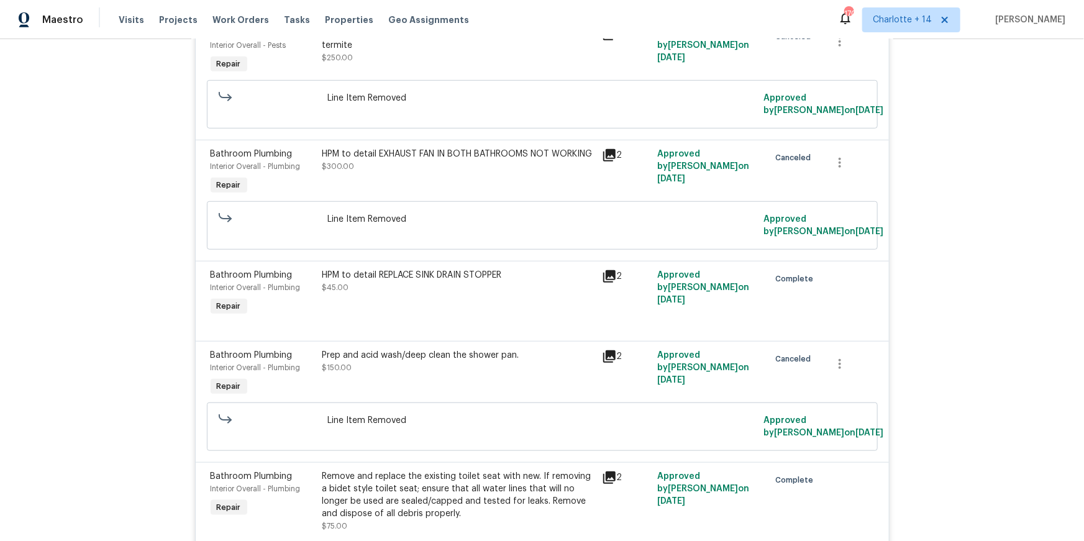
click at [408, 166] on div "HPM to detail EXHAUST FAN IN BOTH BATHROOMS NOT WORKING $300.00" at bounding box center [458, 160] width 272 height 25
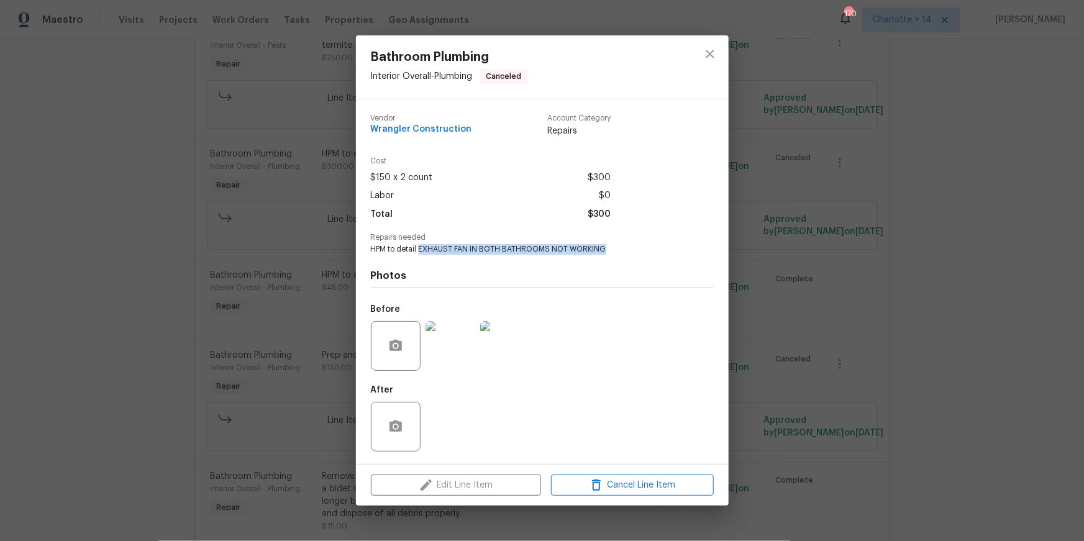
drag, startPoint x: 420, startPoint y: 249, endPoint x: 672, endPoint y: 246, distance: 252.2
click at [672, 246] on span "HPM to detail EXHAUST FAN IN BOTH BATHROOMS NOT WORKING" at bounding box center [525, 249] width 309 height 11
copy span "EXHAUST FAN IN BOTH BATHROOMS NOT WORKING"
click at [716, 60] on icon "close" at bounding box center [710, 54] width 15 height 15
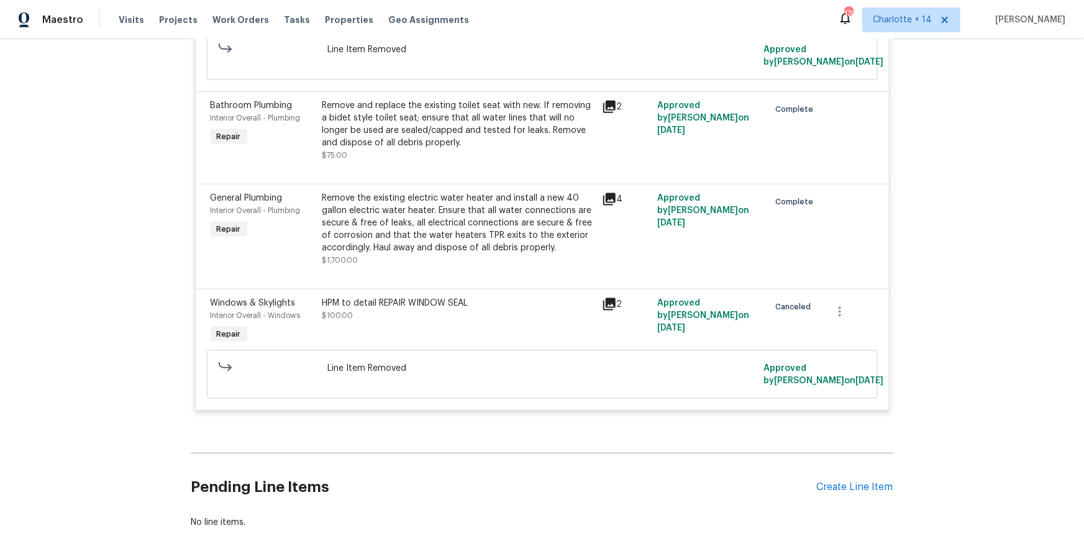
scroll to position [3176, 0]
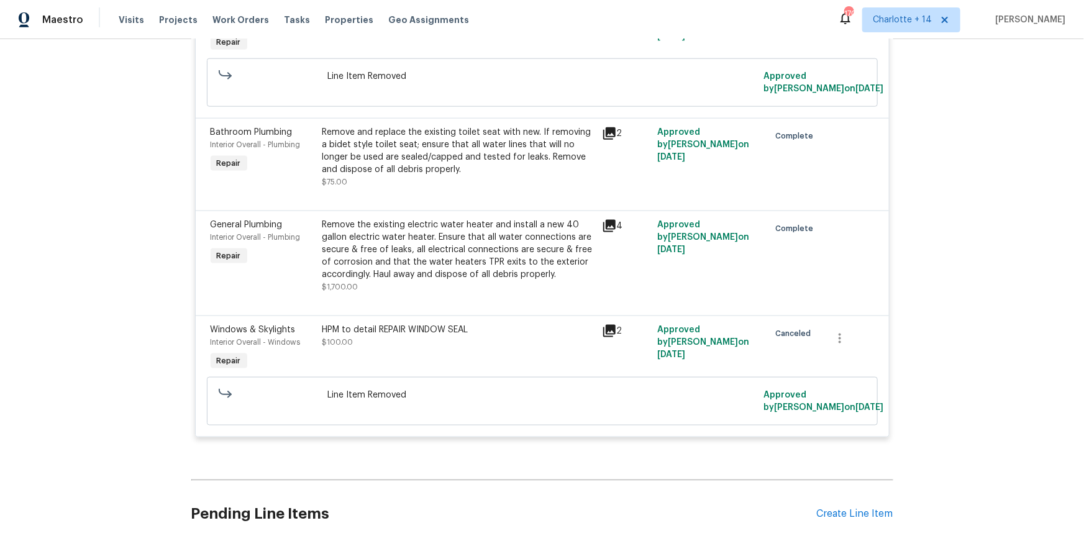
click at [464, 154] on div "Remove and replace the existing toilet seat with new. If removing a bidet style…" at bounding box center [458, 151] width 272 height 50
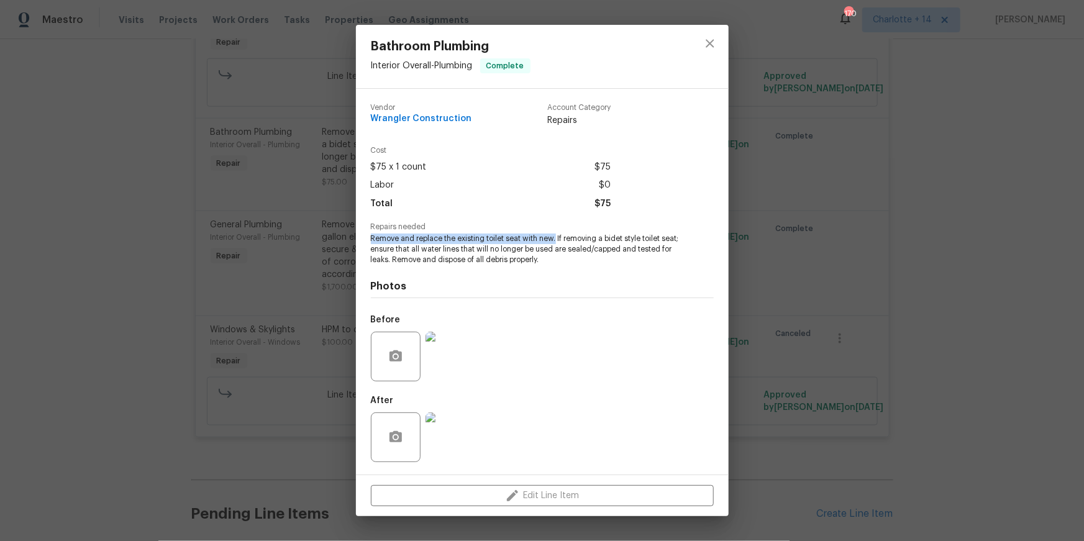
drag, startPoint x: 370, startPoint y: 238, endPoint x: 556, endPoint y: 238, distance: 185.8
click at [556, 238] on span "Remove and replace the existing toilet seat with new. If removing a bidet style…" at bounding box center [525, 249] width 309 height 31
click at [709, 38] on icon "close" at bounding box center [710, 43] width 15 height 15
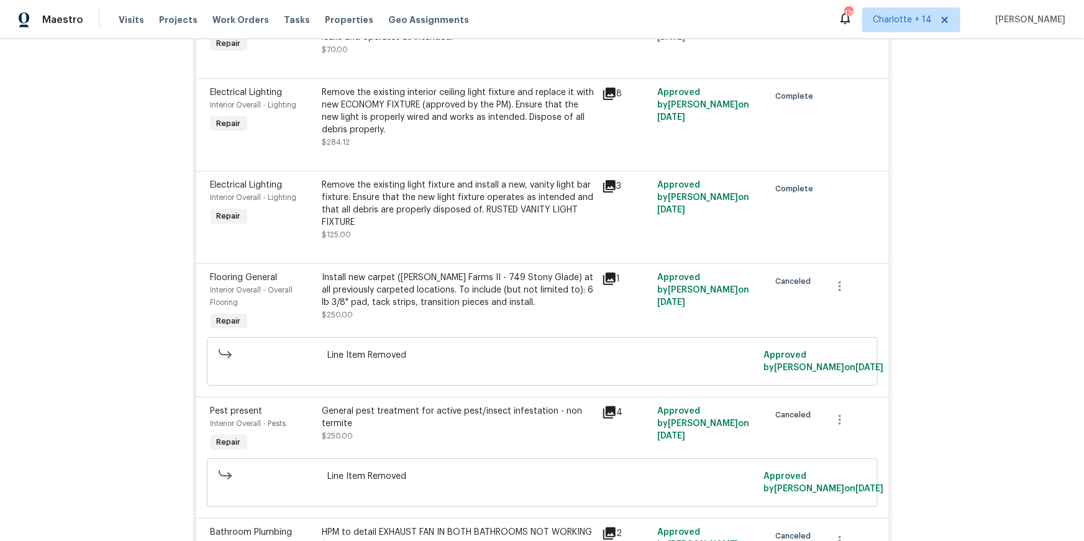
scroll to position [2451, 0]
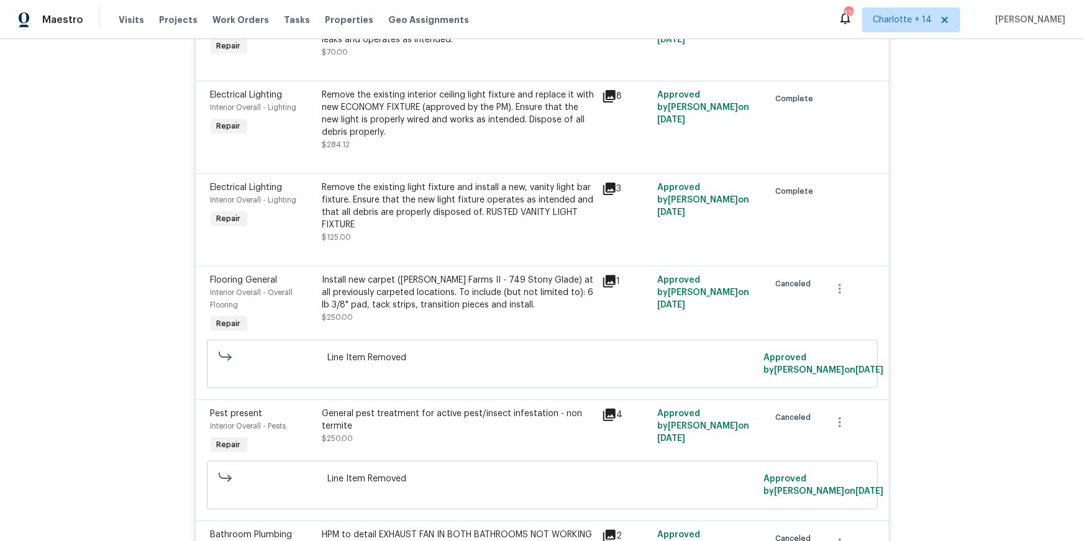
click at [471, 191] on div "Remove the existing light fixture and install a new, vanity light bar fixture. …" at bounding box center [458, 206] width 272 height 50
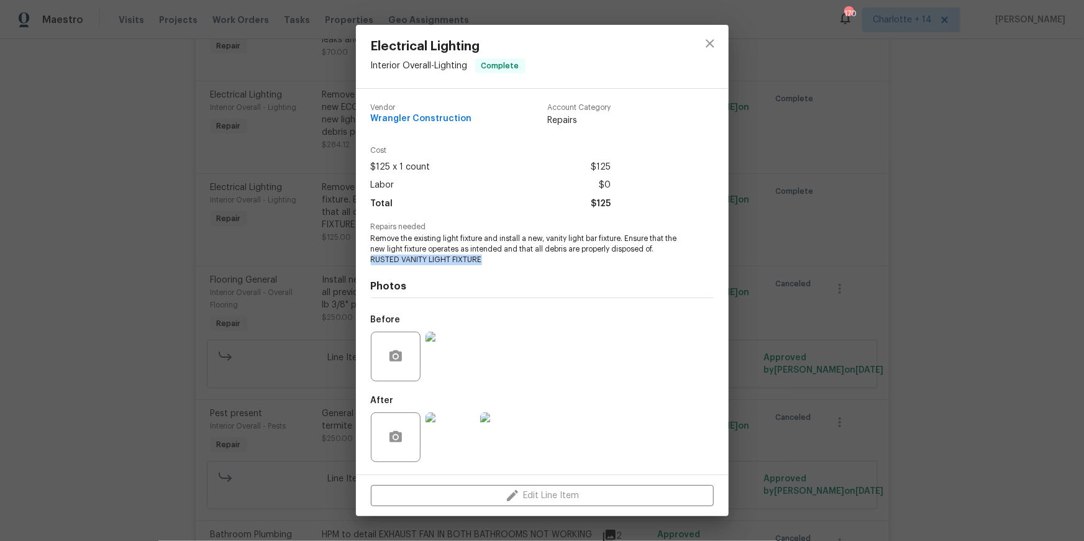
drag, startPoint x: 493, startPoint y: 260, endPoint x: 370, endPoint y: 262, distance: 123.0
click at [371, 262] on span "Remove the existing light fixture and install a new, vanity light bar fixture. …" at bounding box center [525, 249] width 309 height 31
click at [706, 43] on icon "close" at bounding box center [710, 43] width 15 height 15
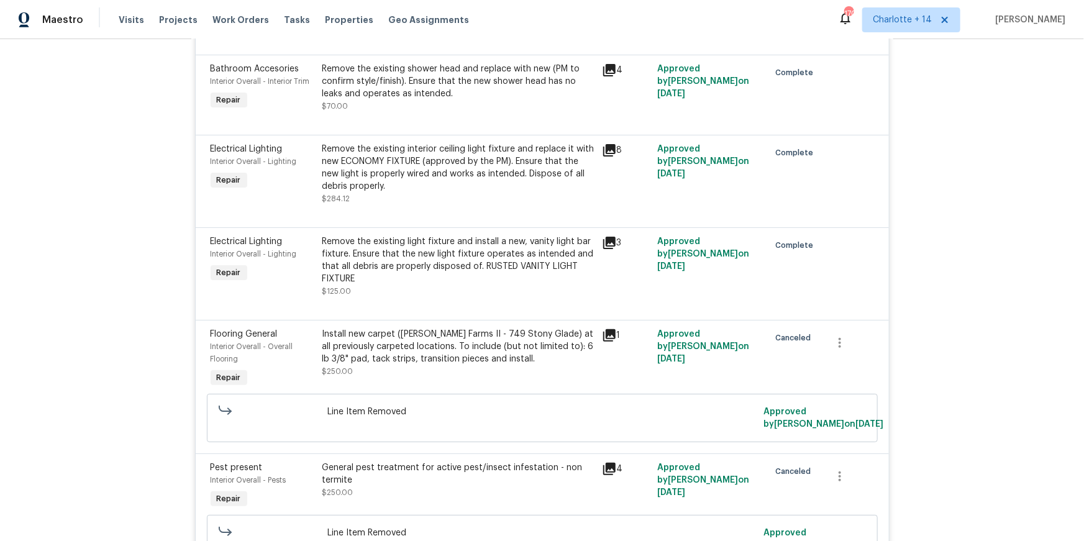
scroll to position [2382, 0]
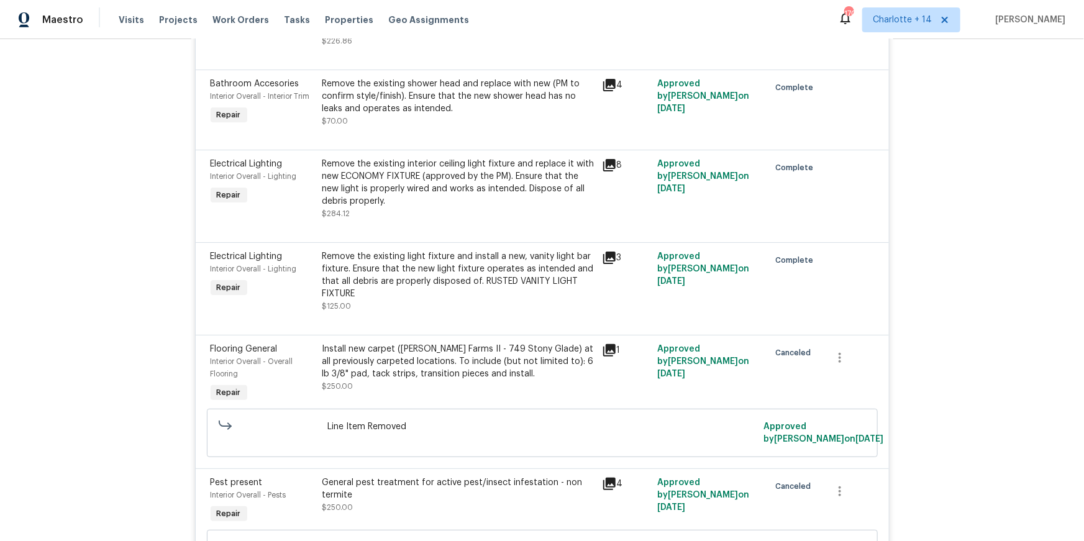
click at [493, 220] on div at bounding box center [542, 227] width 663 height 15
click at [500, 189] on div "Remove the existing interior ceiling light fixture and replace it with new ECON…" at bounding box center [458, 183] width 272 height 50
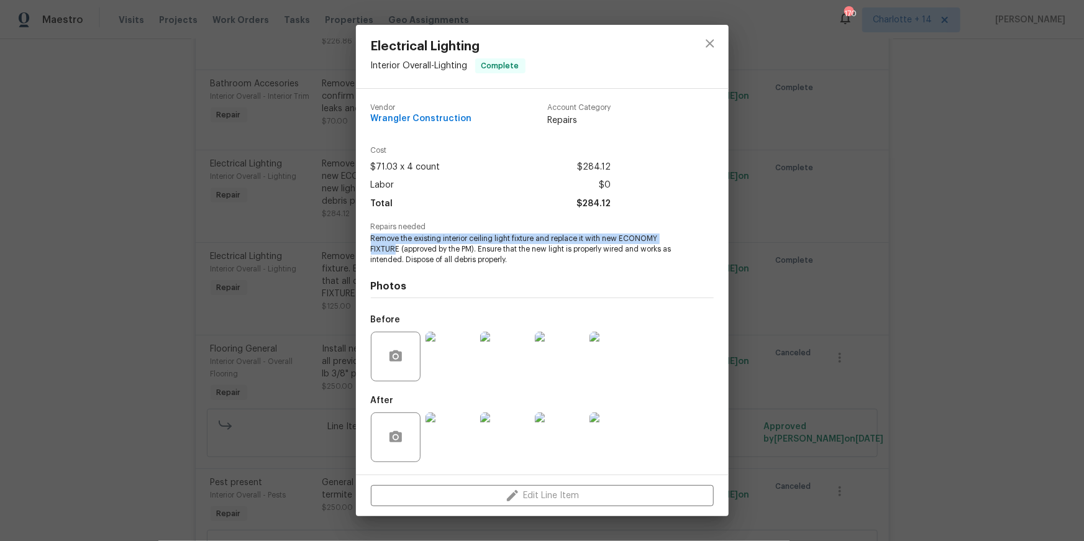
drag, startPoint x: 398, startPoint y: 247, endPoint x: 347, endPoint y: 231, distance: 53.3
click at [347, 231] on div "Electrical Lighting Interior Overall - Lighting Complete Vendor Wrangler Constr…" at bounding box center [542, 270] width 1084 height 541
click at [442, 356] on img at bounding box center [451, 357] width 50 height 50
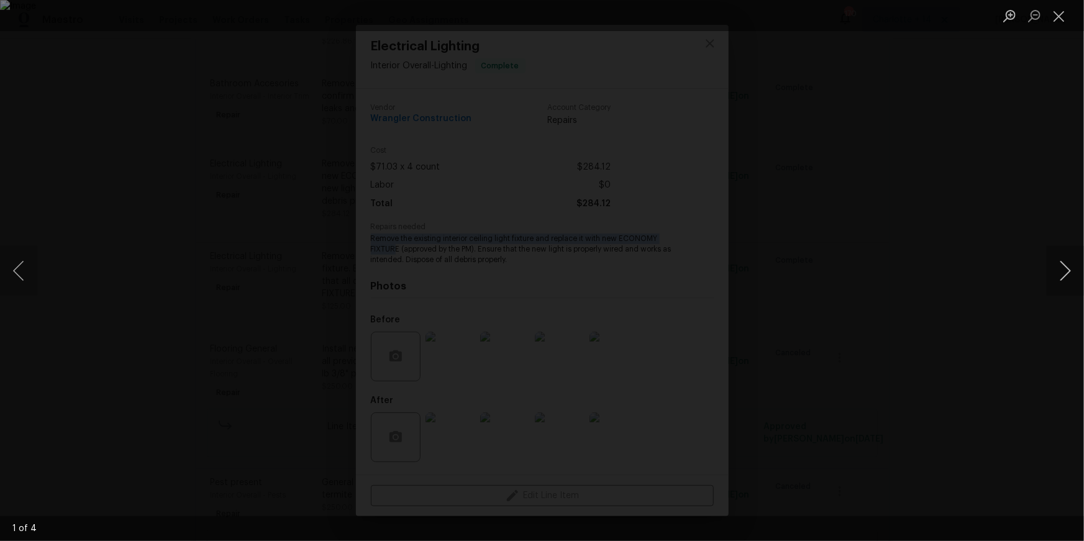
click at [1061, 272] on button "Next image" at bounding box center [1065, 271] width 37 height 50
click at [1057, 18] on button "Close lightbox" at bounding box center [1059, 16] width 25 height 22
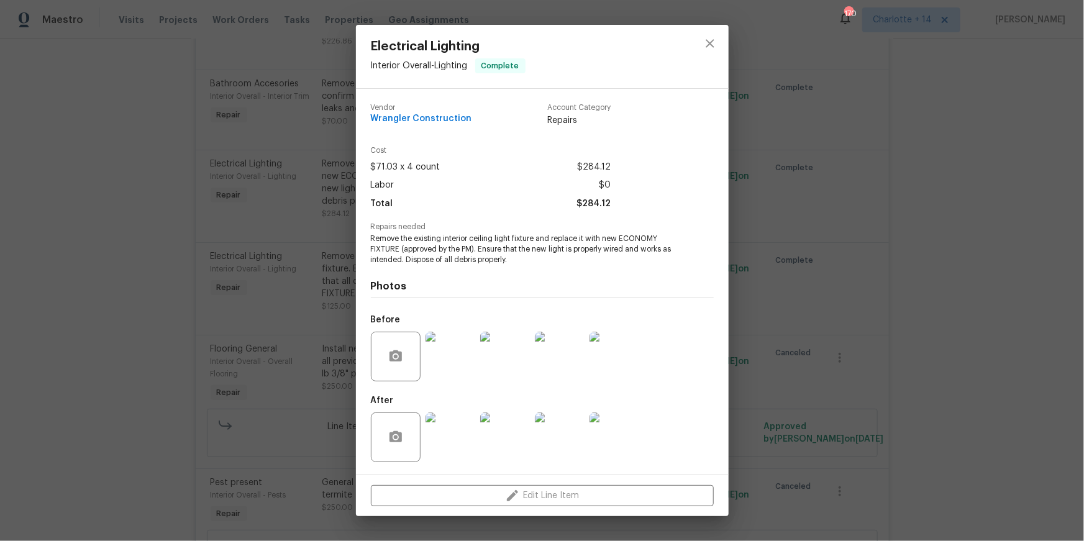
drag, startPoint x: 851, startPoint y: 197, endPoint x: 820, endPoint y: 175, distance: 37.9
click at [851, 197] on div "Electrical Lighting Interior Overall - Lighting Complete Vendor Wrangler Constr…" at bounding box center [542, 270] width 1084 height 541
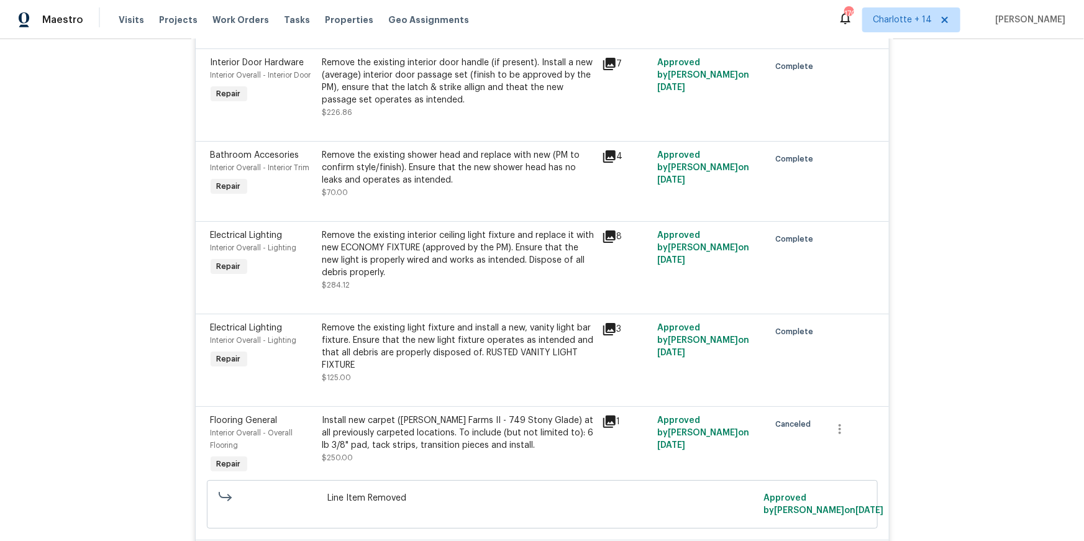
scroll to position [2305, 0]
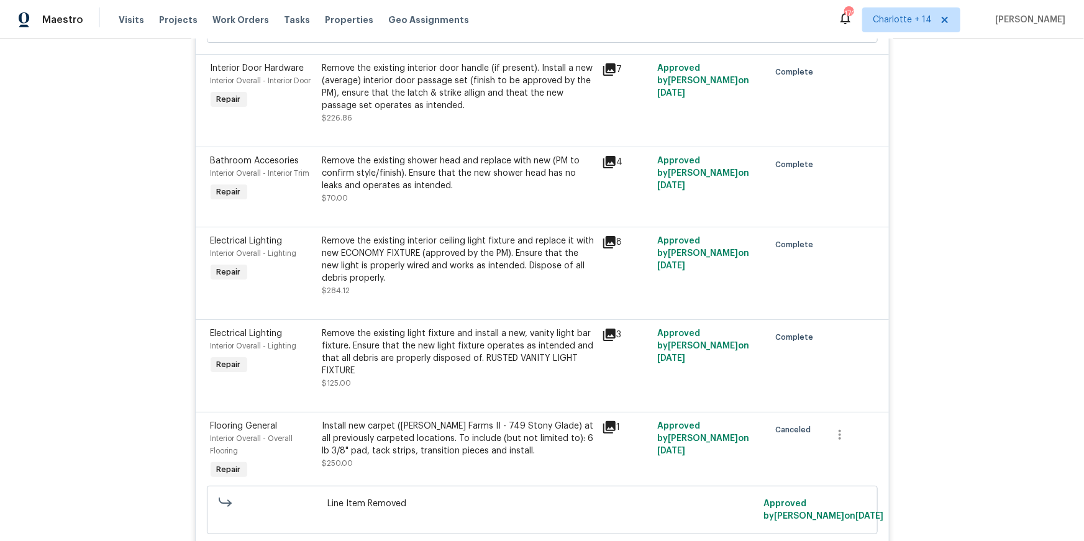
click at [449, 184] on div "Remove the existing shower head and replace with new (PM to confirm style/finis…" at bounding box center [458, 173] width 272 height 37
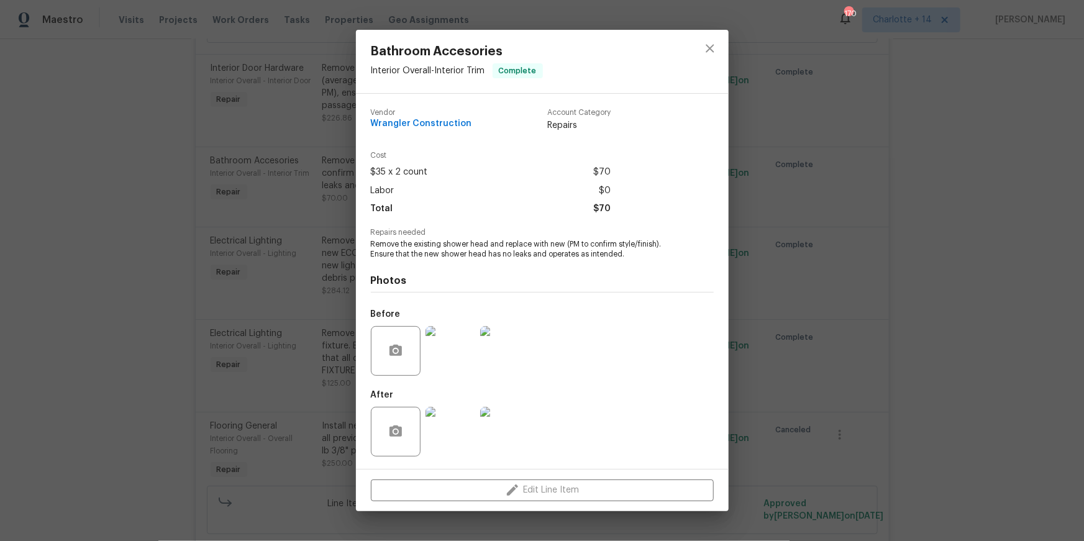
click at [457, 429] on img at bounding box center [451, 432] width 50 height 50
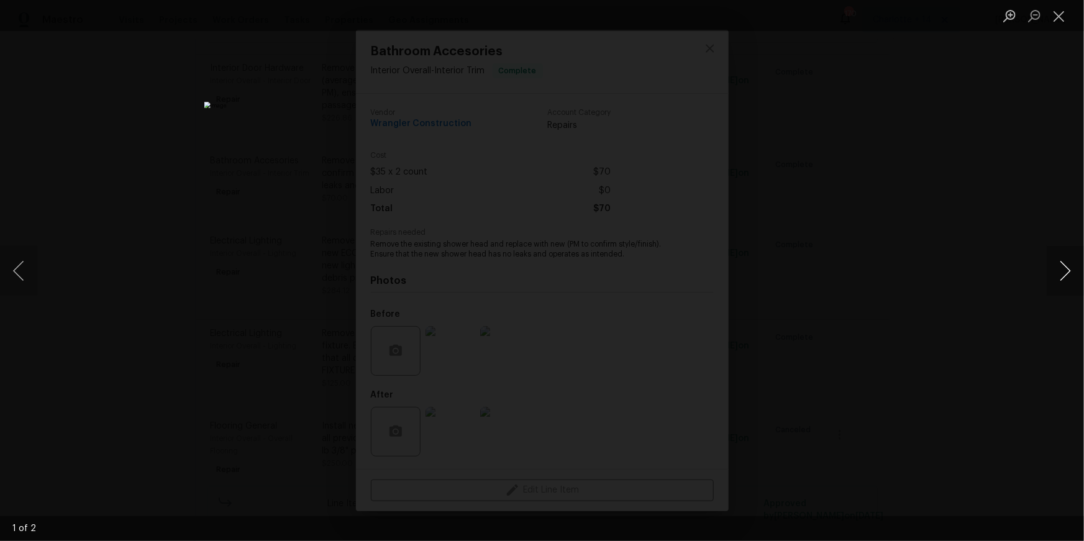
click at [1063, 269] on button "Next image" at bounding box center [1065, 271] width 37 height 50
click at [947, 269] on div "Lightbox" at bounding box center [542, 270] width 1084 height 541
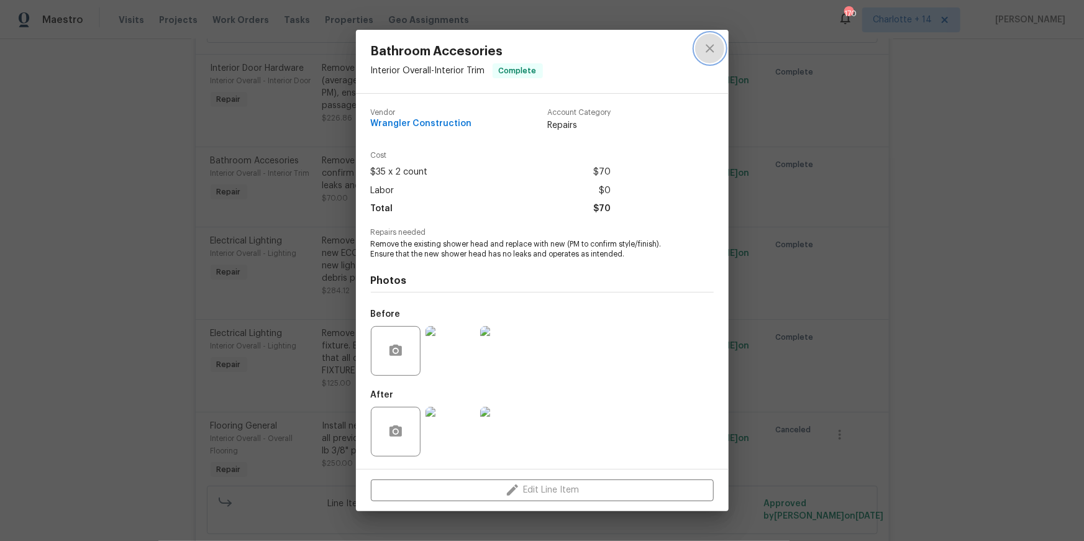
click at [706, 47] on icon "close" at bounding box center [710, 48] width 15 height 15
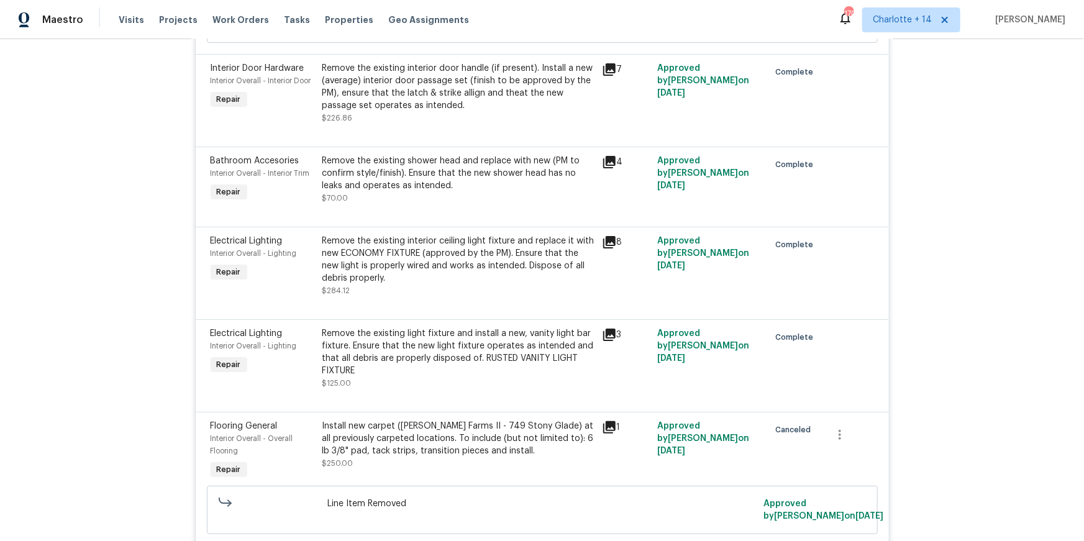
click at [384, 185] on div "Remove the existing shower head and replace with new (PM to confirm style/finis…" at bounding box center [458, 173] width 272 height 37
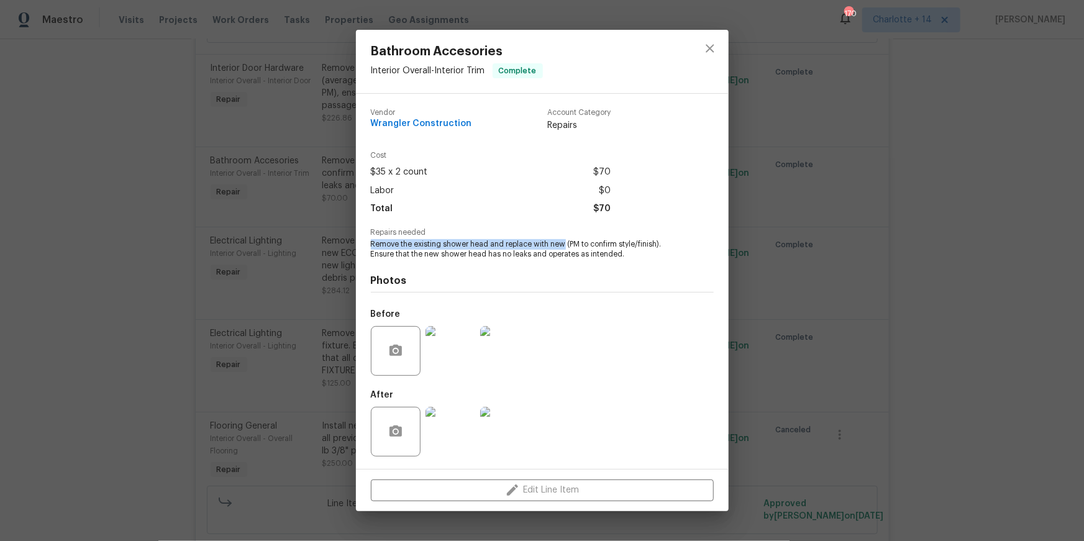
drag, startPoint x: 369, startPoint y: 242, endPoint x: 563, endPoint y: 248, distance: 194.5
click at [563, 248] on div "Vendor Wrangler Construction Account Category Repairs Cost $35 x 2 count $70 La…" at bounding box center [542, 281] width 373 height 375
click at [459, 347] on img at bounding box center [451, 351] width 50 height 50
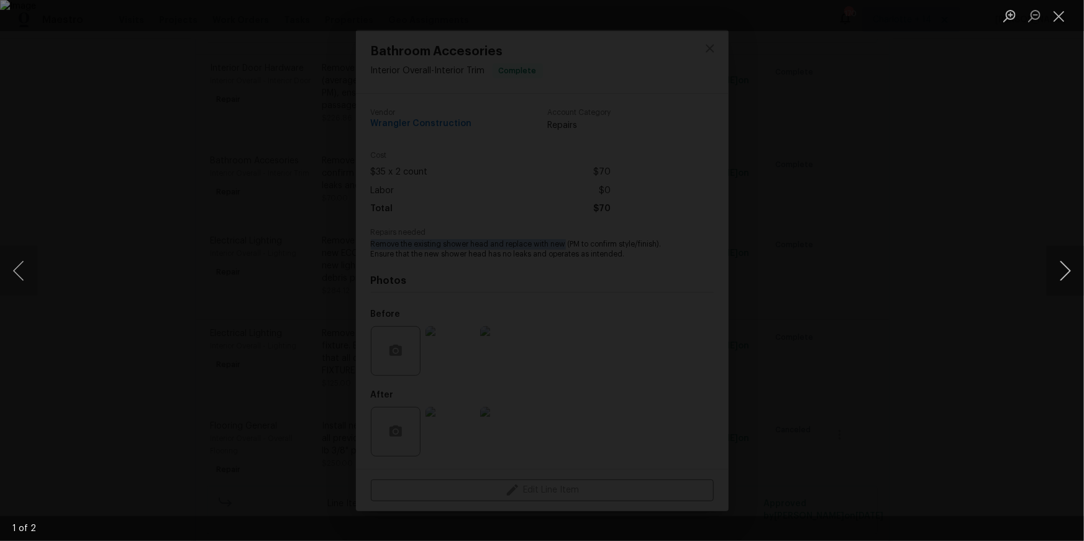
click at [1070, 276] on button "Next image" at bounding box center [1065, 271] width 37 height 50
click at [1038, 279] on div "Lightbox" at bounding box center [542, 270] width 1084 height 541
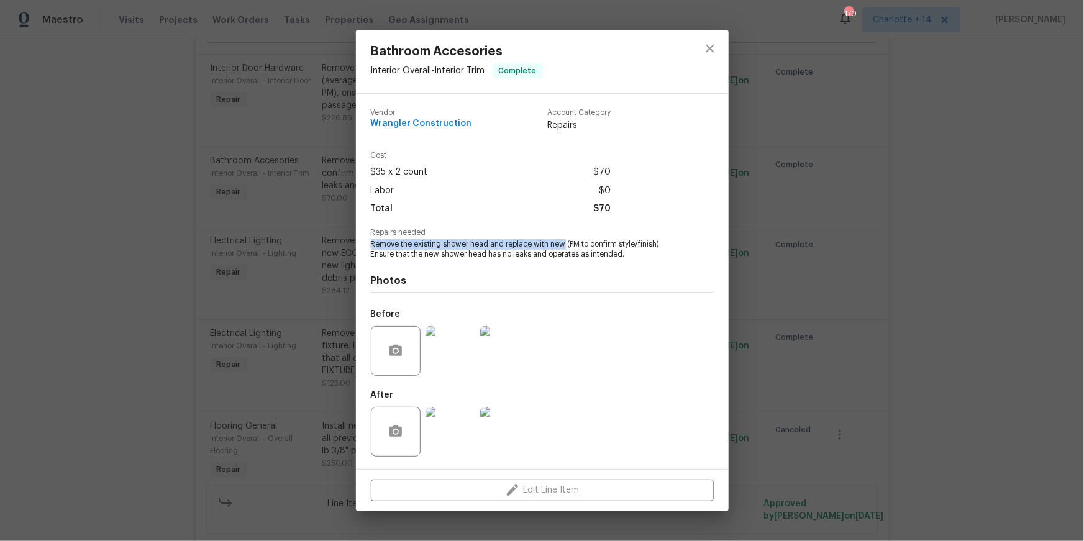
click at [449, 431] on img at bounding box center [451, 432] width 50 height 50
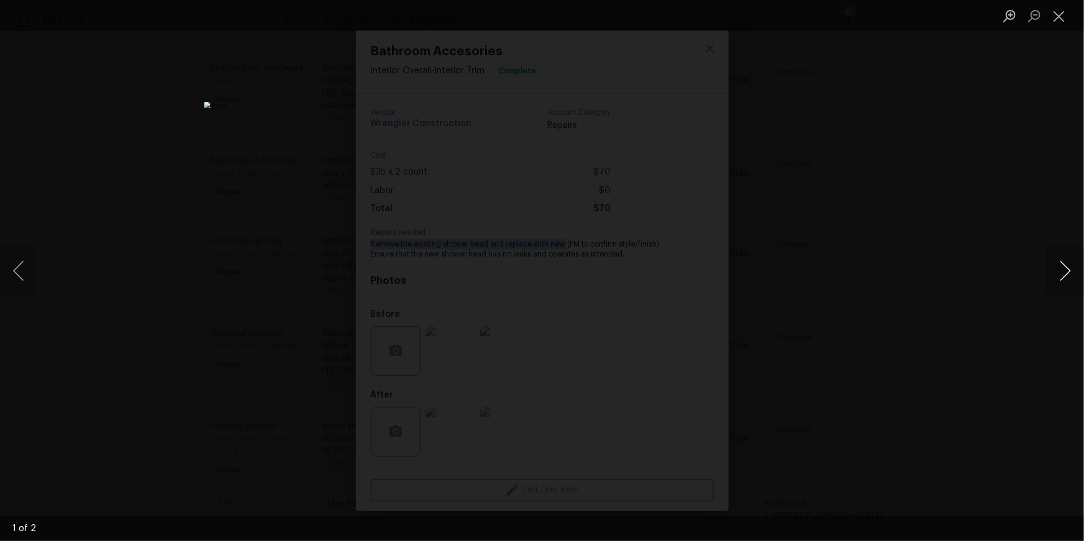
click at [1071, 270] on button "Next image" at bounding box center [1065, 271] width 37 height 50
drag, startPoint x: 1059, startPoint y: 19, endPoint x: 1050, endPoint y: 24, distance: 10.9
click at [1059, 19] on button "Close lightbox" at bounding box center [1059, 16] width 25 height 22
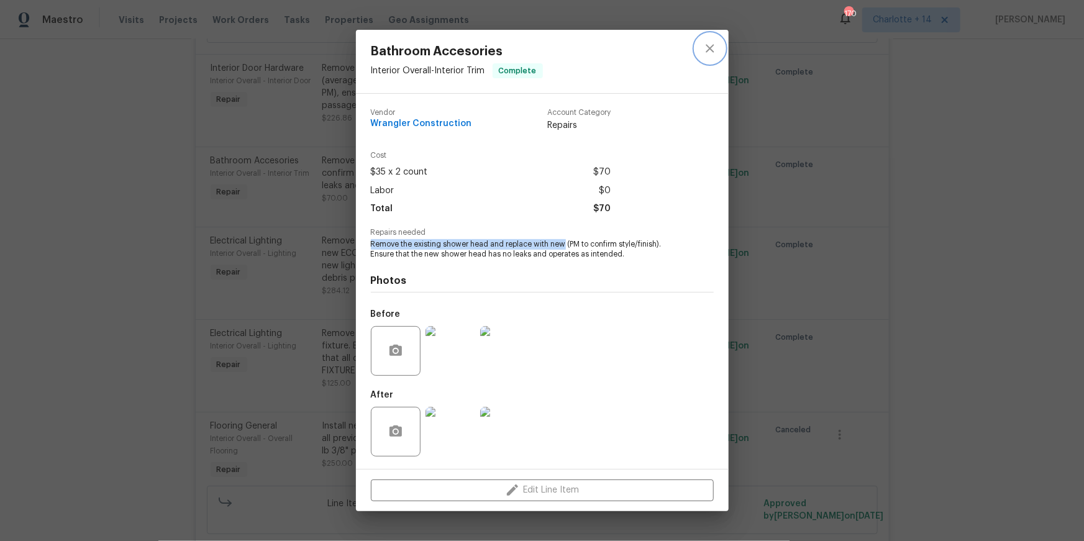
click at [708, 42] on icon "close" at bounding box center [710, 48] width 15 height 15
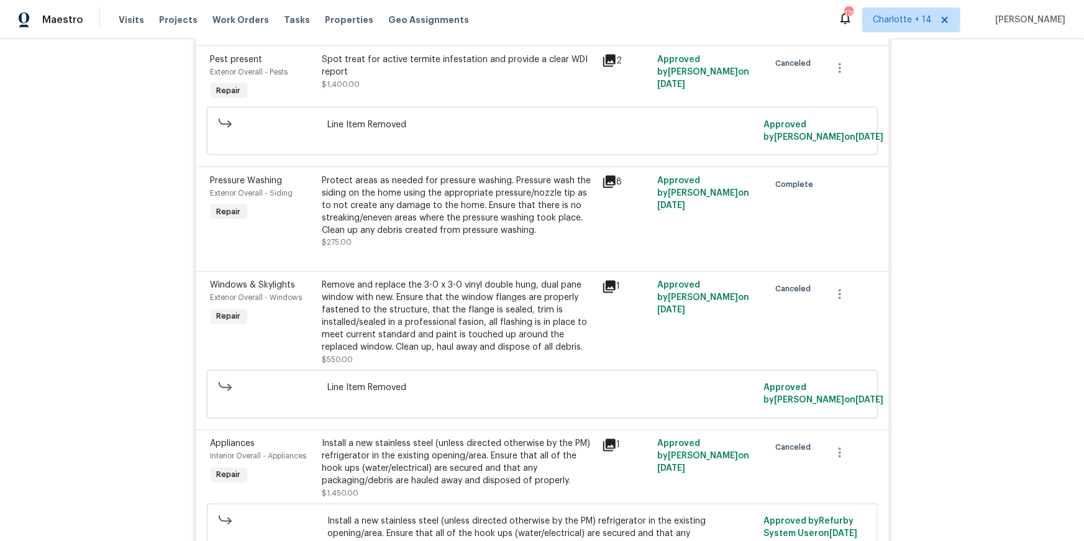
scroll to position [988, 0]
click at [398, 191] on div "Protect areas as needed for pressure washing. Pressure wash the siding on the h…" at bounding box center [458, 207] width 272 height 62
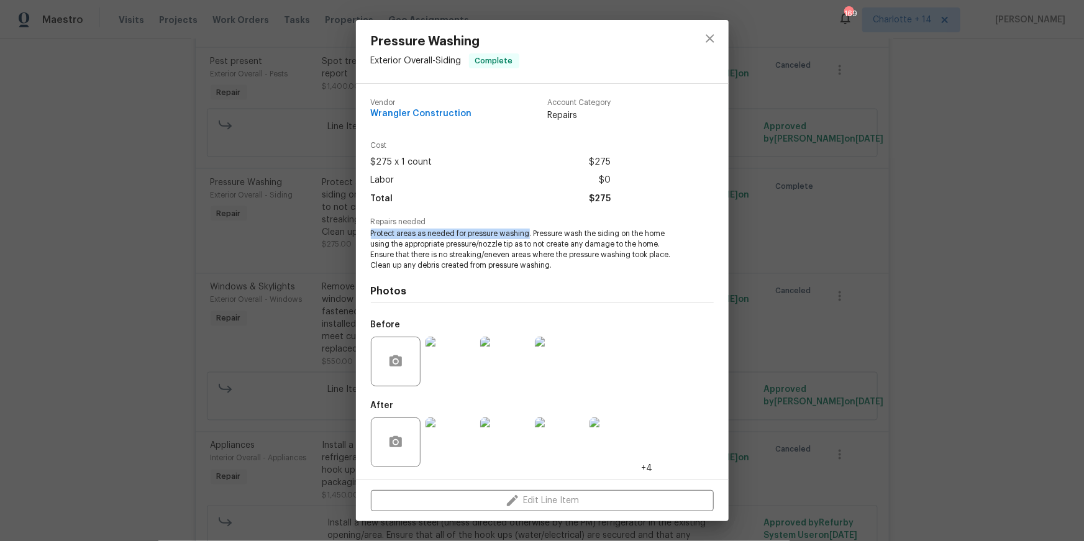
drag, startPoint x: 531, startPoint y: 233, endPoint x: 370, endPoint y: 232, distance: 160.3
click at [371, 232] on span "Protect areas as needed for pressure washing. Pressure wash the siding on the h…" at bounding box center [525, 250] width 309 height 42
click at [712, 37] on icon "close" at bounding box center [710, 38] width 15 height 15
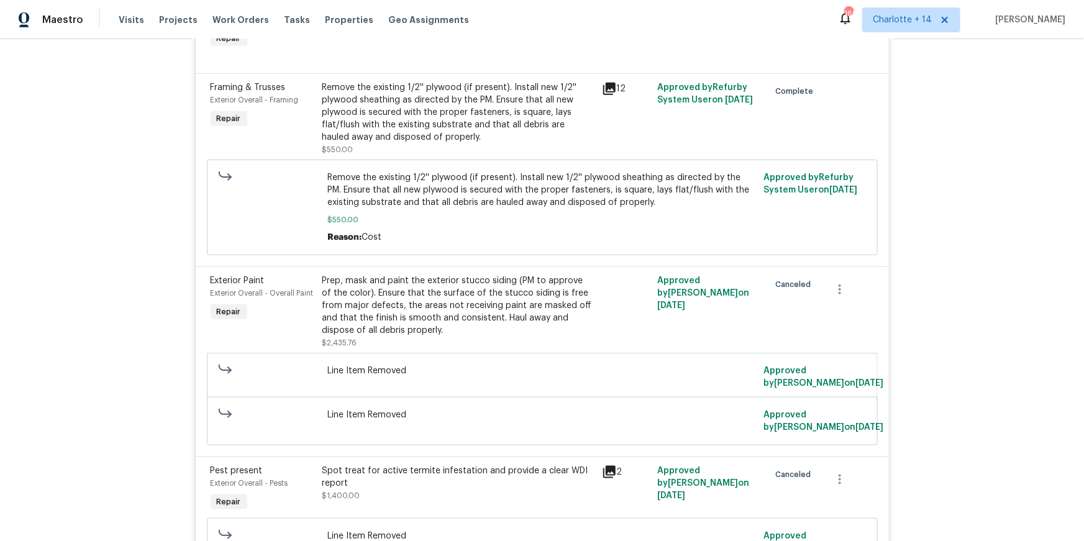
scroll to position [570, 0]
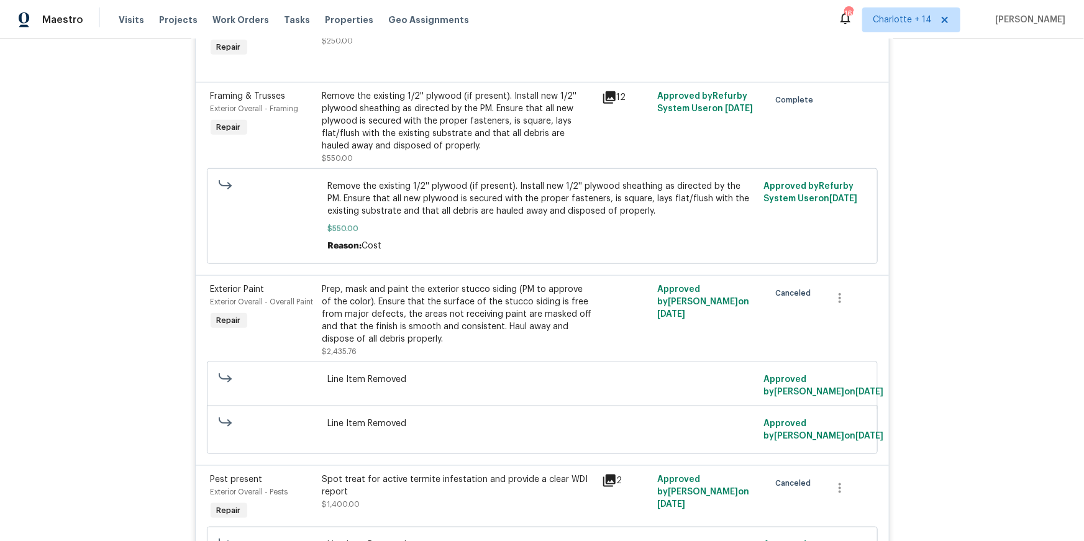
click at [527, 302] on div "Prep, mask and paint the exterior stucco siding (PM to approve of the color). E…" at bounding box center [458, 314] width 272 height 62
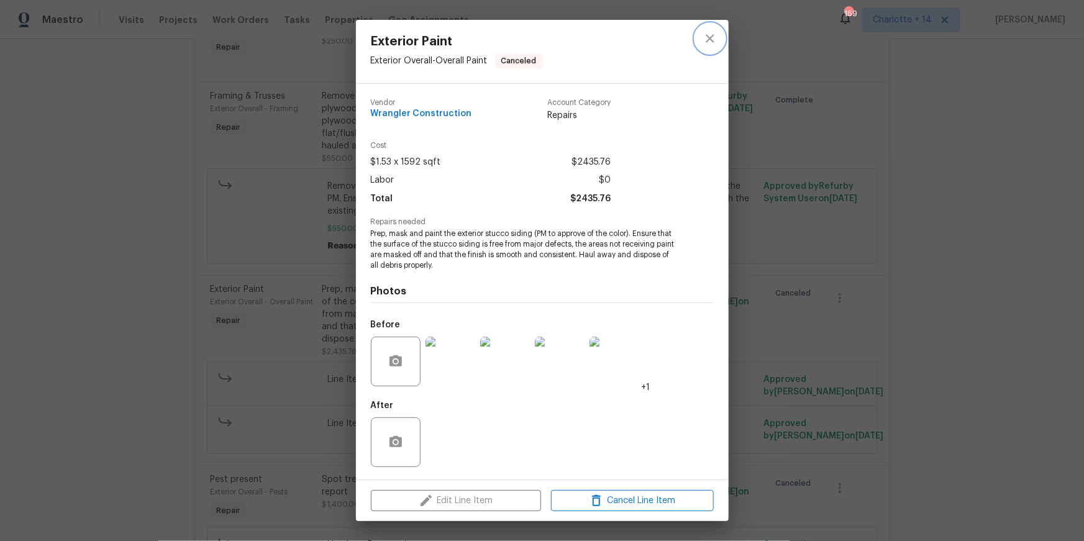
click at [704, 40] on icon "close" at bounding box center [710, 38] width 15 height 15
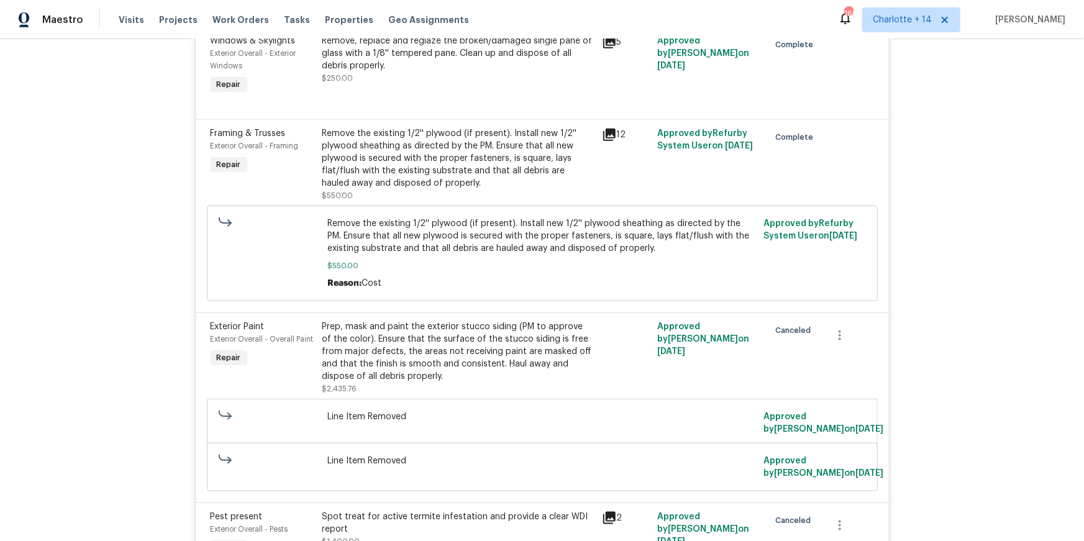
scroll to position [504, 0]
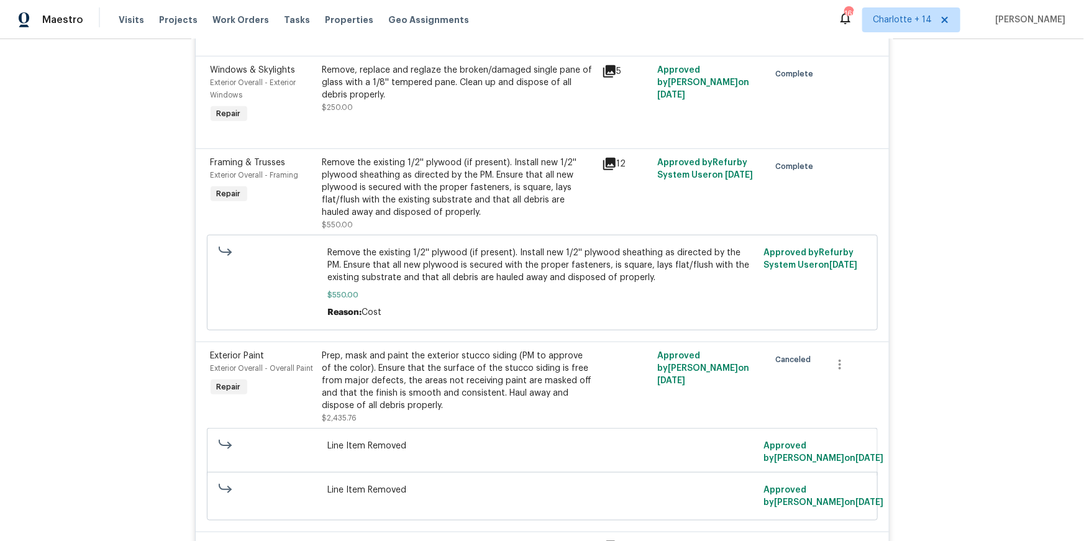
click at [469, 191] on div "Remove the existing 1/2'' plywood (if present). Install new 1/2'' plywood sheat…" at bounding box center [458, 188] width 272 height 62
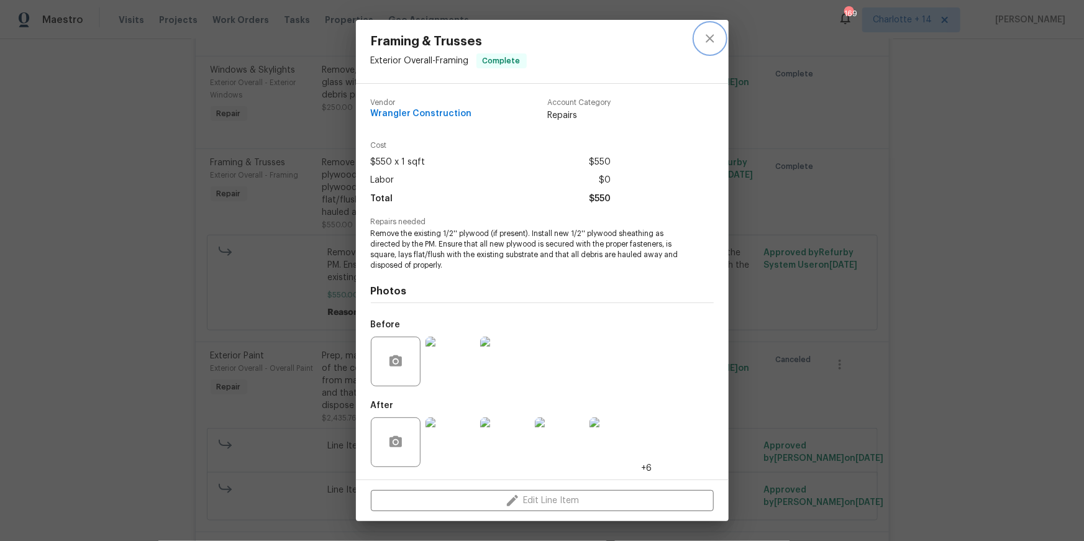
click at [703, 43] on icon "close" at bounding box center [710, 38] width 15 height 15
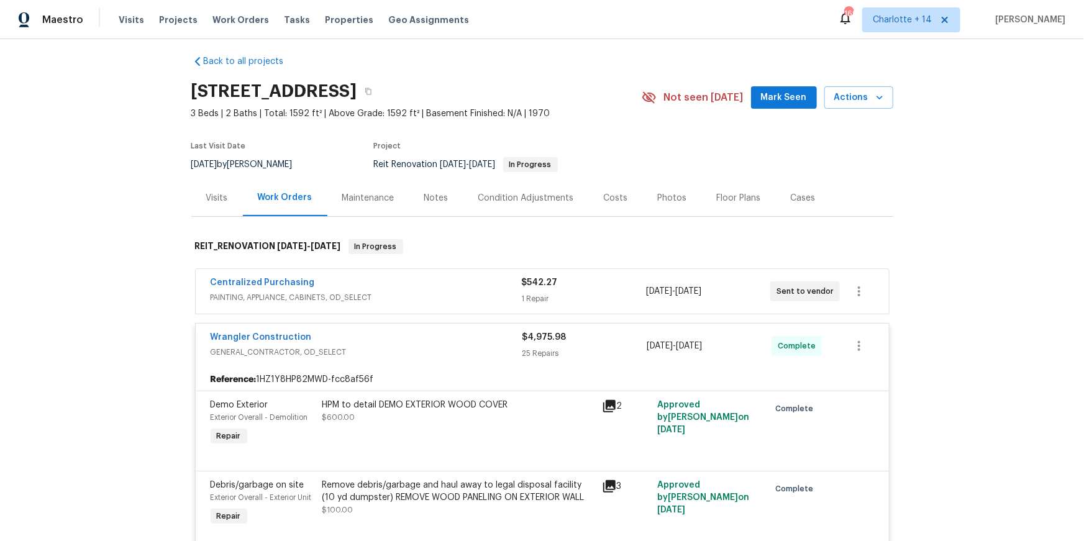
scroll to position [0, 0]
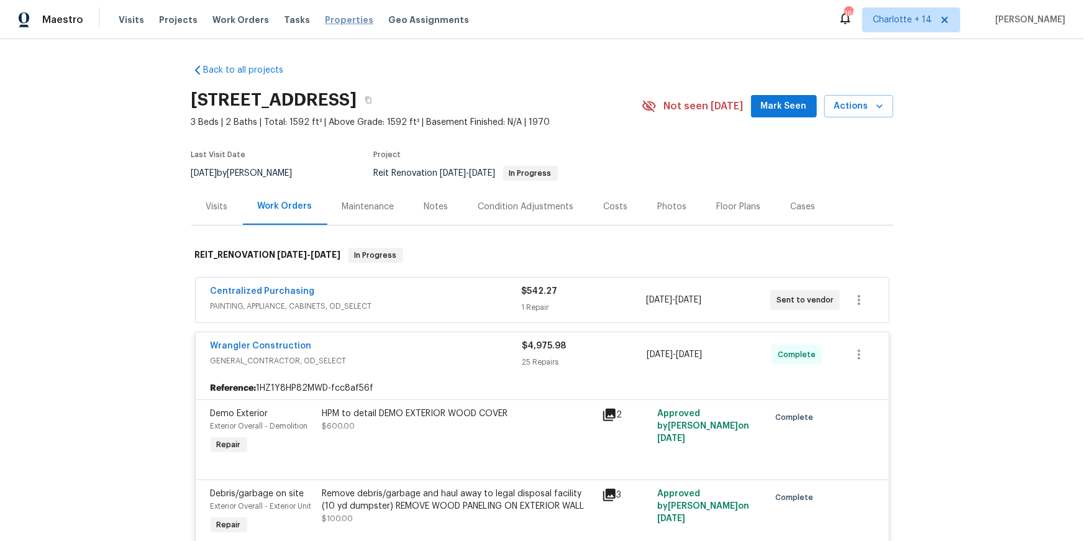
click at [331, 18] on span "Properties" at bounding box center [349, 20] width 48 height 12
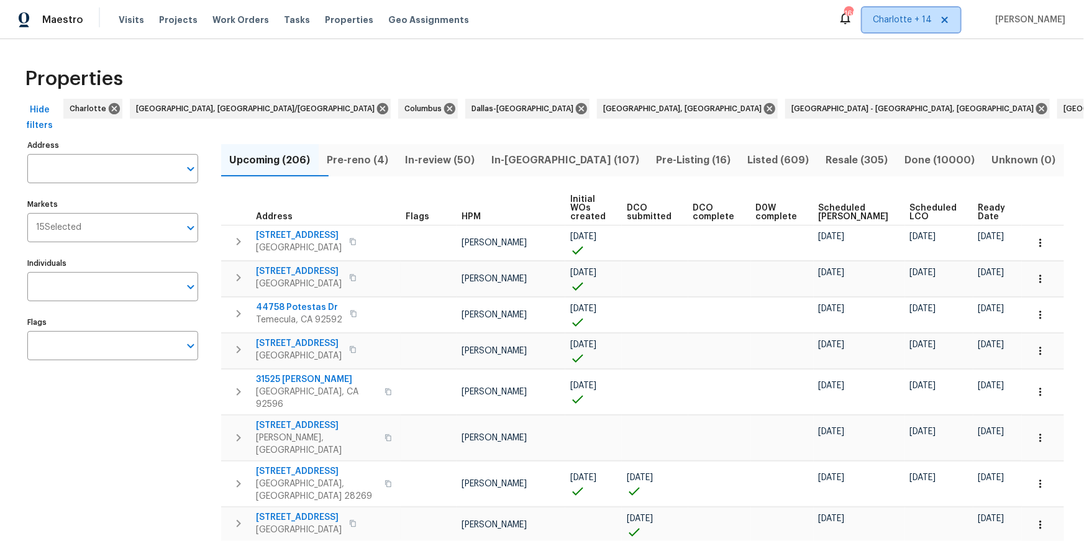
click at [950, 19] on icon at bounding box center [945, 20] width 10 height 10
click at [185, 19] on span "Projects" at bounding box center [178, 20] width 39 height 12
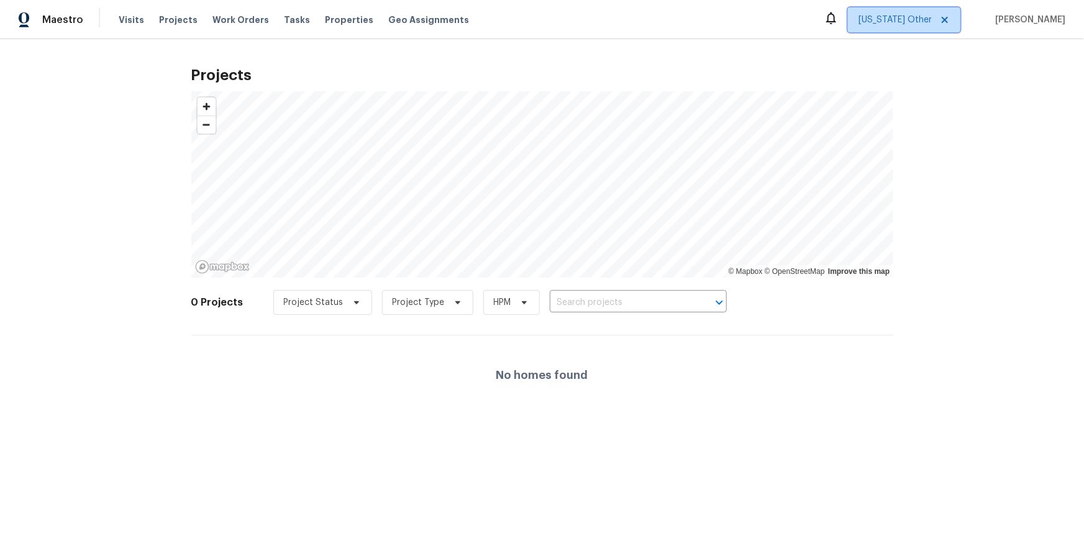
drag, startPoint x: 926, startPoint y: 30, endPoint x: 931, endPoint y: 23, distance: 9.3
click at [926, 30] on span "Alabama Other" at bounding box center [904, 19] width 112 height 25
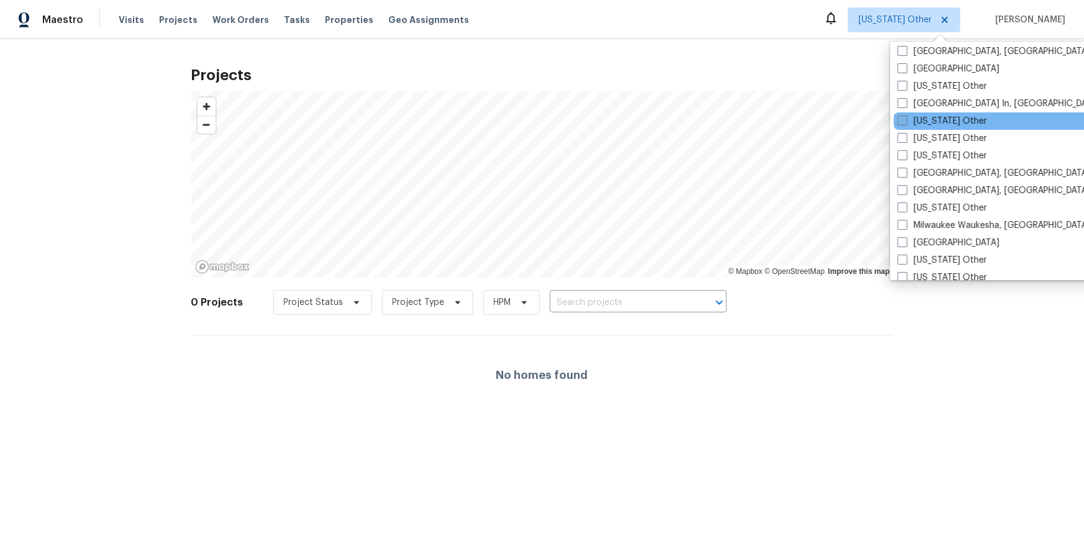
scroll to position [880, 0]
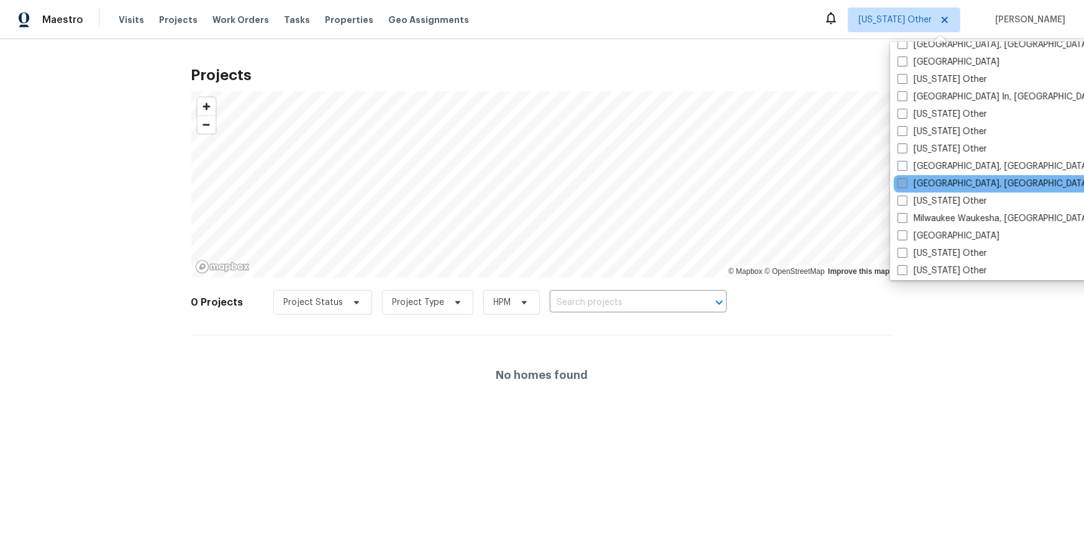
click at [931, 187] on label "[GEOGRAPHIC_DATA], [GEOGRAPHIC_DATA]" at bounding box center [994, 184] width 193 height 12
click at [906, 186] on input "[GEOGRAPHIC_DATA], [GEOGRAPHIC_DATA]" at bounding box center [902, 182] width 8 height 8
checkbox input "true"
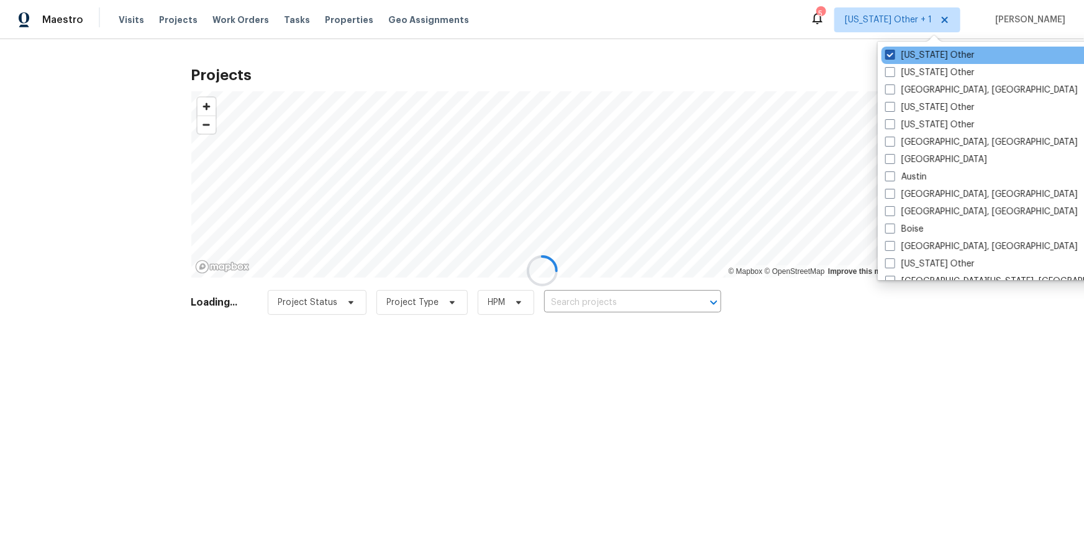
click at [919, 53] on label "Alabama Other" at bounding box center [929, 55] width 89 height 12
click at [893, 53] on input "Alabama Other" at bounding box center [889, 53] width 8 height 8
checkbox input "false"
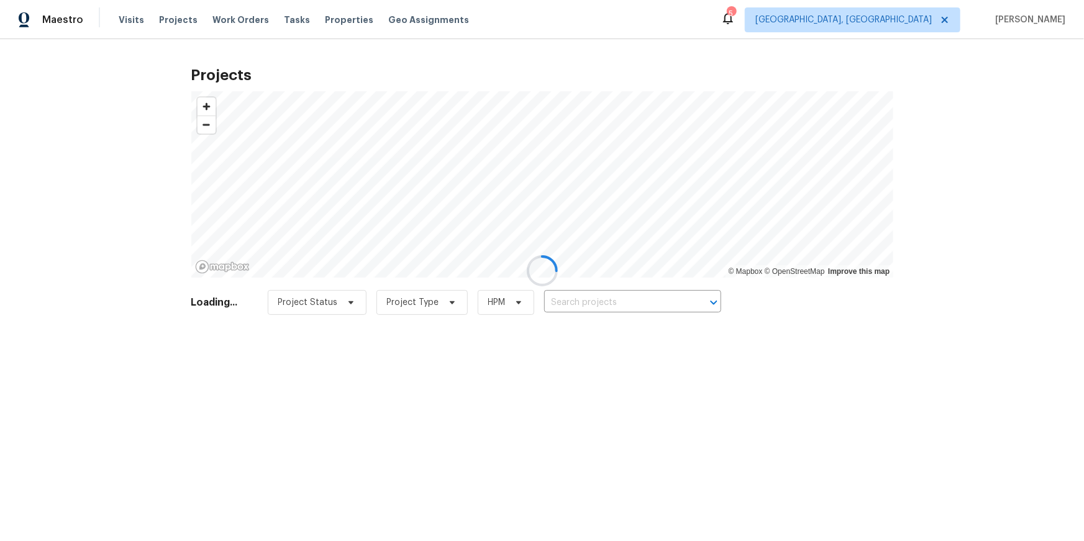
click at [481, 62] on div at bounding box center [542, 270] width 1084 height 541
click at [324, 20] on div at bounding box center [542, 270] width 1084 height 541
click at [334, 24] on div at bounding box center [542, 270] width 1084 height 541
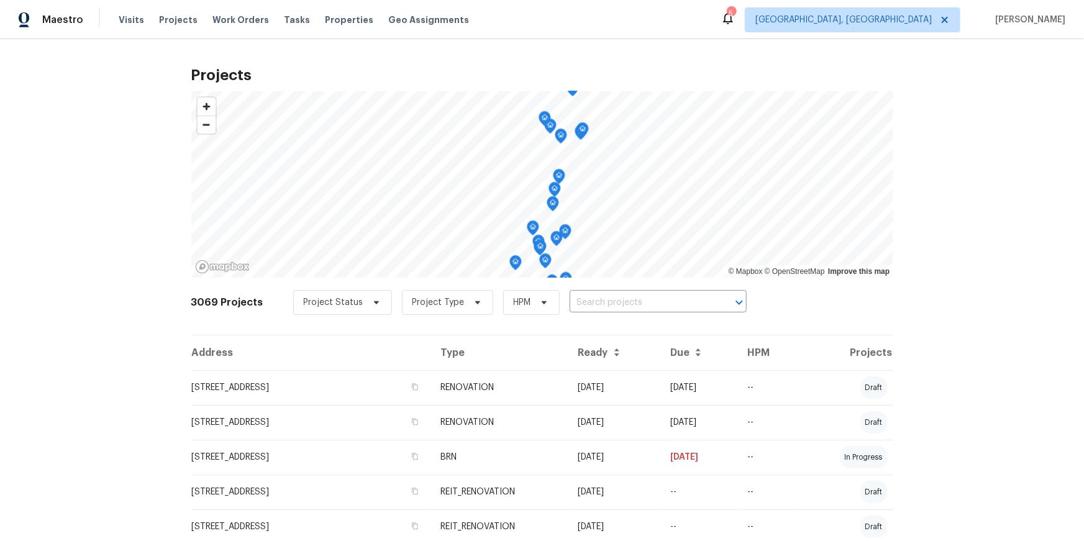
click at [334, 24] on span "Properties" at bounding box center [349, 20] width 48 height 12
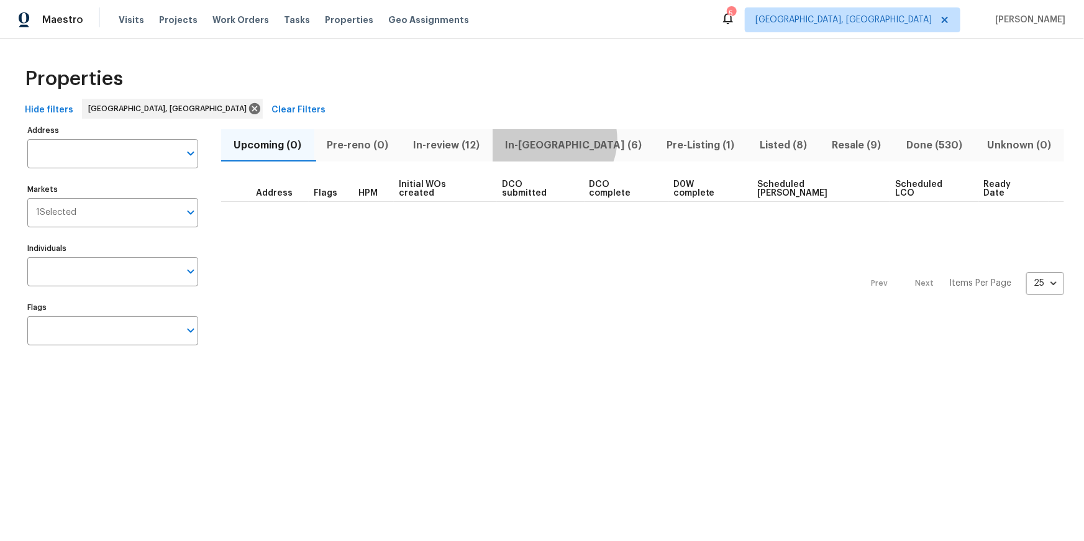
click at [557, 139] on span "In-[GEOGRAPHIC_DATA] (6)" at bounding box center [573, 145] width 147 height 17
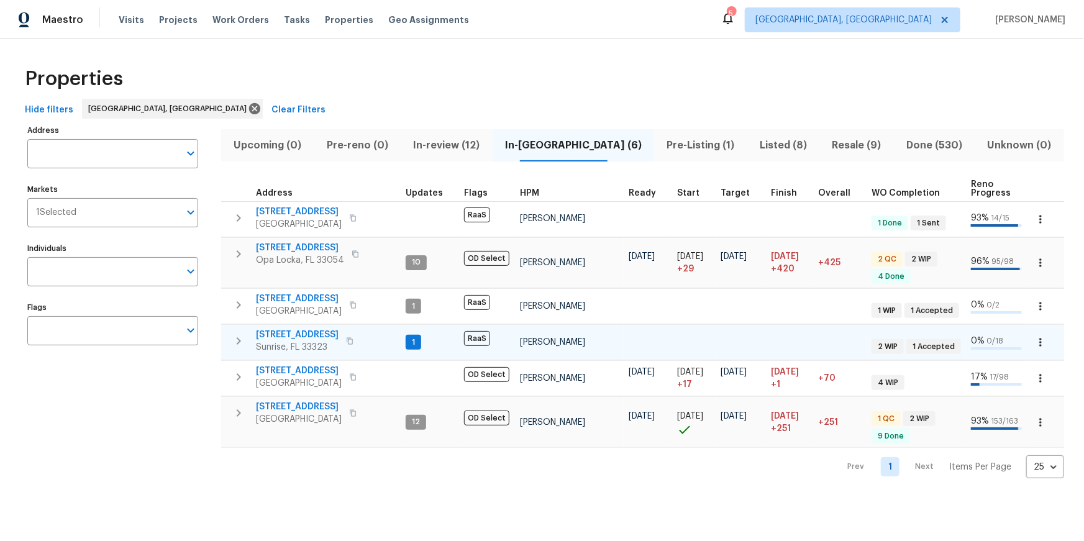
click at [239, 339] on icon "button" at bounding box center [239, 340] width 4 height 7
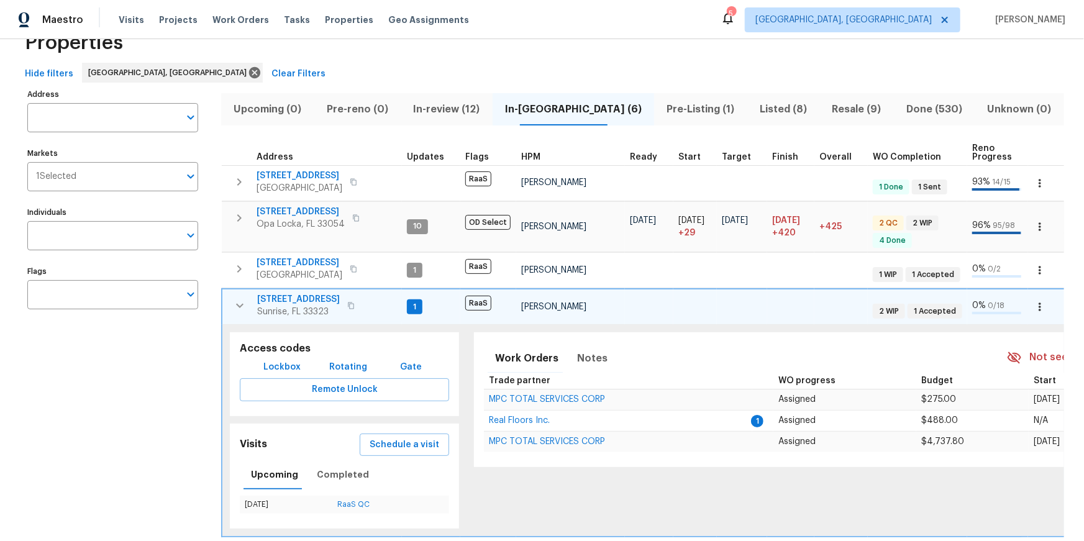
scroll to position [56, 0]
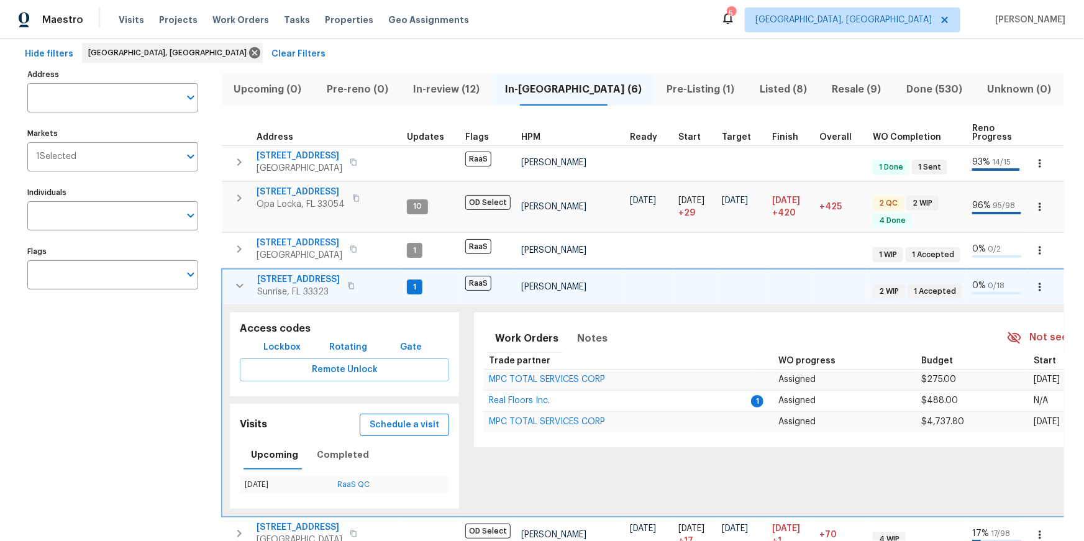
click at [396, 418] on span "Schedule a visit" at bounding box center [405, 425] width 70 height 16
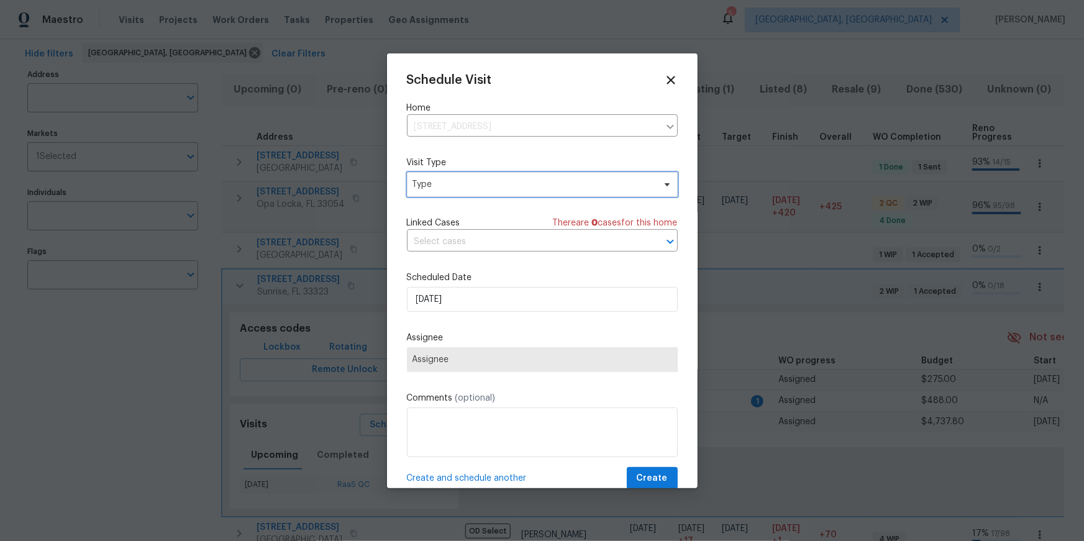
click at [433, 178] on span "Type" at bounding box center [534, 184] width 242 height 12
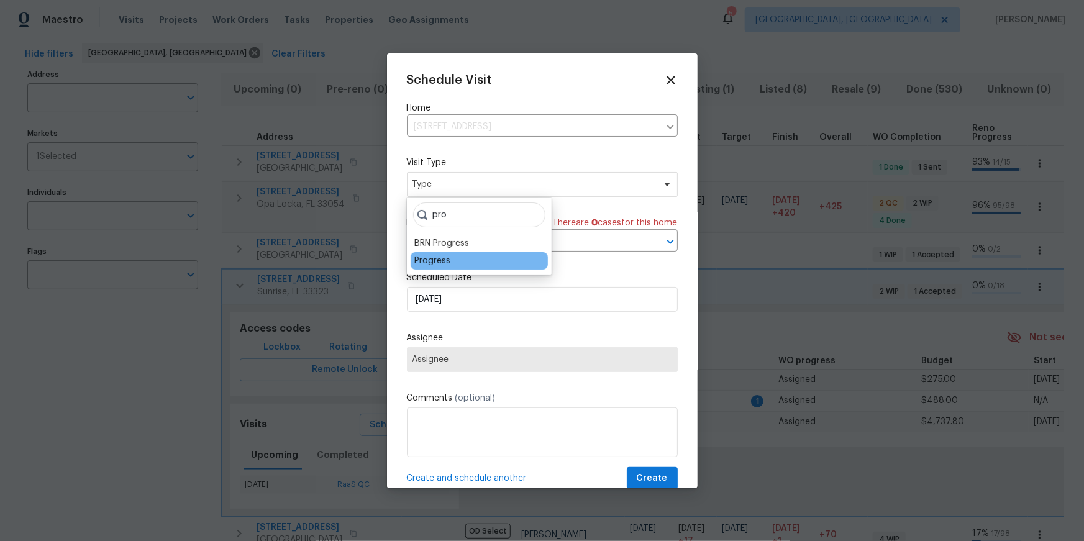
type input "pro"
click at [442, 259] on div "Progress" at bounding box center [432, 261] width 36 height 12
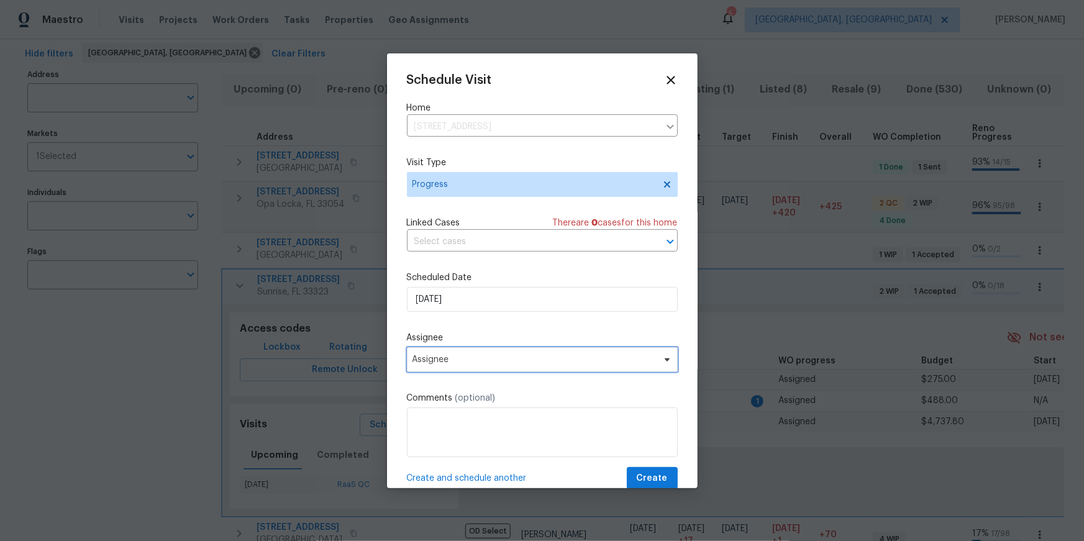
click at [426, 354] on span "Assignee" at bounding box center [542, 359] width 271 height 25
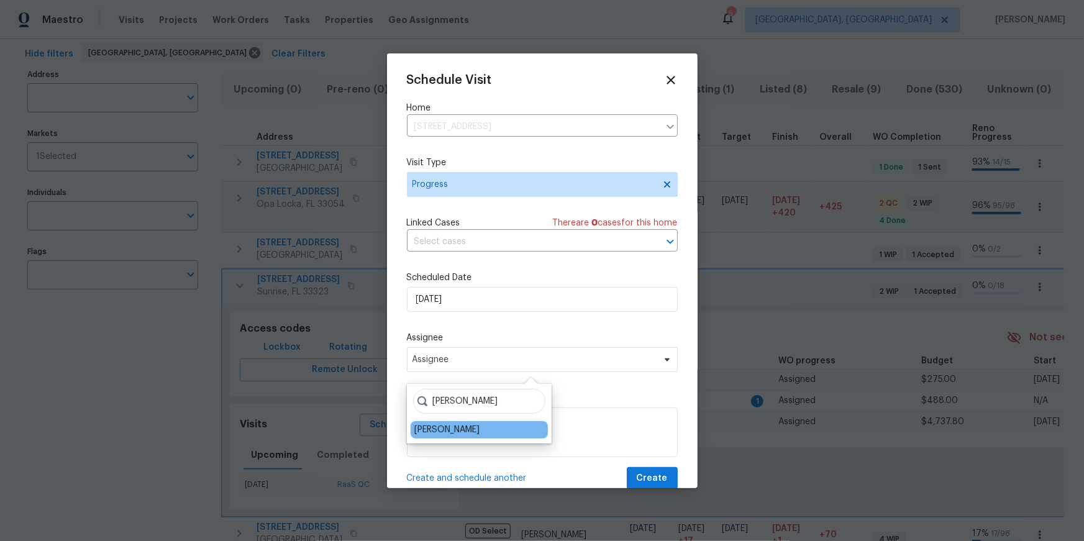
type input "elsa"
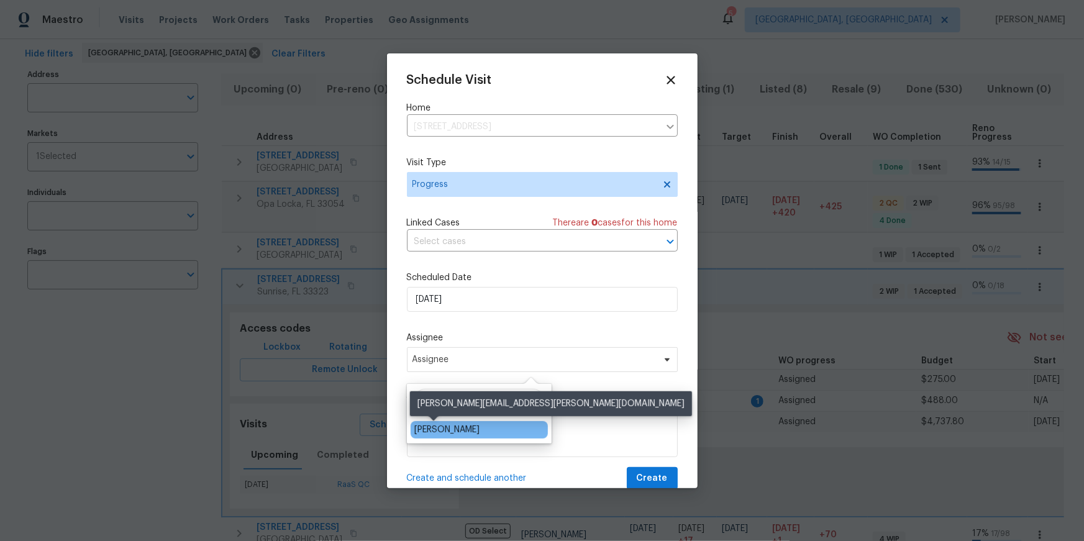
click at [435, 424] on div "[PERSON_NAME]" at bounding box center [446, 430] width 65 height 12
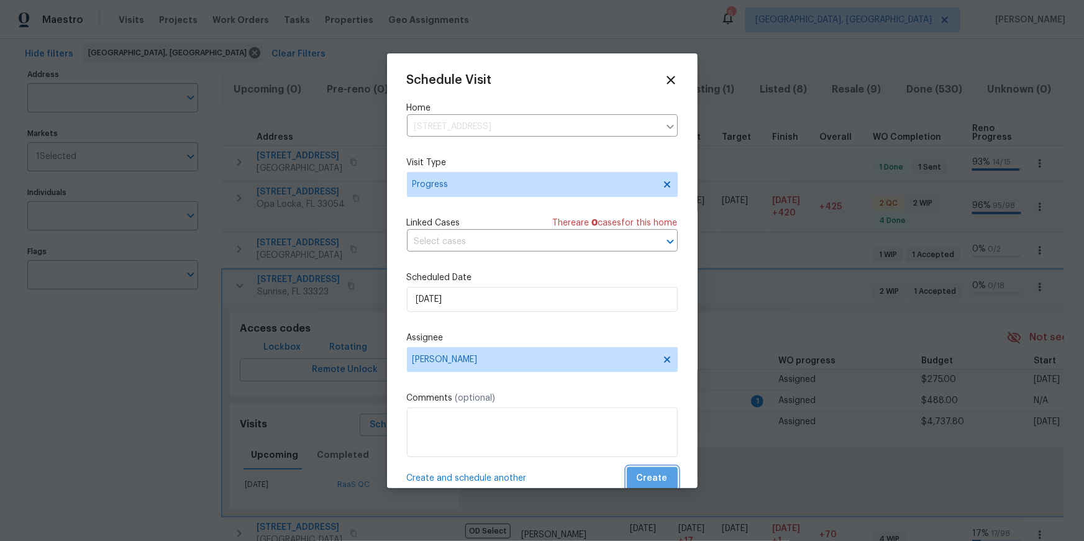
click at [654, 478] on span "Create" at bounding box center [652, 479] width 31 height 16
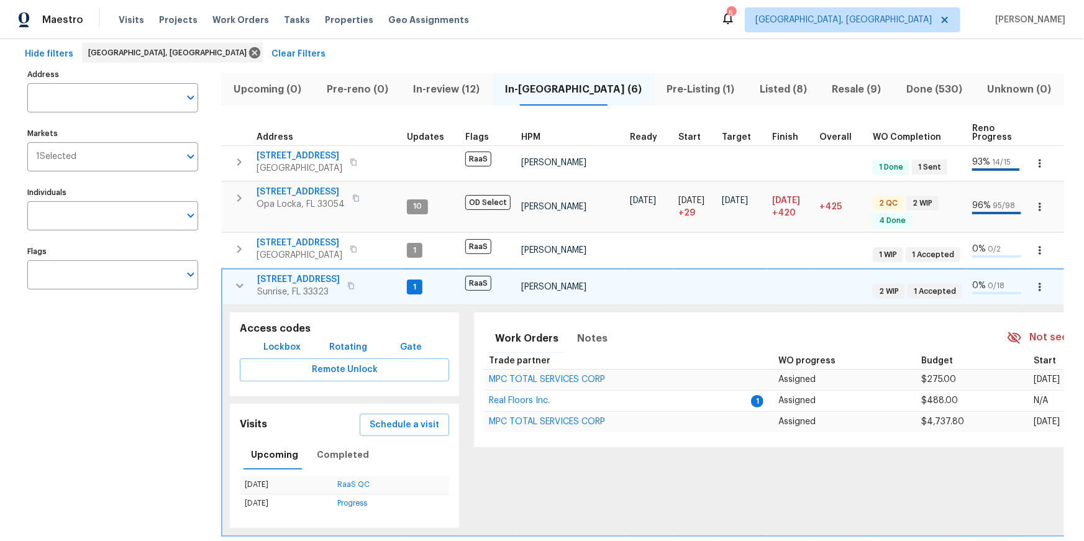
click at [243, 286] on icon "button" at bounding box center [239, 285] width 15 height 15
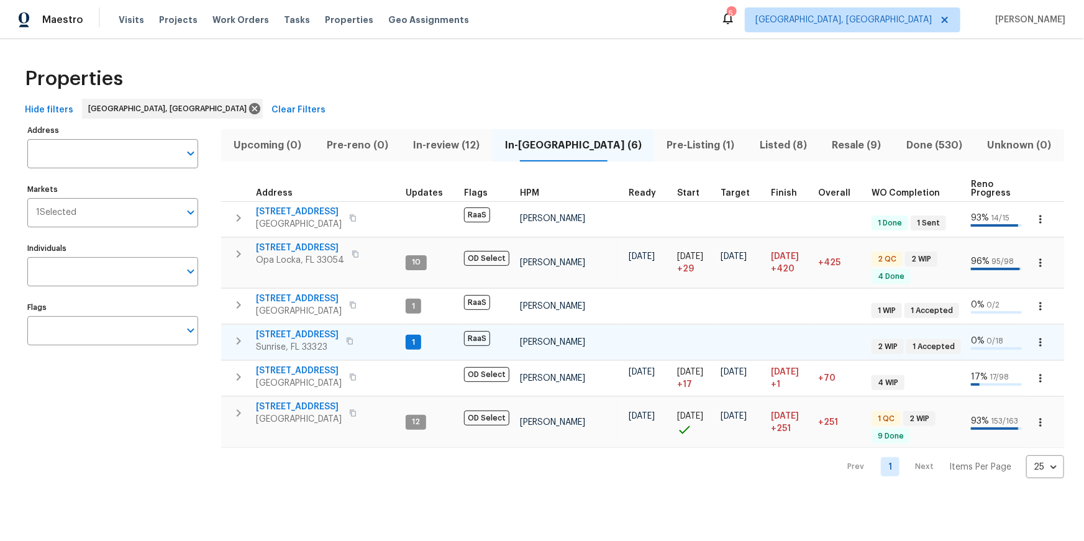
scroll to position [0, 0]
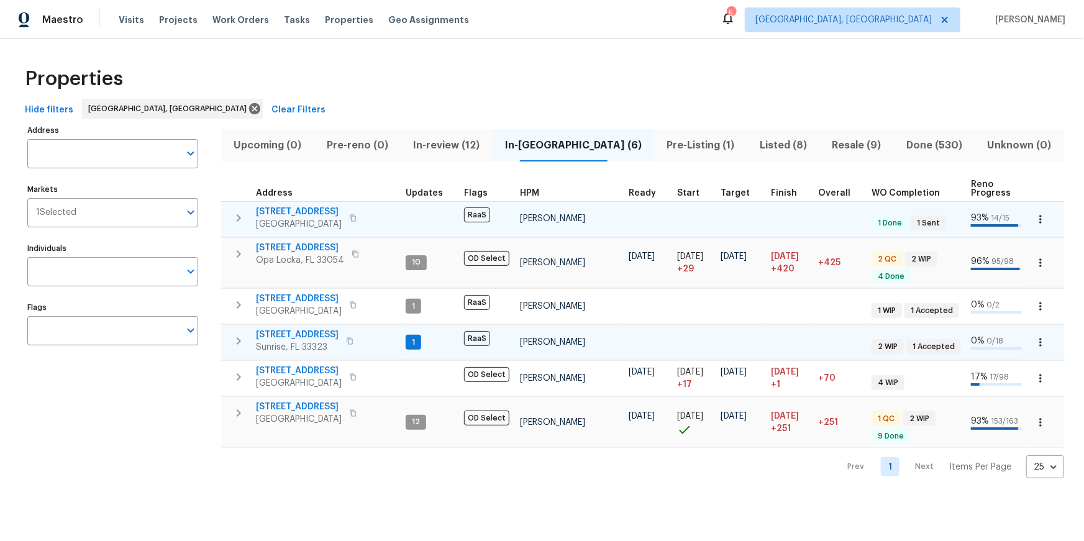
click at [294, 214] on span "16611 SW 292nd Ter" at bounding box center [299, 212] width 86 height 12
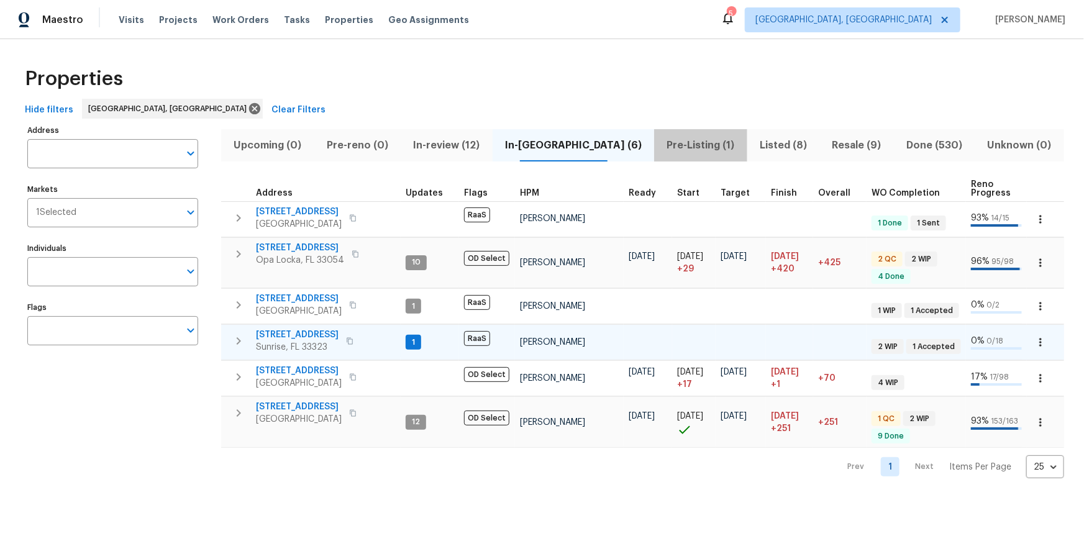
click at [662, 147] on span "Pre-Listing (1)" at bounding box center [701, 145] width 78 height 17
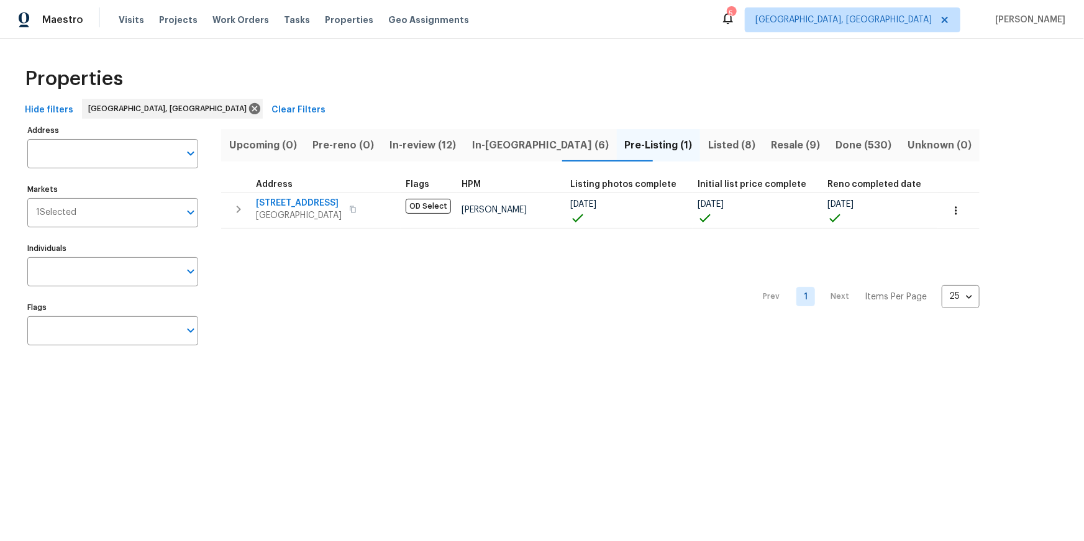
click at [708, 145] on span "Listed (8)" at bounding box center [732, 145] width 48 height 17
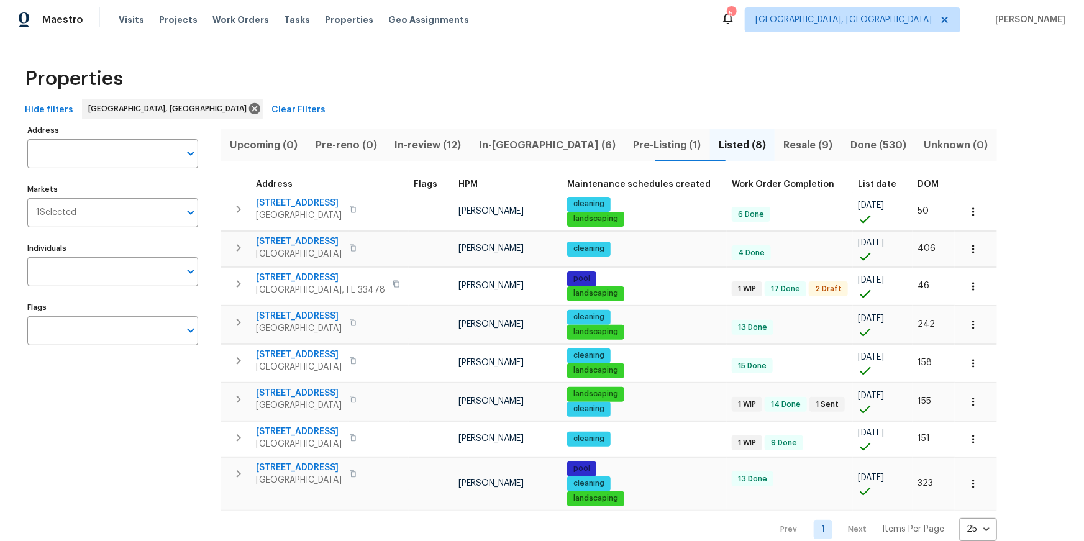
click at [860, 181] on span "List date" at bounding box center [877, 184] width 39 height 9
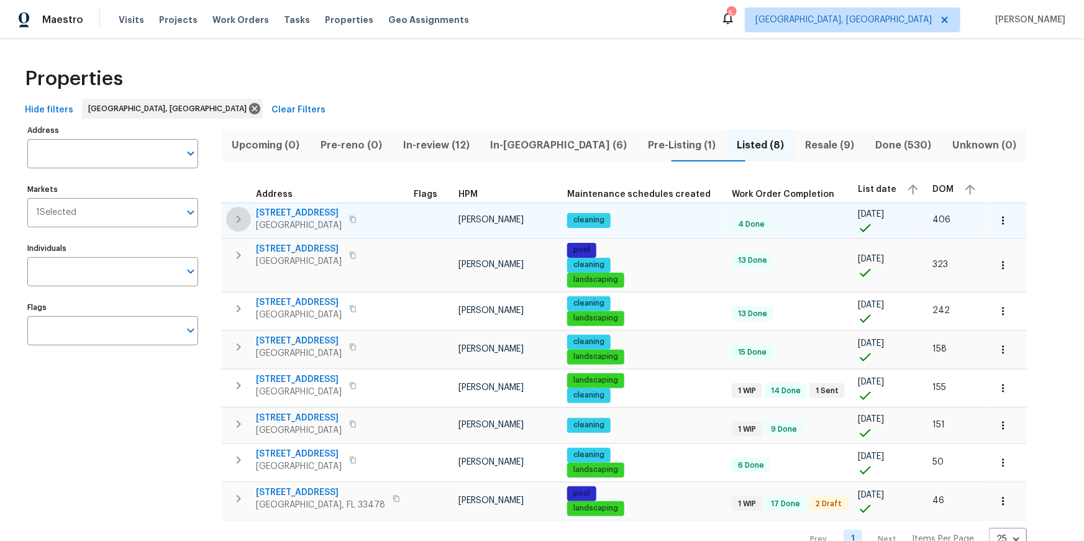
click at [236, 227] on button "button" at bounding box center [238, 219] width 25 height 25
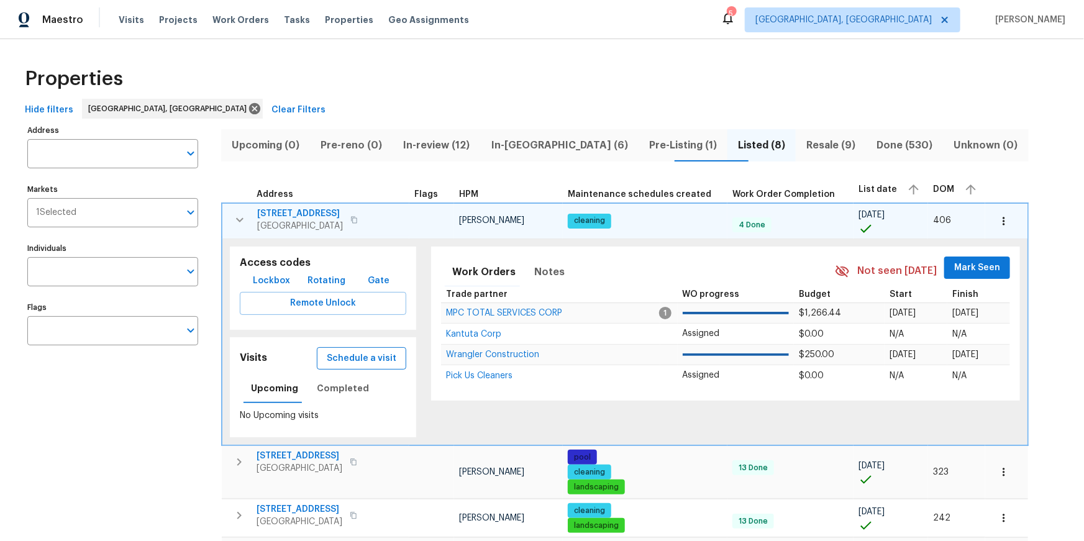
click at [376, 363] on span "Schedule a visit" at bounding box center [362, 359] width 70 height 16
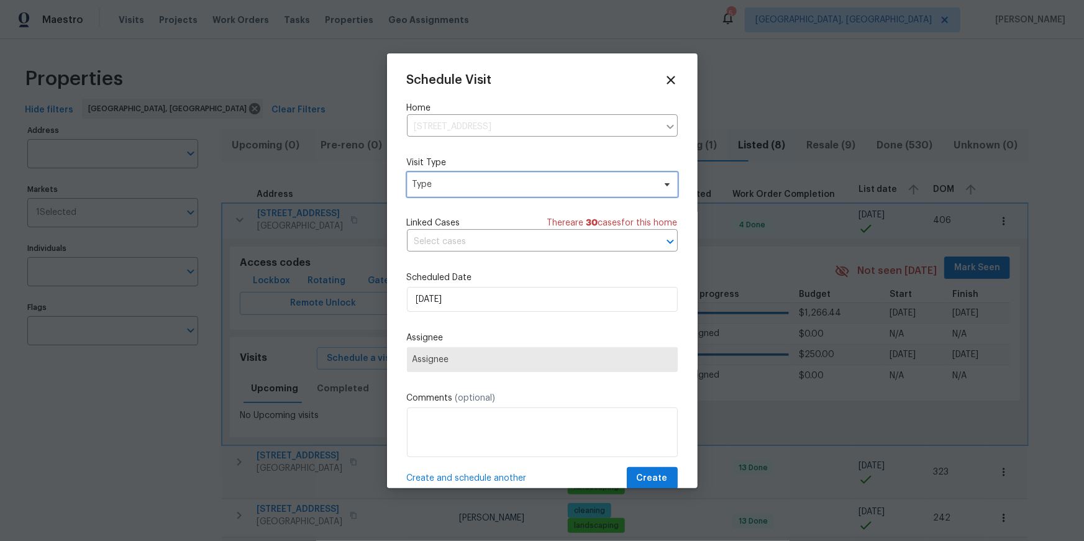
click at [462, 190] on span "Type" at bounding box center [534, 184] width 242 height 12
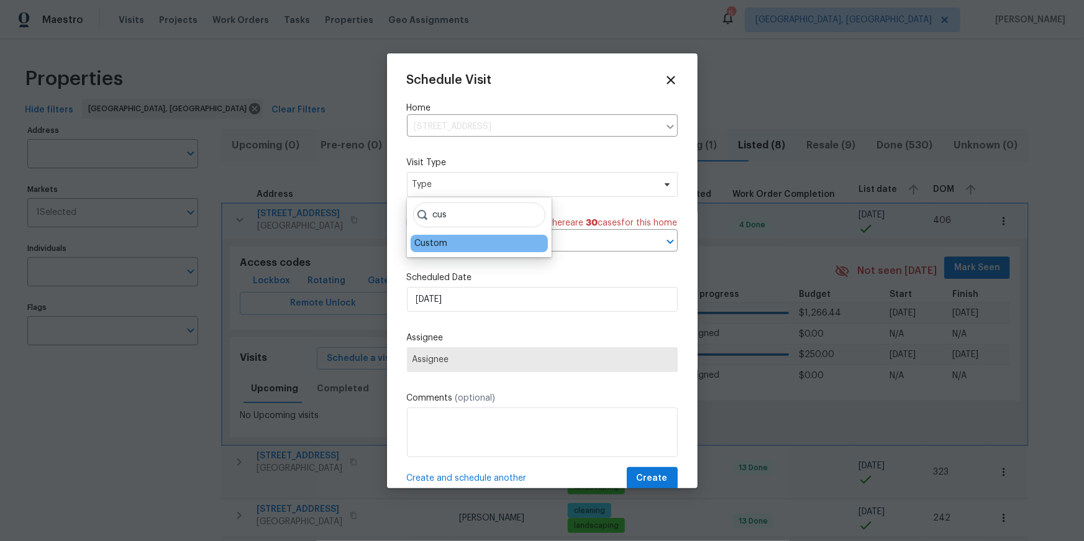
type input "cus"
click at [424, 243] on div "Custom" at bounding box center [430, 243] width 33 height 12
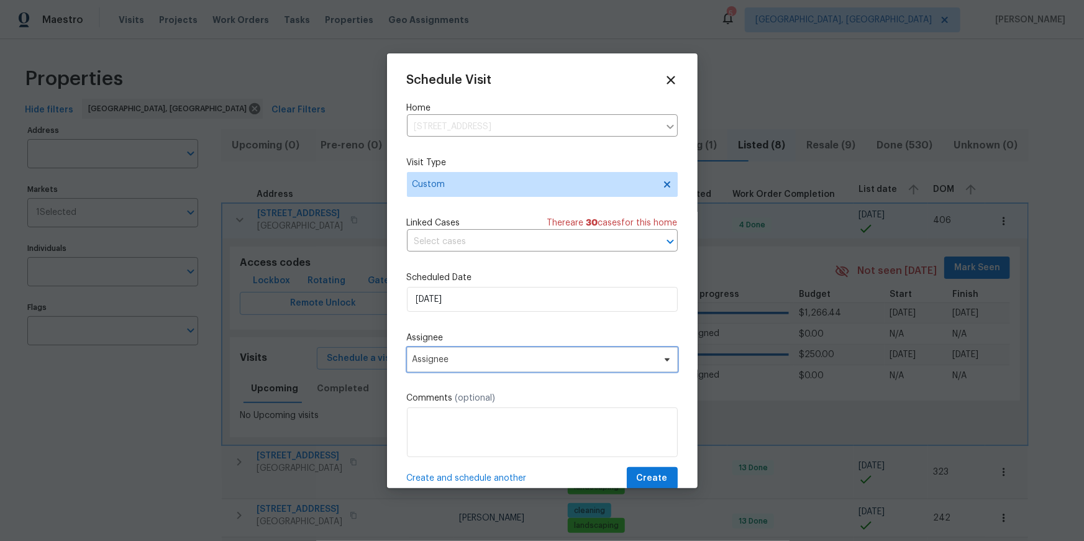
click at [460, 359] on span "Assignee" at bounding box center [535, 360] width 244 height 10
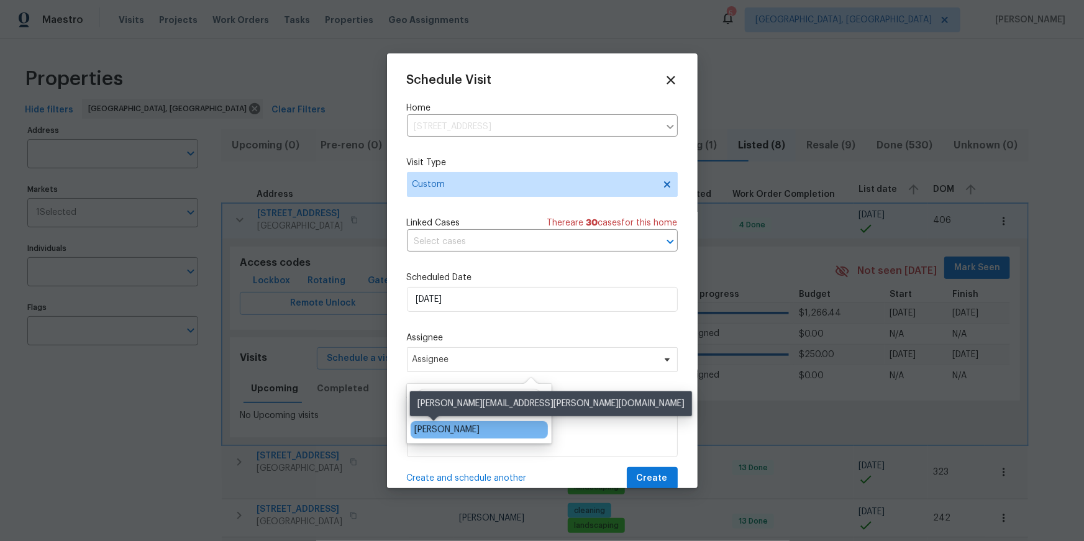
type input "elsa"
click at [447, 426] on div "[PERSON_NAME]" at bounding box center [446, 430] width 65 height 12
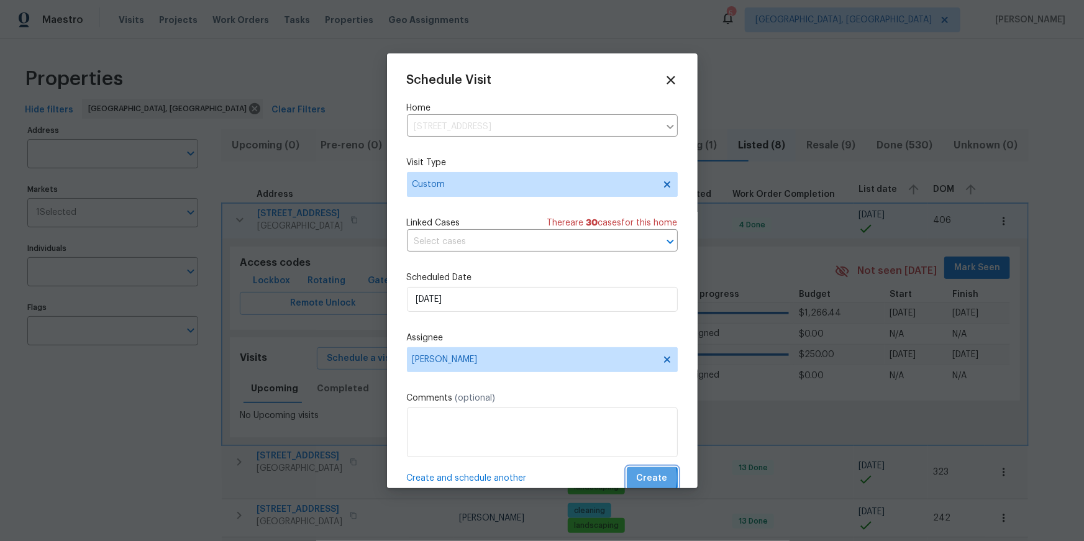
click at [639, 480] on button "Create" at bounding box center [652, 478] width 51 height 23
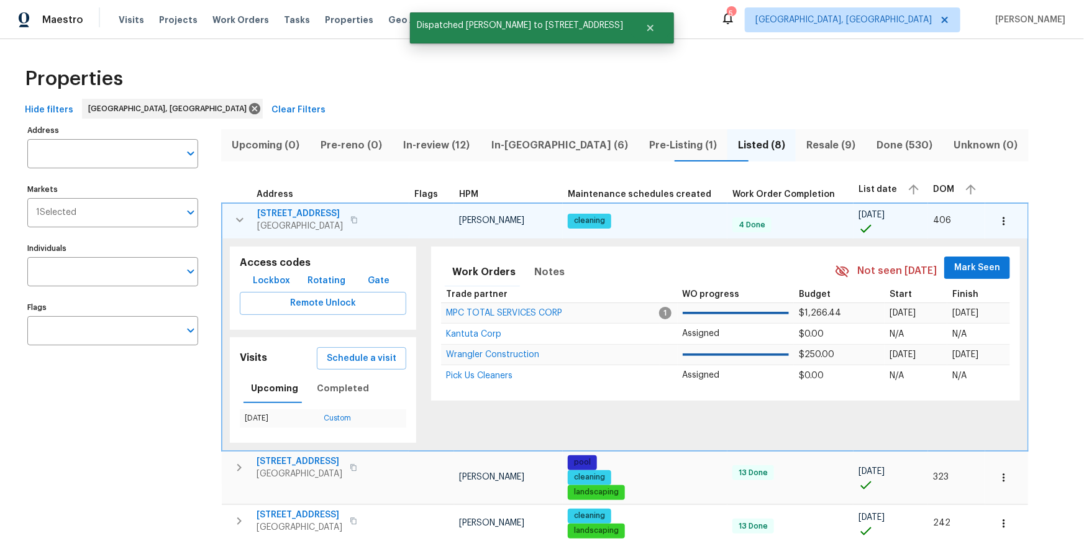
click at [235, 219] on icon "button" at bounding box center [239, 219] width 15 height 15
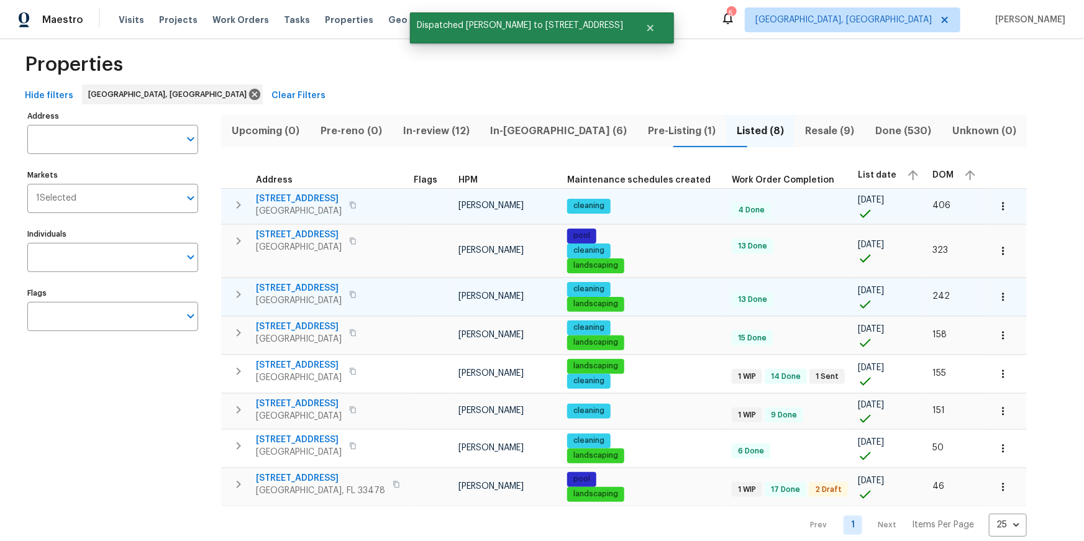
scroll to position [28, 0]
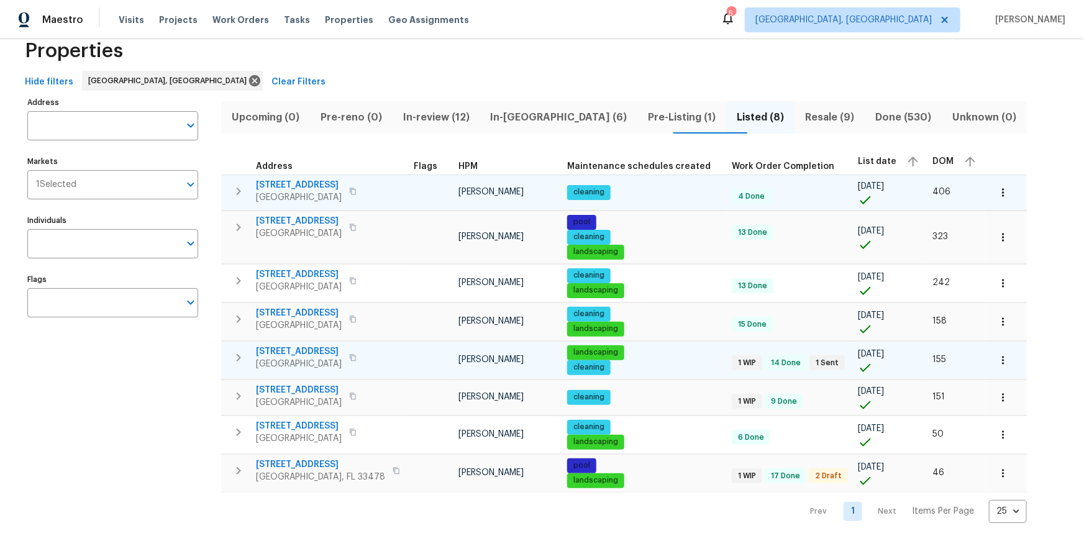
click at [237, 358] on icon "button" at bounding box center [239, 357] width 4 height 7
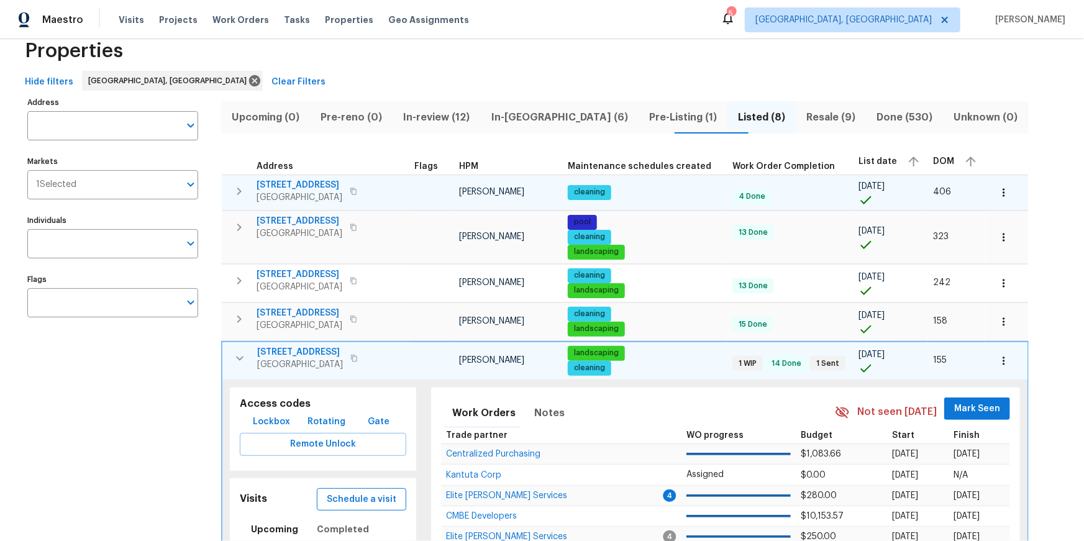
click at [369, 496] on span "Schedule a visit" at bounding box center [362, 500] width 70 height 16
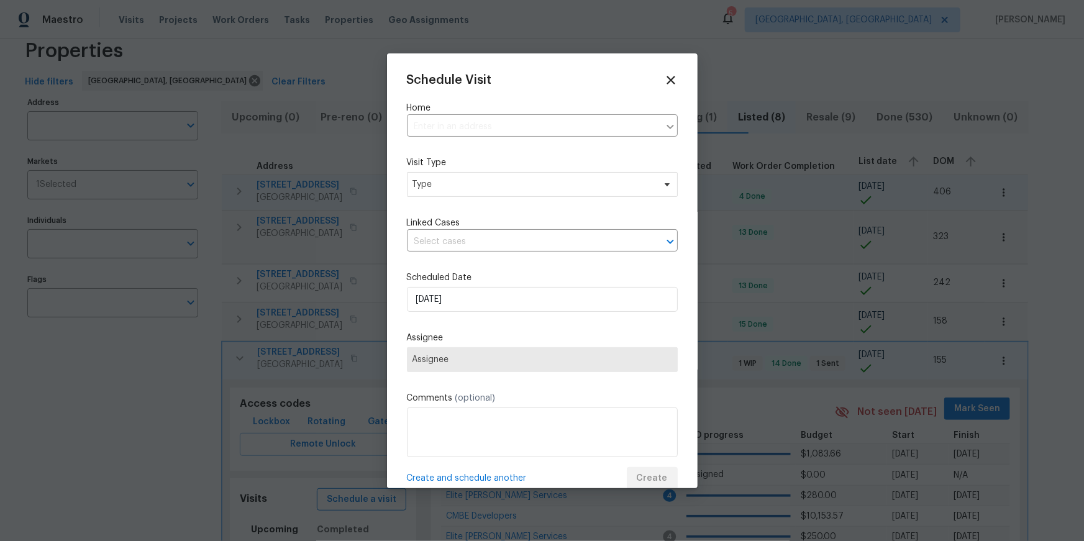
type input "327 NW 11th Ave, Delray Beach, FL 33444"
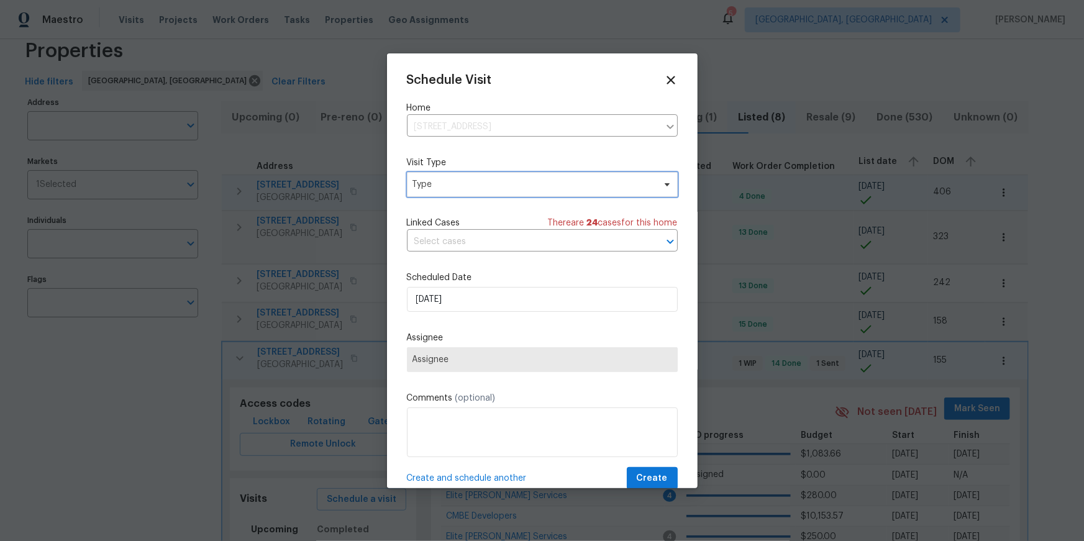
click at [439, 181] on span "Type" at bounding box center [534, 184] width 242 height 12
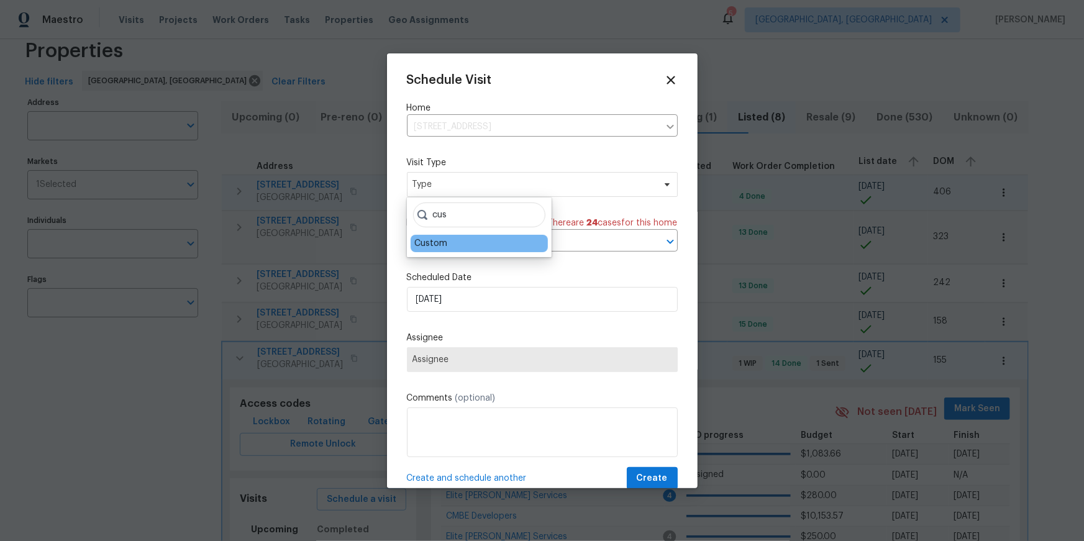
type input "cus"
click at [437, 244] on div "Custom" at bounding box center [430, 243] width 33 height 12
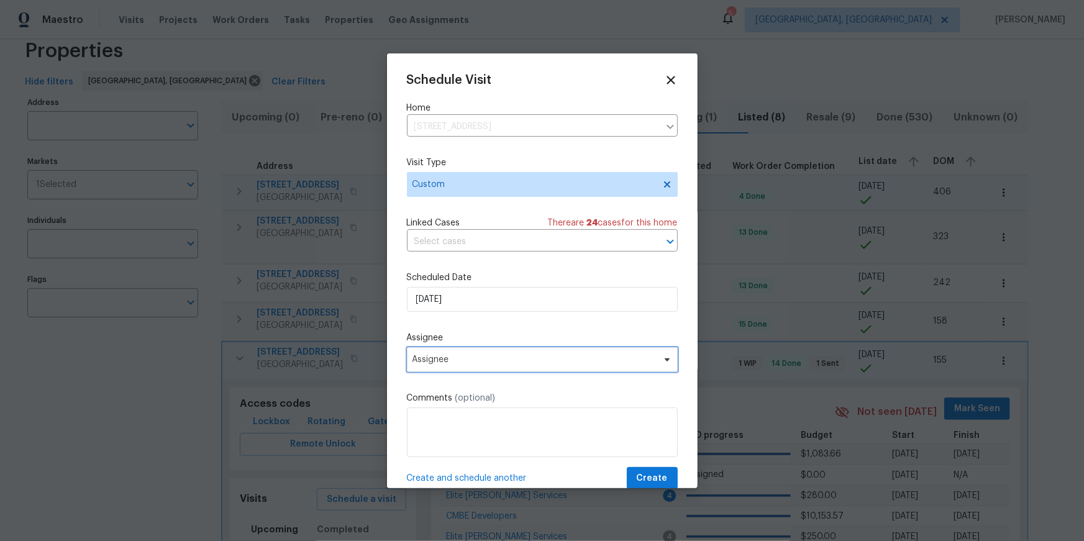
click at [480, 355] on span "Assignee" at bounding box center [542, 359] width 271 height 25
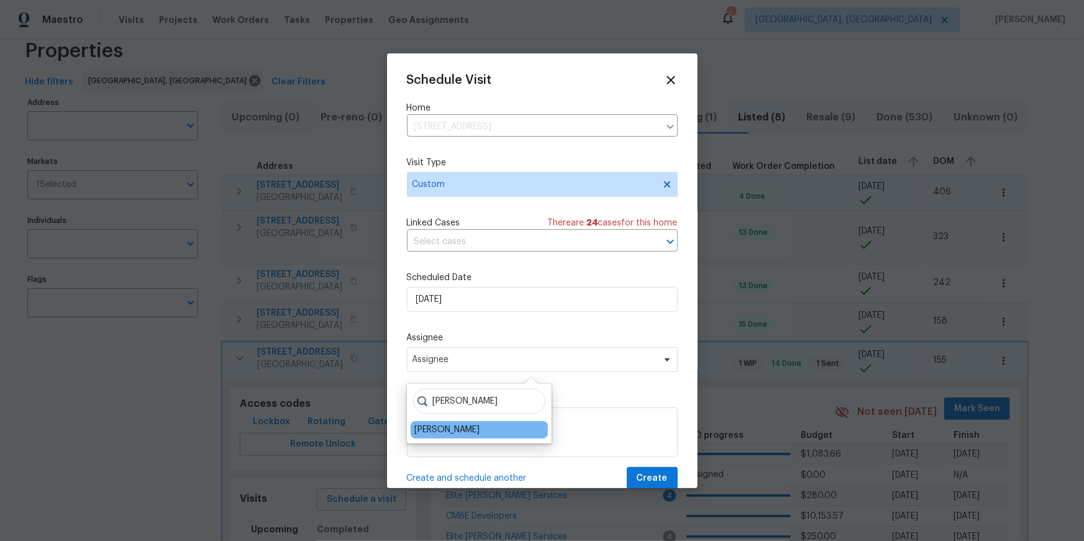
type input "elsa"
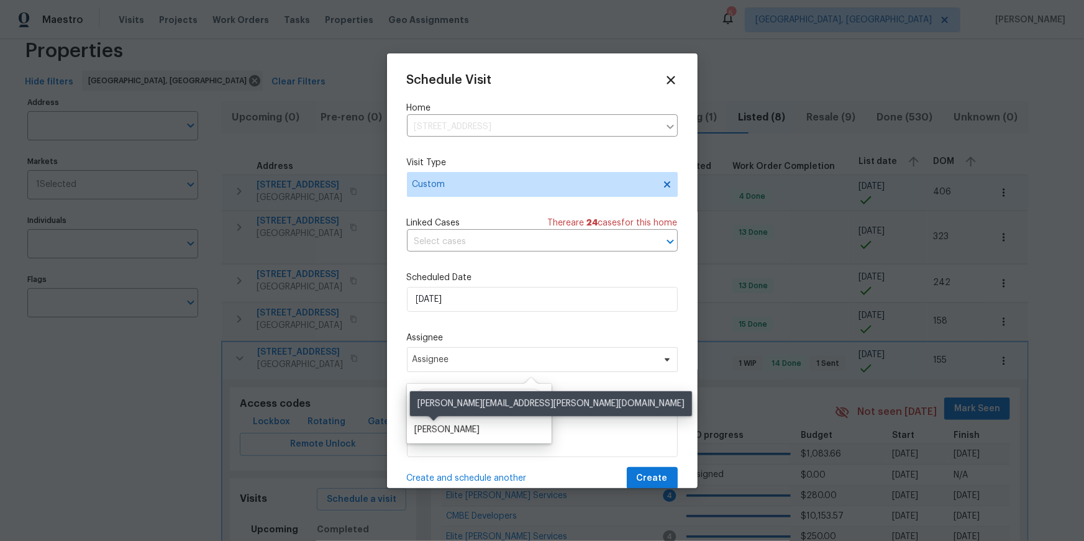
drag, startPoint x: 440, startPoint y: 425, endPoint x: 488, endPoint y: 442, distance: 51.5
click at [440, 425] on div "[PERSON_NAME]" at bounding box center [446, 430] width 65 height 12
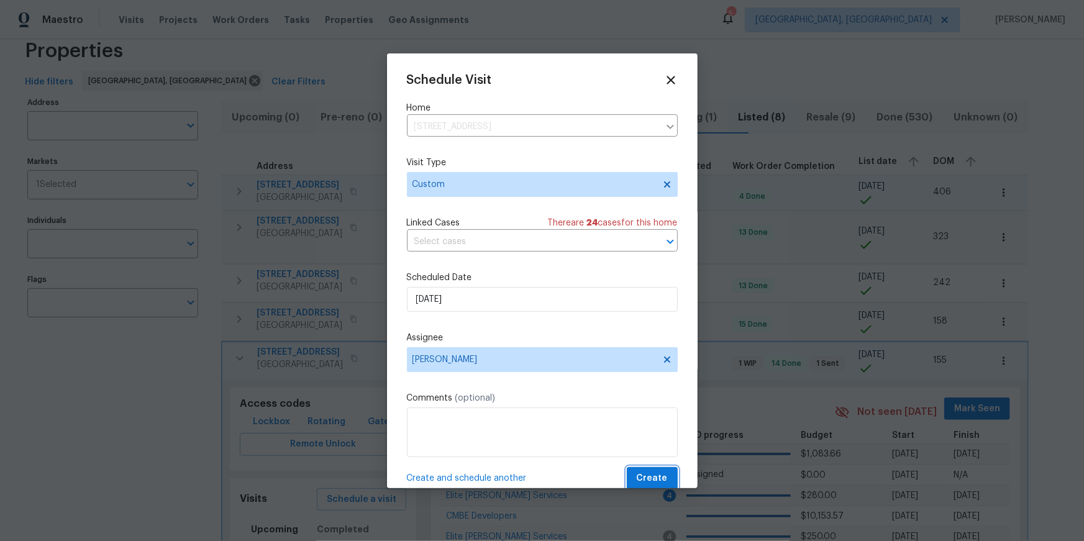
click at [644, 478] on span "Create" at bounding box center [652, 479] width 31 height 16
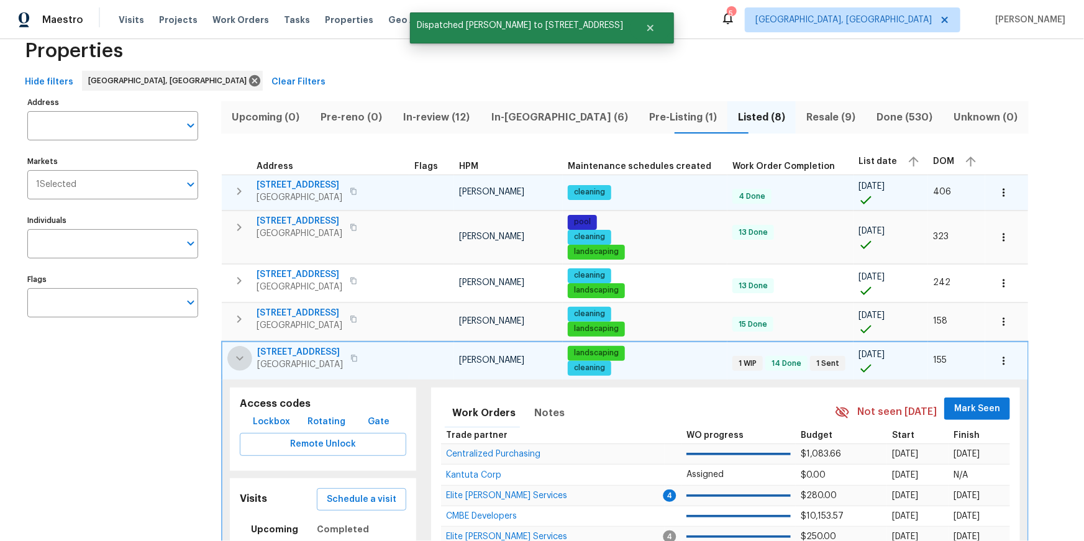
click at [233, 357] on icon "button" at bounding box center [239, 358] width 15 height 15
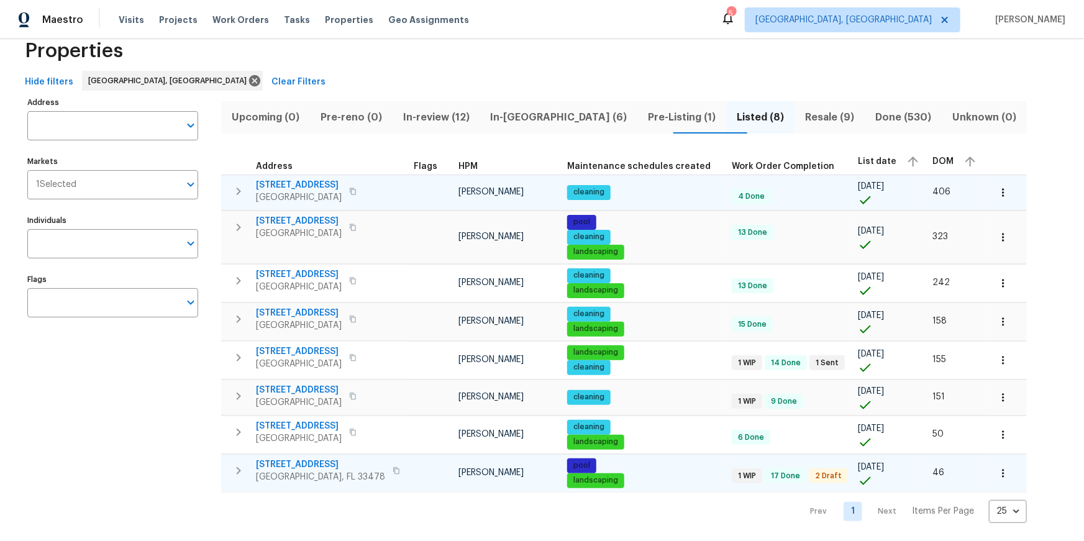
click at [239, 460] on button "button" at bounding box center [238, 470] width 25 height 25
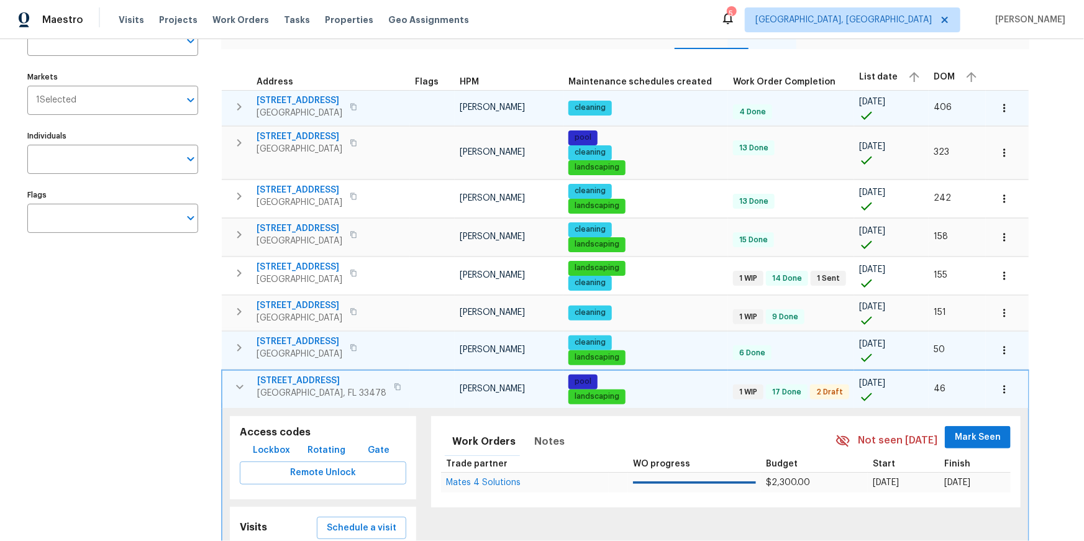
scroll to position [277, 0]
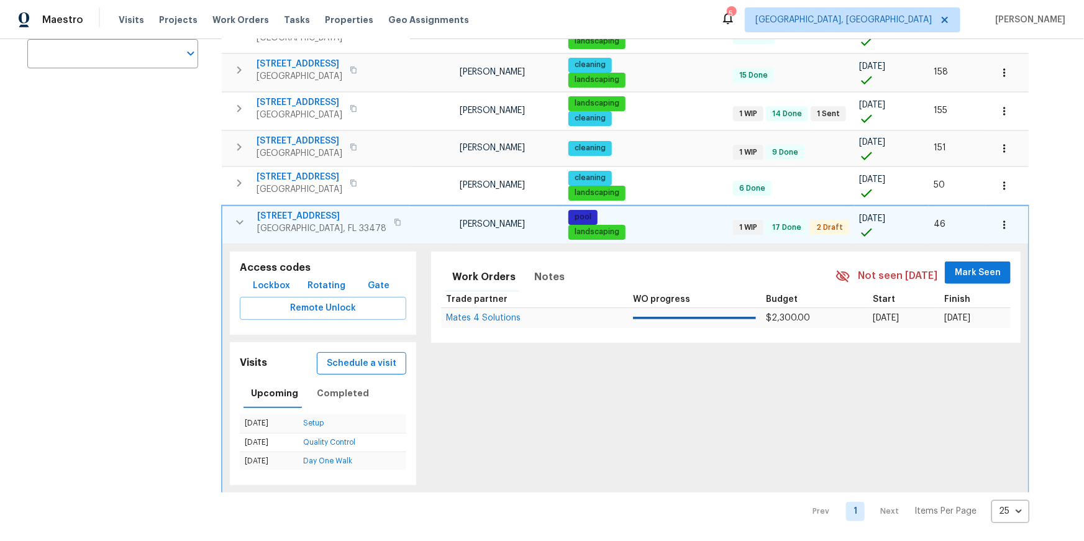
click at [376, 353] on button "Schedule a visit" at bounding box center [361, 363] width 89 height 23
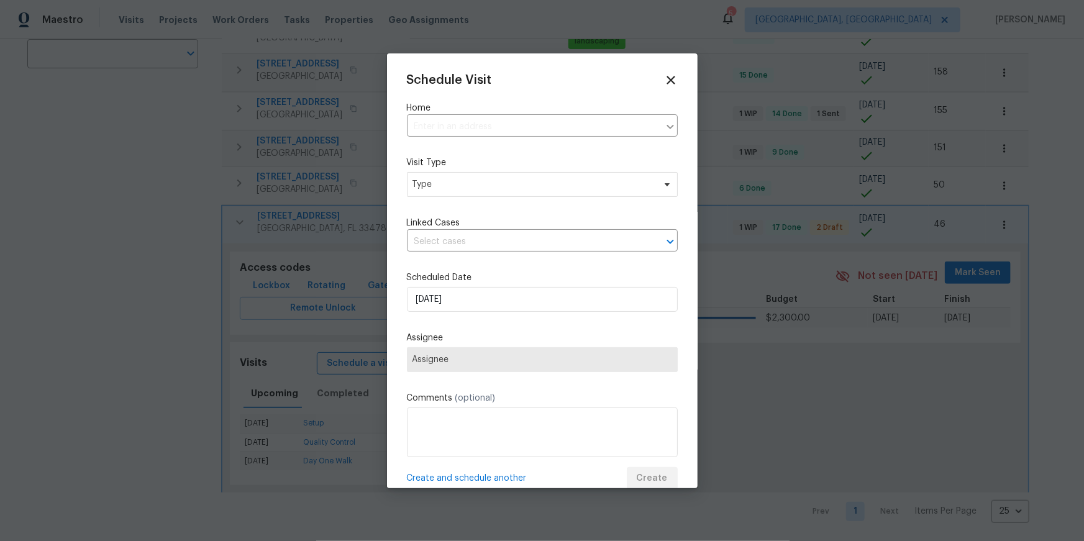
type input "15431 105th Dr N, Jupiter, FL 33478"
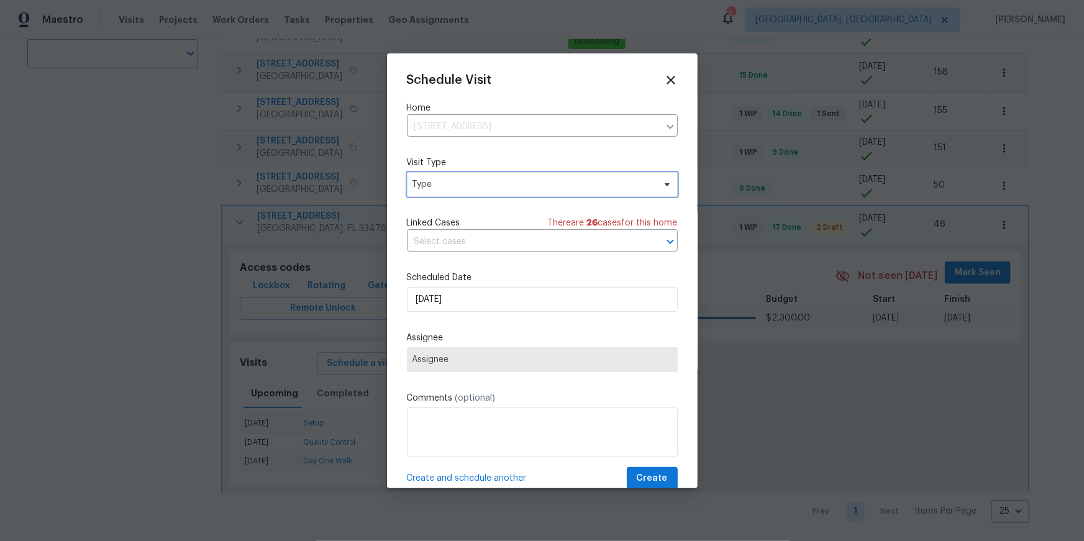
click at [420, 174] on span "Type" at bounding box center [542, 184] width 271 height 25
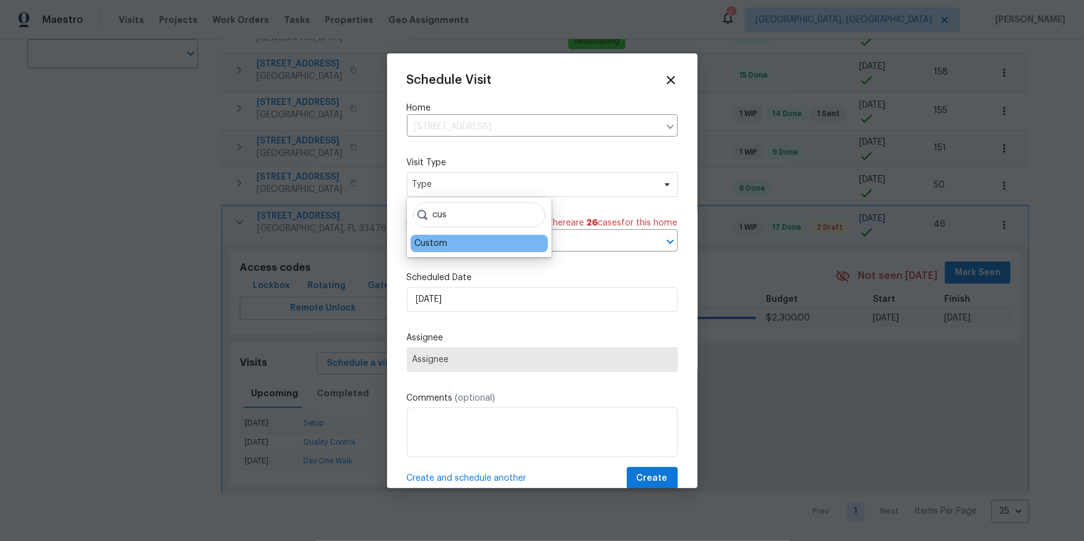
type input "cus"
click at [447, 241] on div "Custom" at bounding box center [479, 243] width 137 height 17
click at [450, 247] on div "Custom" at bounding box center [479, 243] width 137 height 17
click at [431, 244] on div "Custom" at bounding box center [430, 243] width 33 height 12
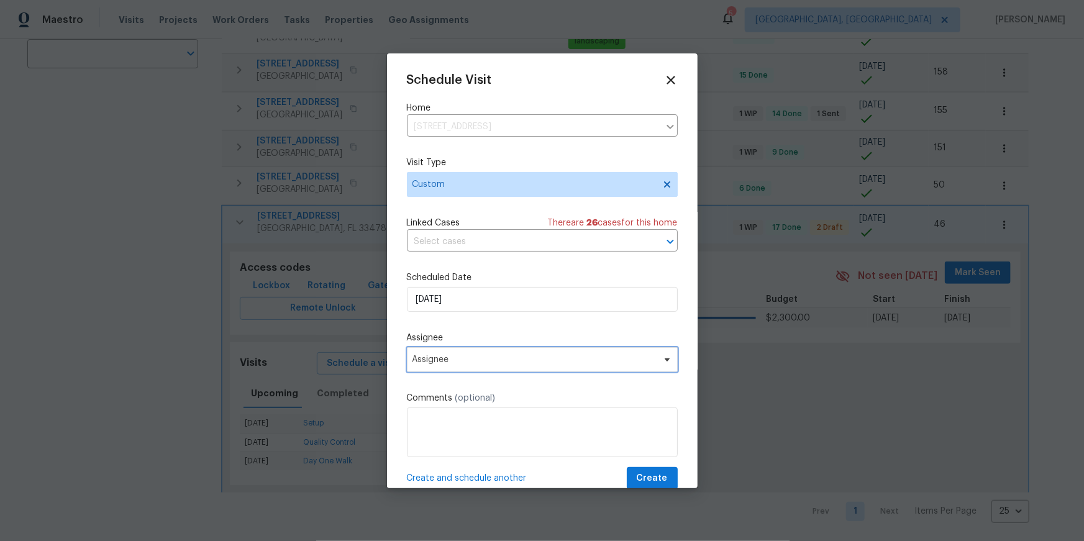
click at [454, 355] on span "Assignee" at bounding box center [542, 359] width 271 height 25
type input "elsa"
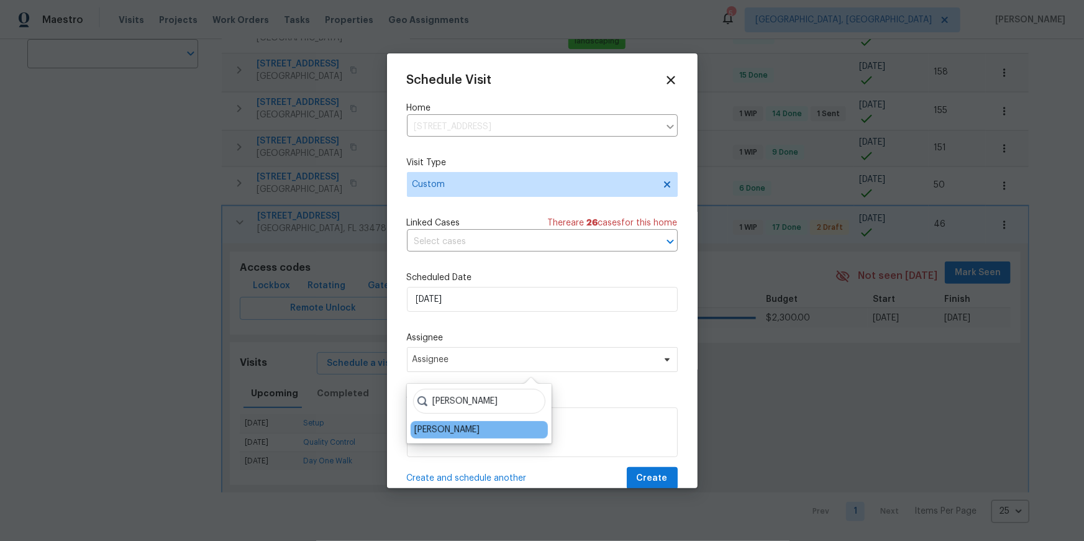
click at [433, 421] on div "elsa Elsa Frieri" at bounding box center [479, 414] width 145 height 60
click at [436, 437] on div "[PERSON_NAME]" at bounding box center [479, 429] width 137 height 17
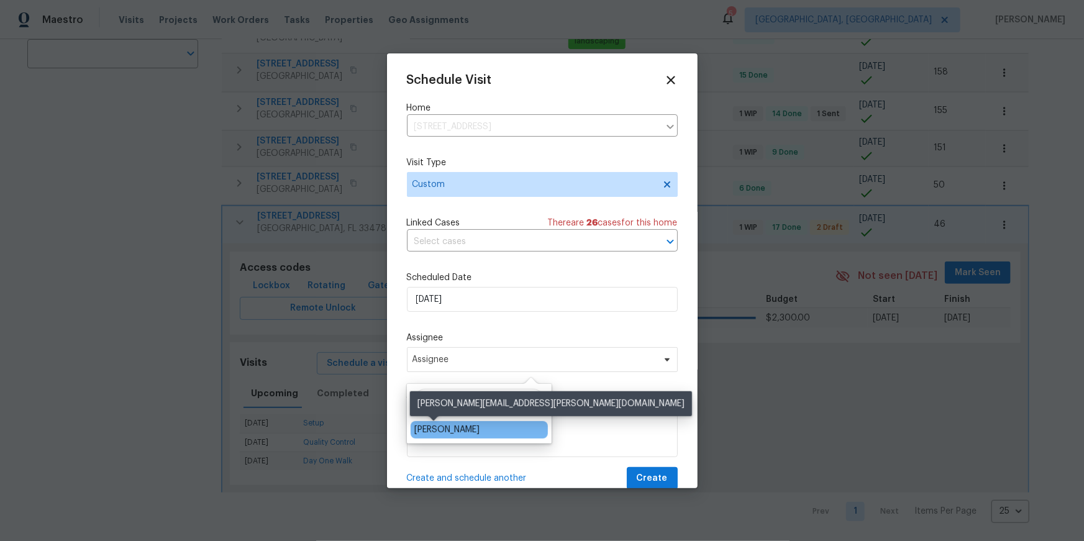
click at [431, 432] on div "[PERSON_NAME]" at bounding box center [446, 430] width 65 height 12
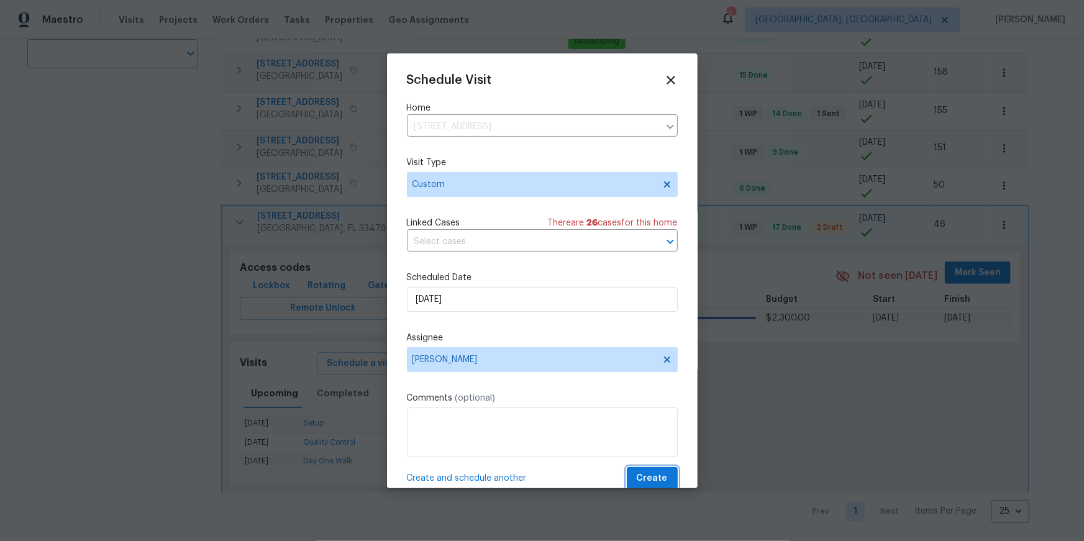
drag, startPoint x: 654, startPoint y: 479, endPoint x: 641, endPoint y: 475, distance: 13.8
click at [654, 479] on span "Create" at bounding box center [652, 479] width 31 height 16
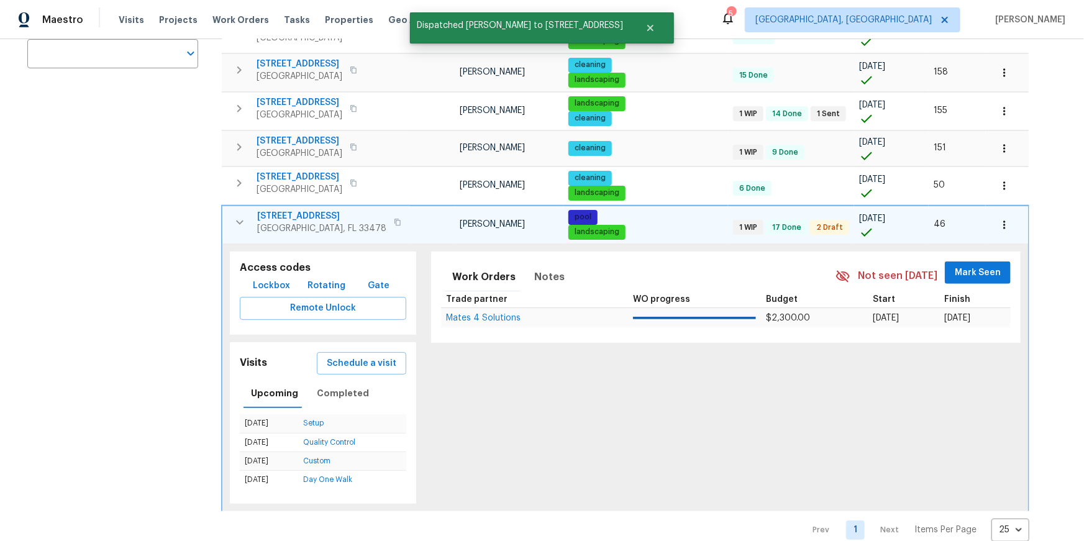
click at [239, 224] on icon "button" at bounding box center [239, 222] width 15 height 15
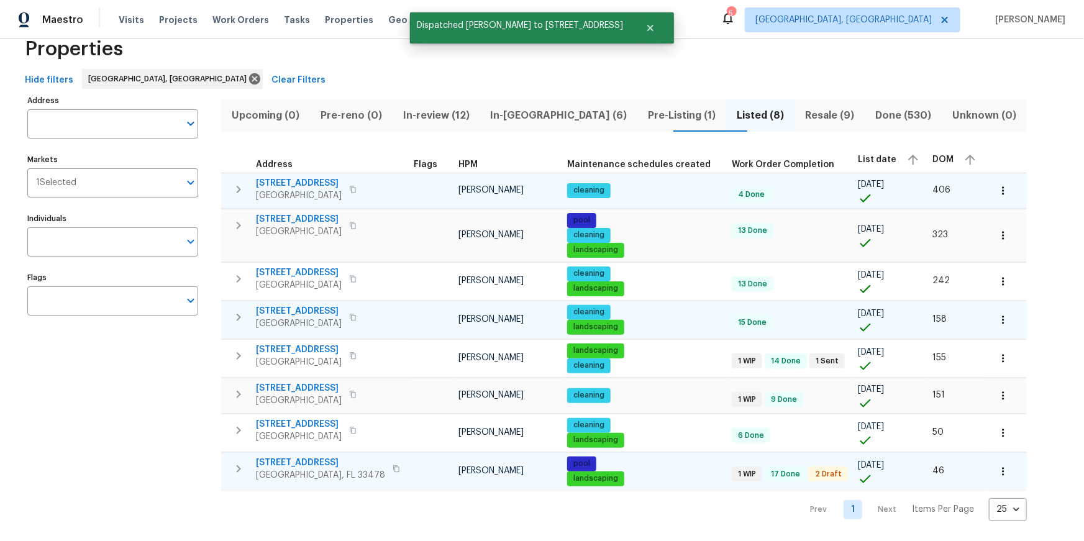
scroll to position [28, 0]
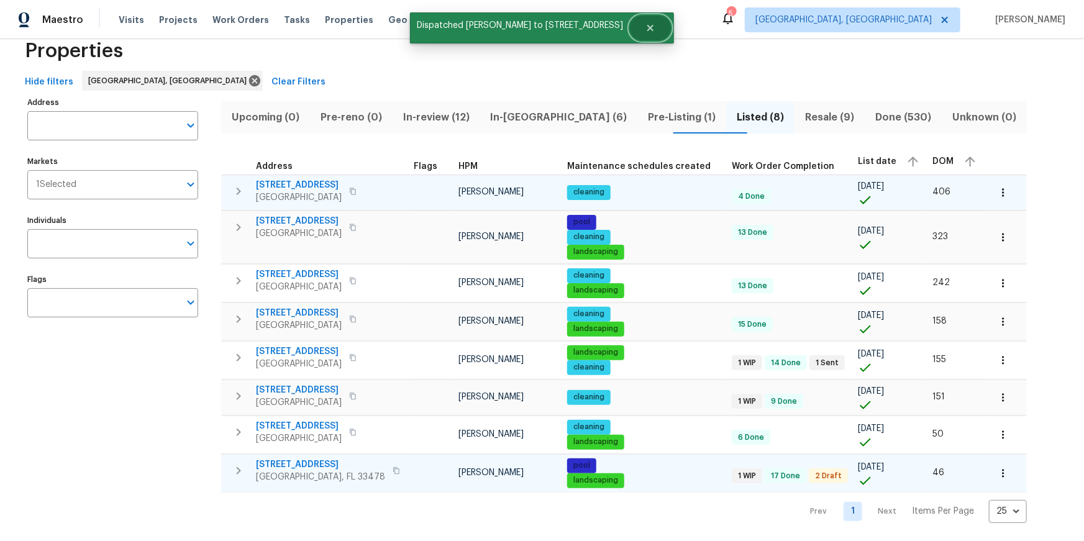
click at [645, 25] on icon "Close" at bounding box center [650, 28] width 10 height 10
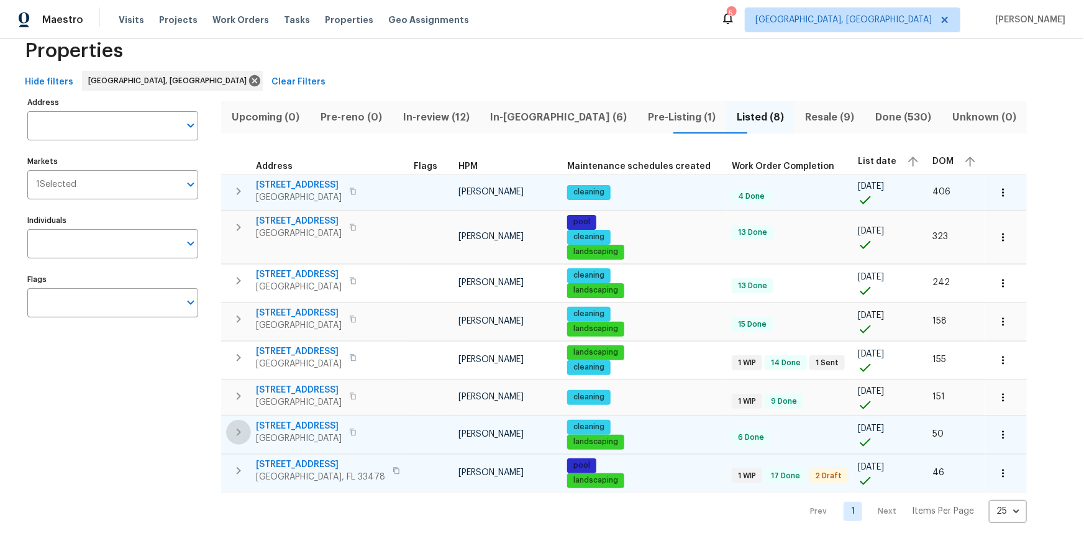
click at [244, 431] on icon "button" at bounding box center [238, 432] width 15 height 15
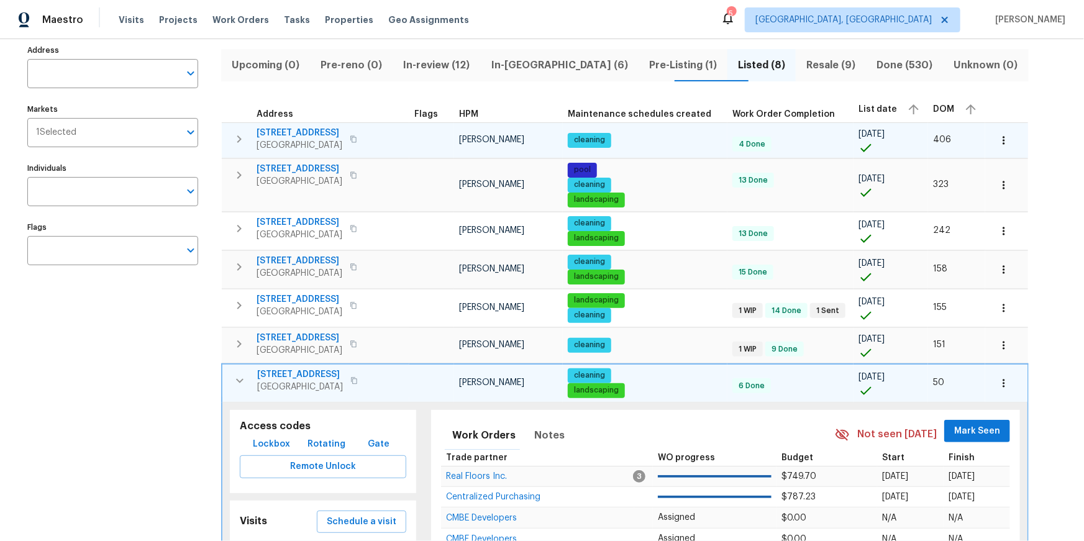
scroll to position [212, 0]
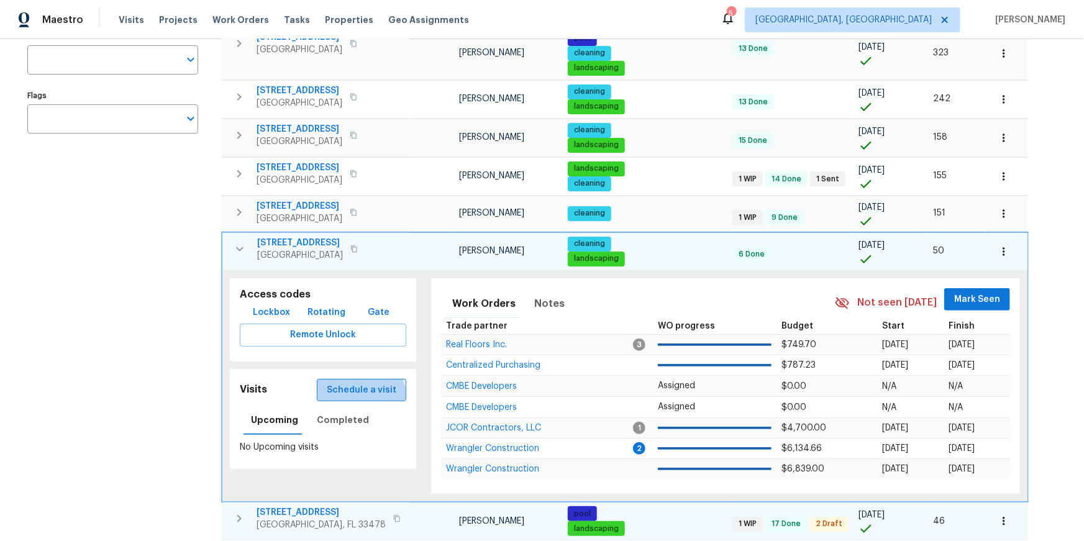
click at [357, 397] on button "Schedule a visit" at bounding box center [361, 390] width 89 height 23
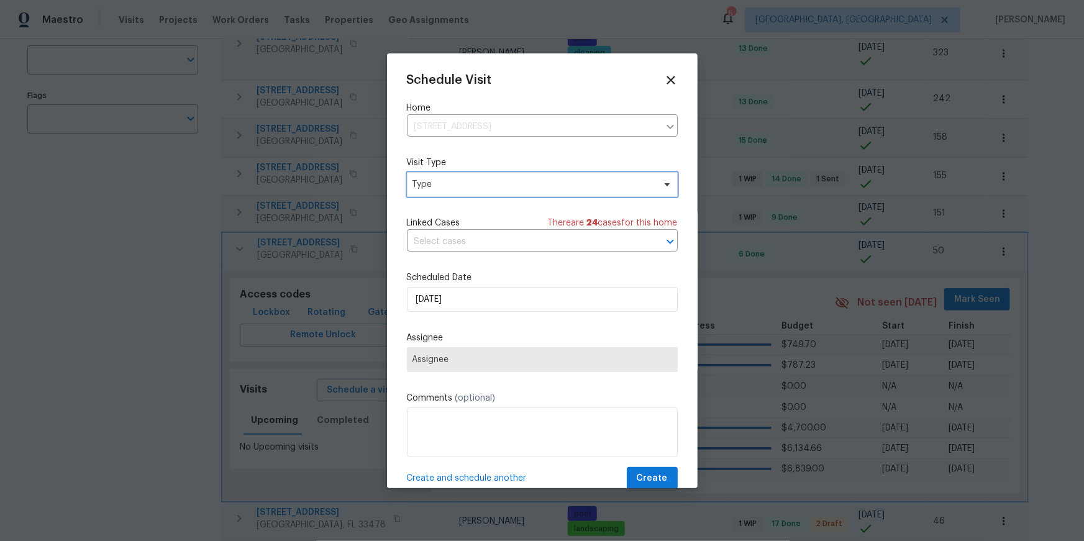
click at [444, 188] on span "Type" at bounding box center [534, 184] width 242 height 12
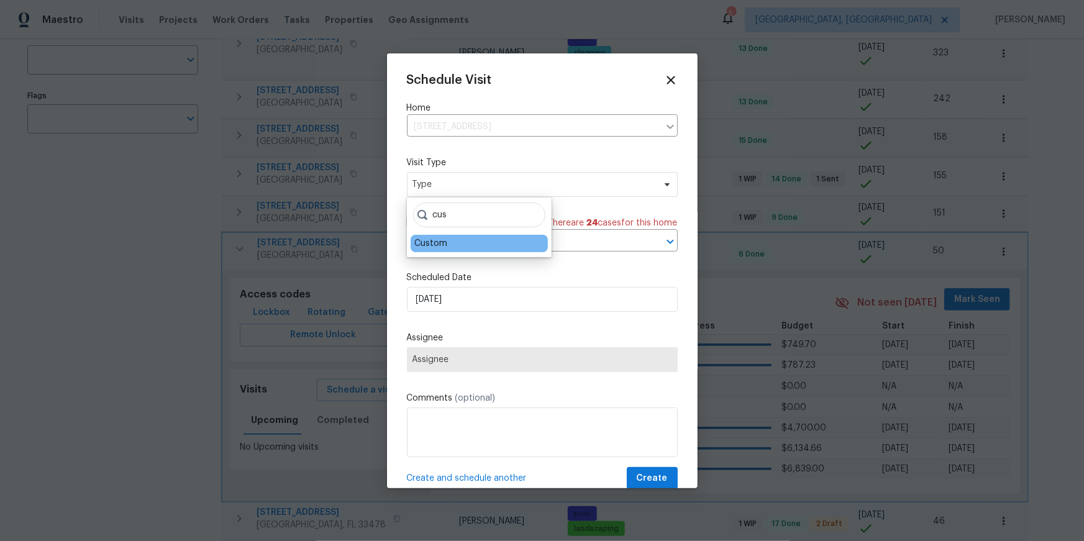
type input "cus"
click at [440, 243] on div "Custom" at bounding box center [430, 243] width 33 height 12
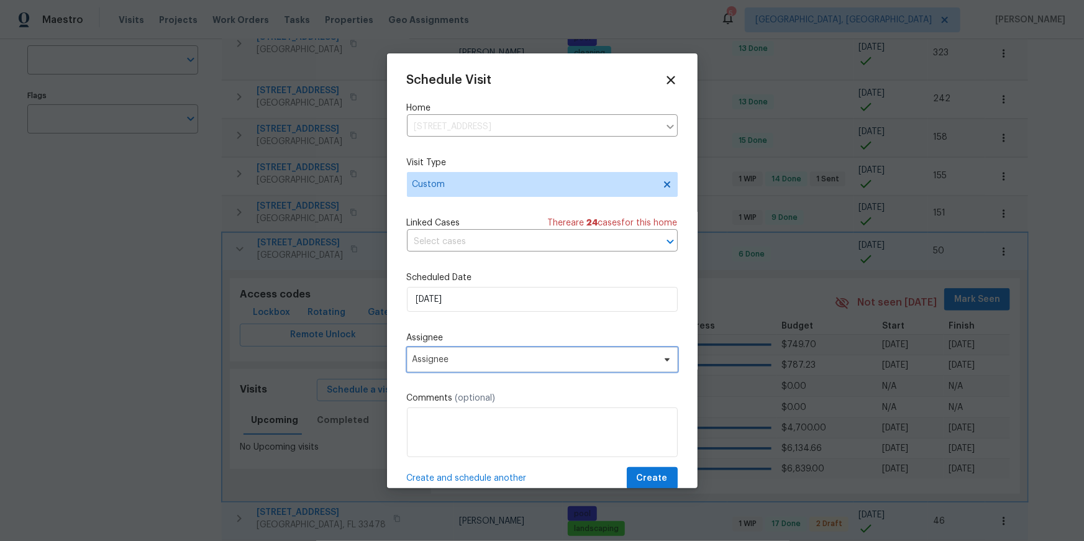
click at [490, 365] on span "Assignee" at bounding box center [535, 360] width 244 height 10
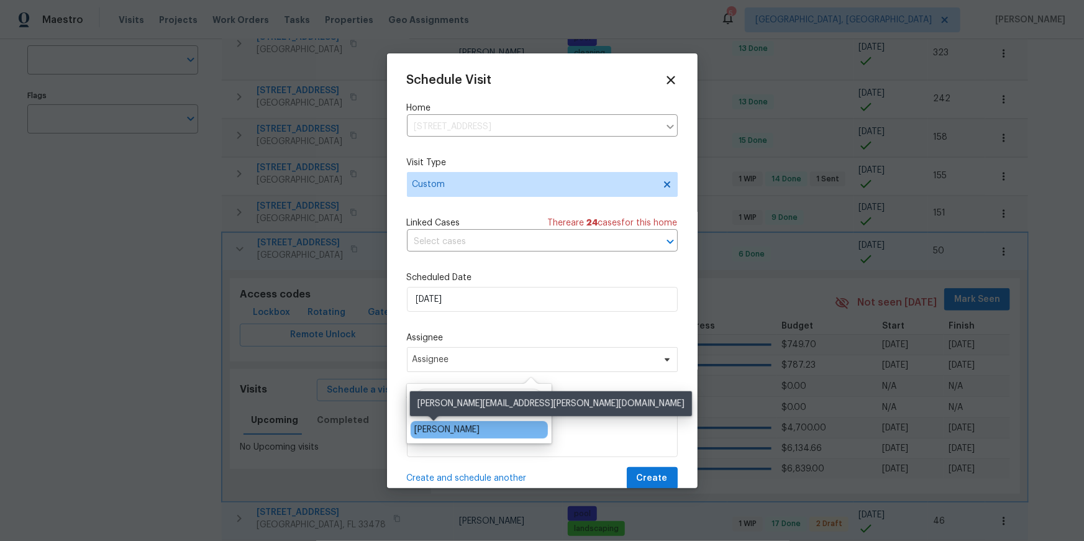
type input "elsa"
click at [435, 435] on div "[PERSON_NAME]" at bounding box center [446, 430] width 65 height 12
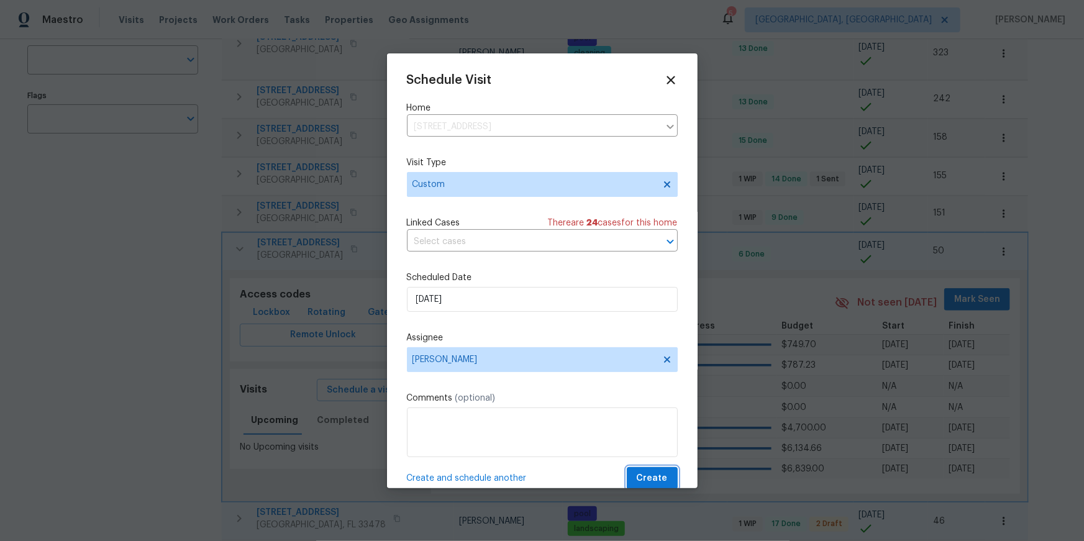
click at [644, 480] on span "Create" at bounding box center [652, 479] width 31 height 16
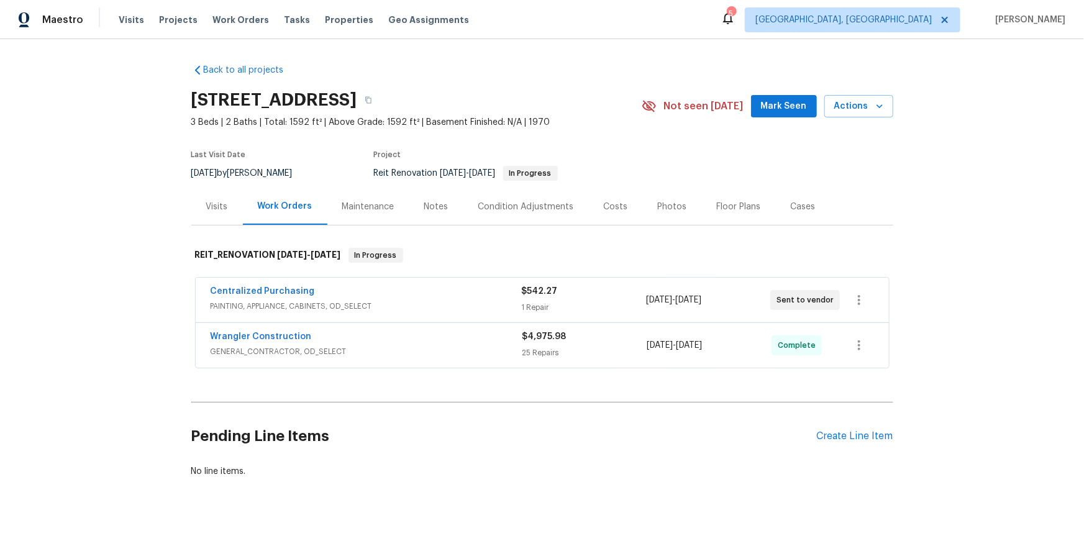
scroll to position [20, 0]
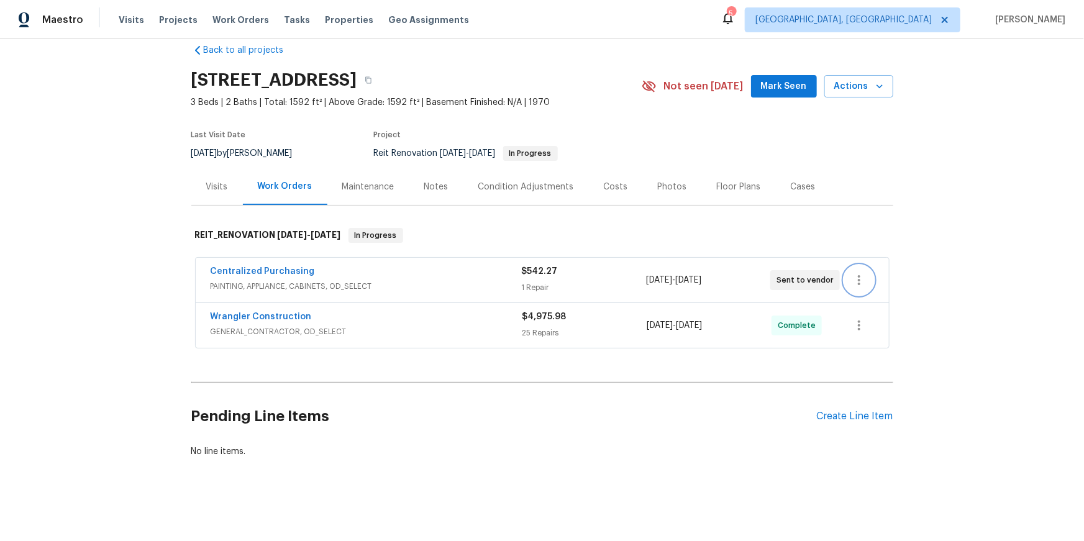
click at [860, 281] on icon "button" at bounding box center [859, 280] width 15 height 15
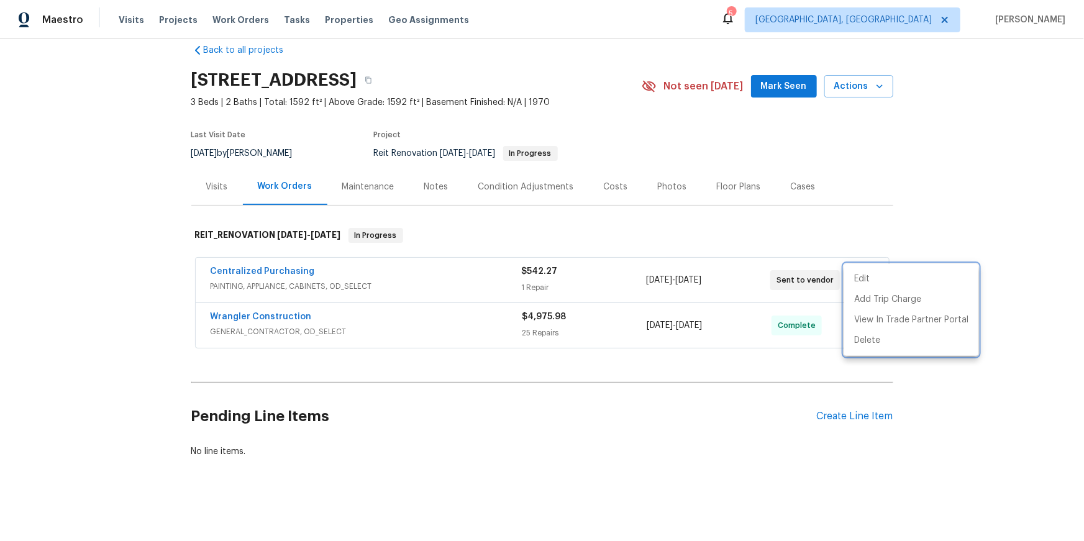
click at [413, 271] on div at bounding box center [542, 270] width 1084 height 541
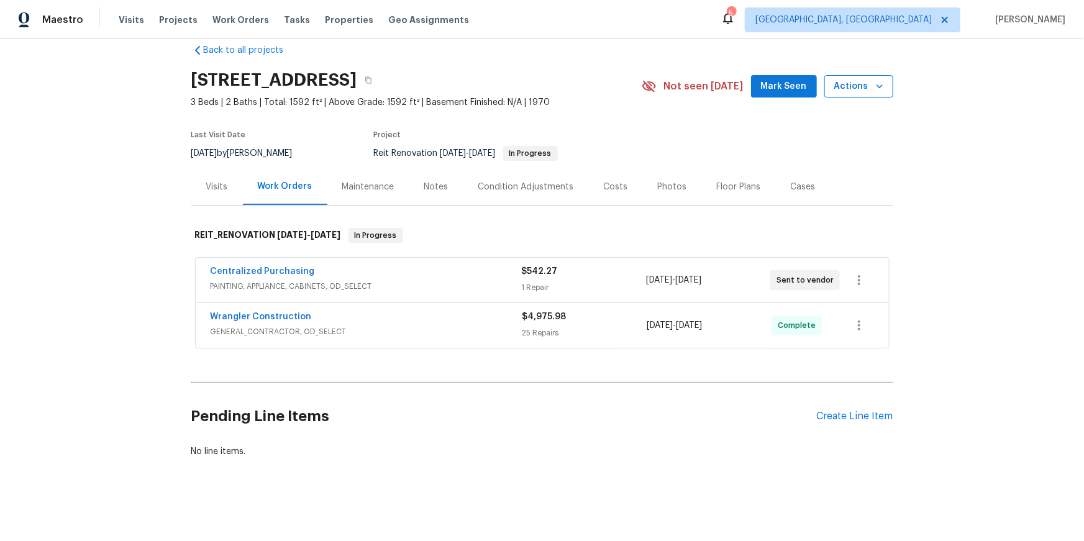
click at [873, 89] on icon "button" at bounding box center [879, 86] width 12 height 12
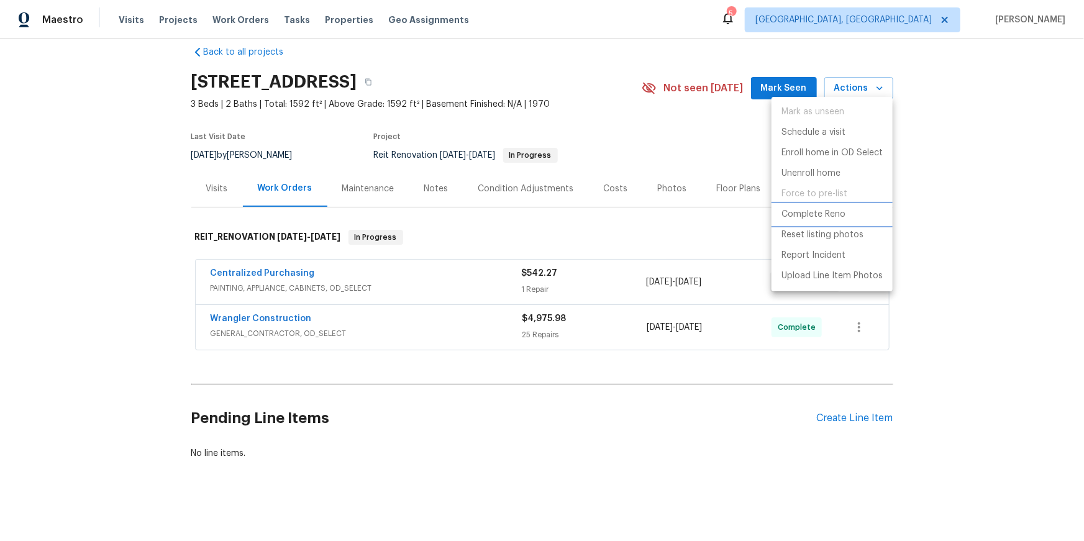
click at [812, 208] on p "Complete Reno" at bounding box center [814, 214] width 64 height 13
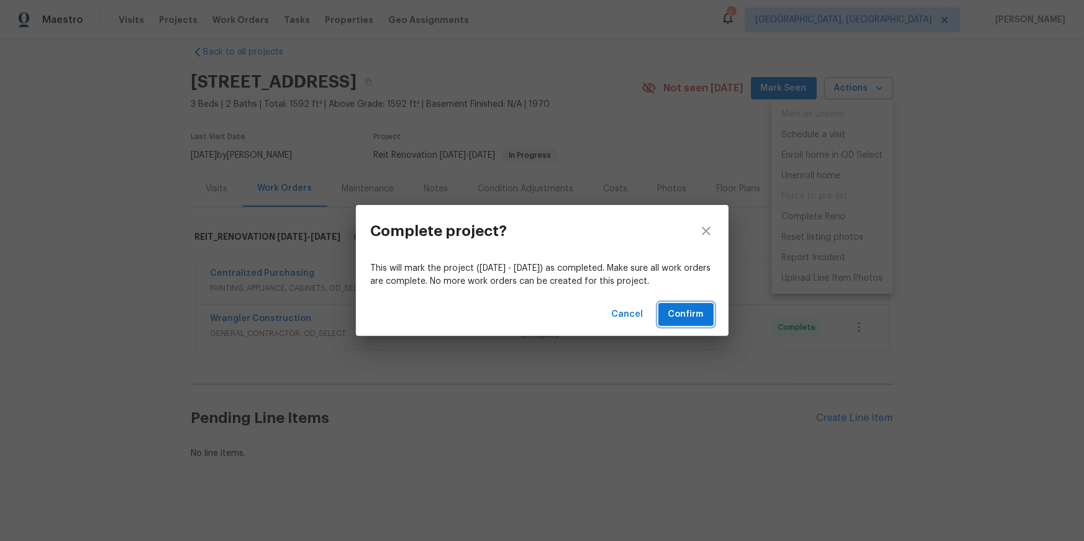
click at [667, 316] on button "Confirm" at bounding box center [686, 314] width 55 height 23
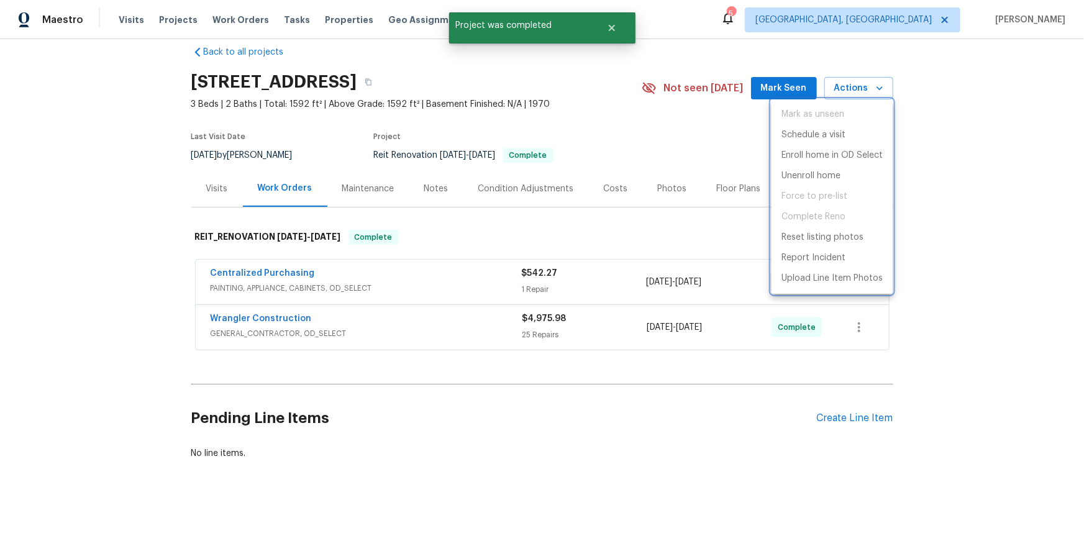
click at [577, 229] on div at bounding box center [542, 270] width 1084 height 541
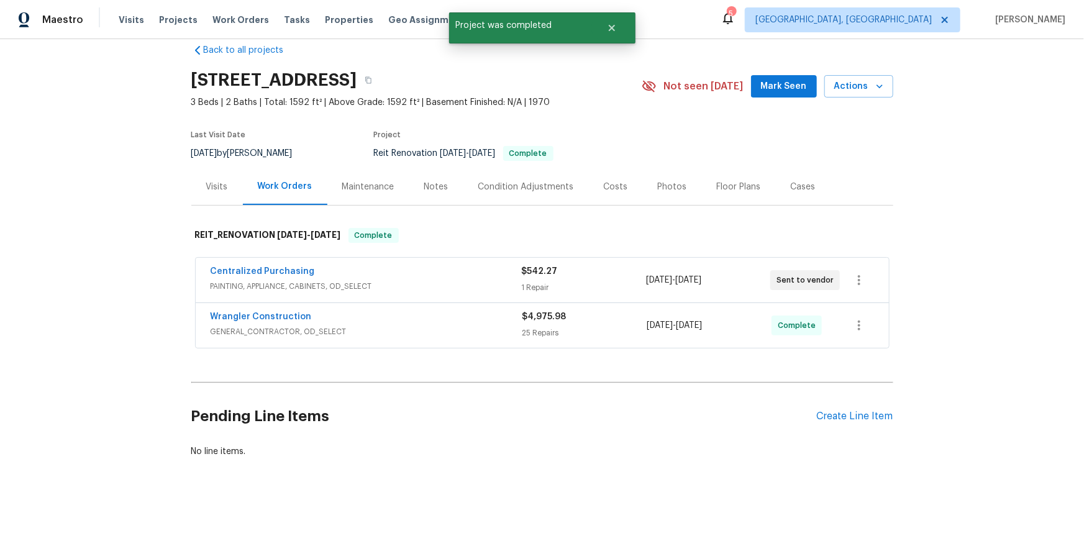
scroll to position [0, 0]
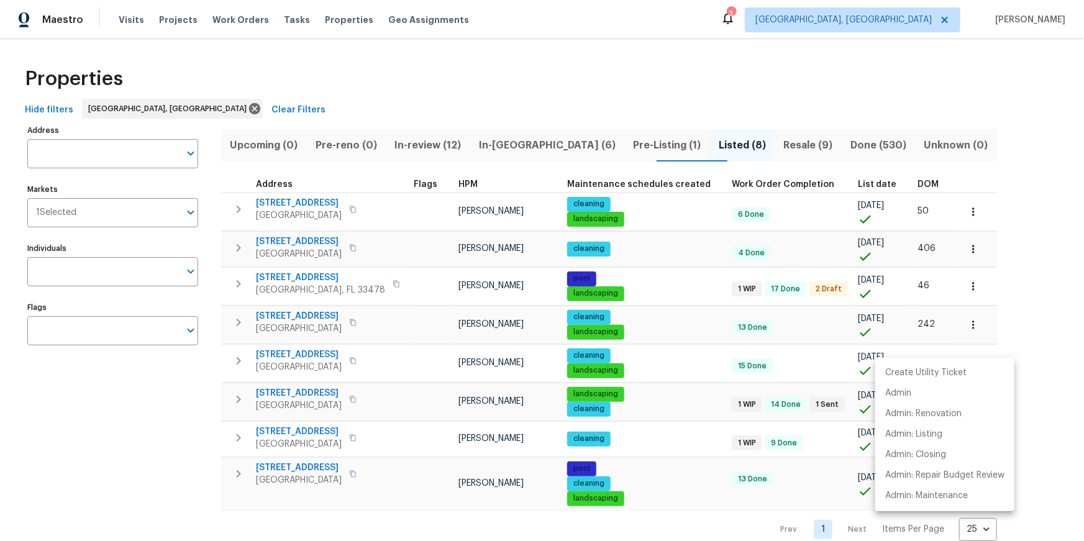
scroll to position [18, 0]
